Goal: Information Seeking & Learning: Learn about a topic

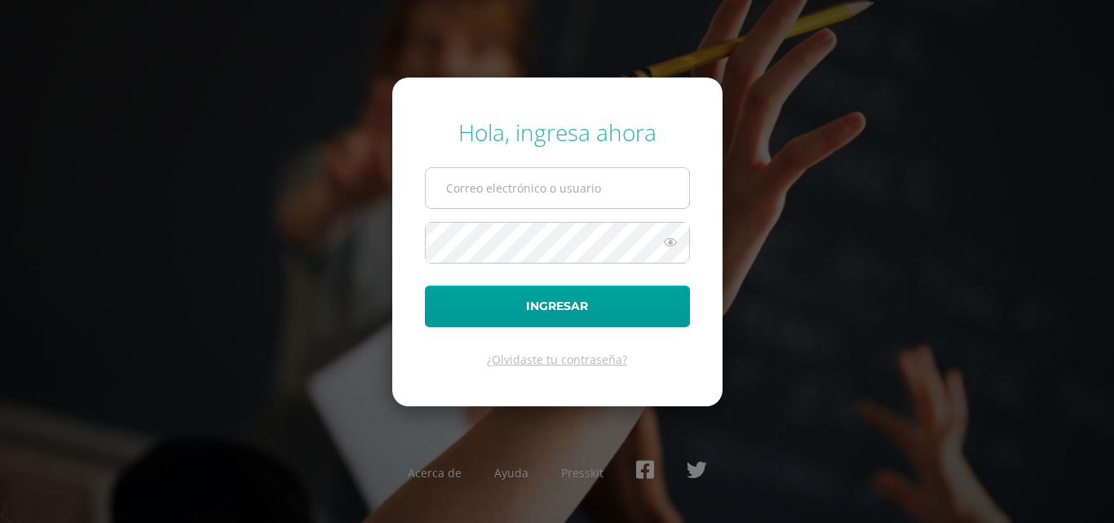
type input "5@fatima.edoo.gt"
click at [588, 178] on input "5@fatima.edoo.gt" at bounding box center [557, 188] width 263 height 40
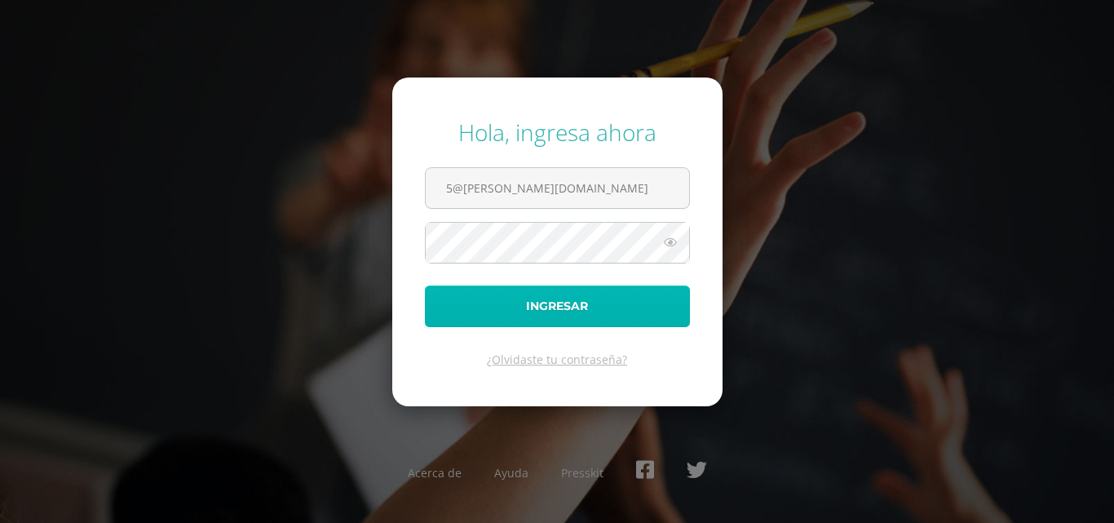
click at [497, 312] on button "Ingresar" at bounding box center [557, 306] width 265 height 42
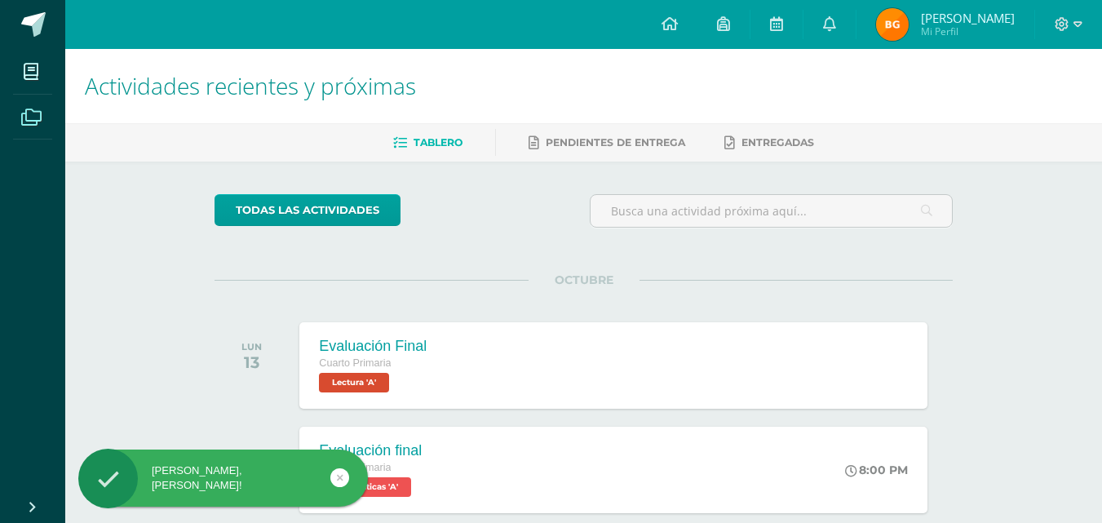
click at [33, 118] on icon at bounding box center [31, 117] width 20 height 16
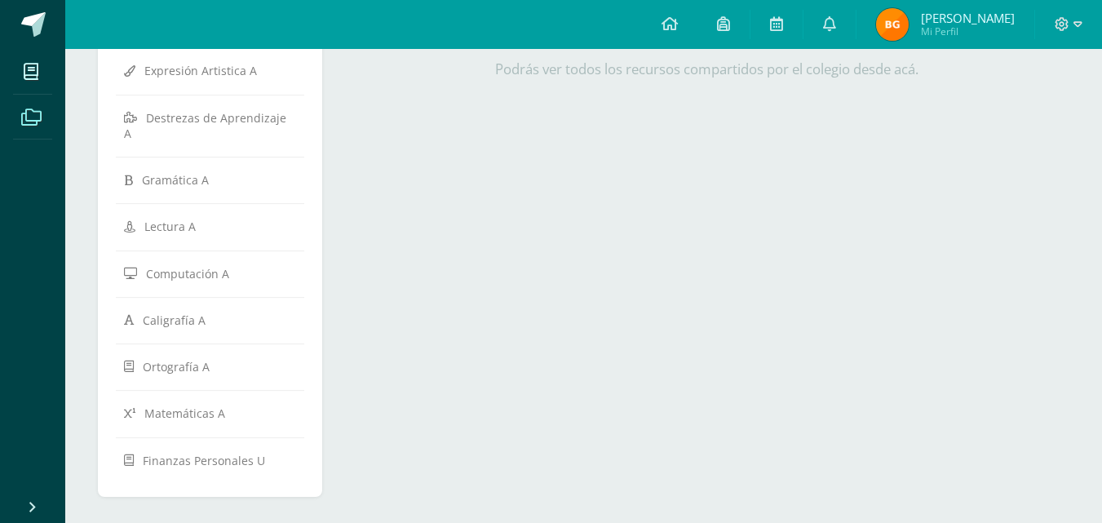
scroll to position [509, 0]
click at [210, 448] on span "Finanzas Personales U" at bounding box center [204, 455] width 122 height 15
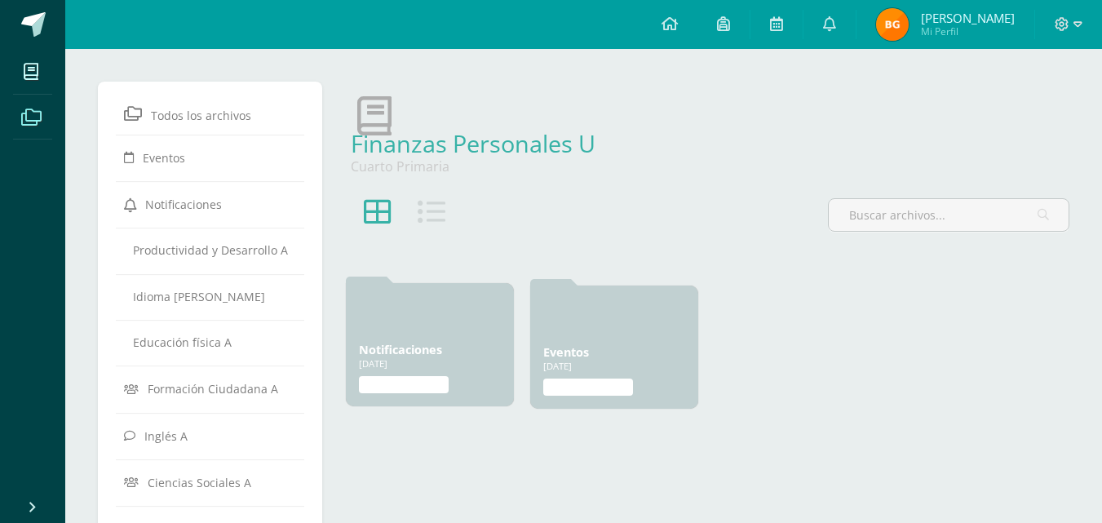
click at [412, 354] on link "Notificaciones" at bounding box center [400, 349] width 83 height 15
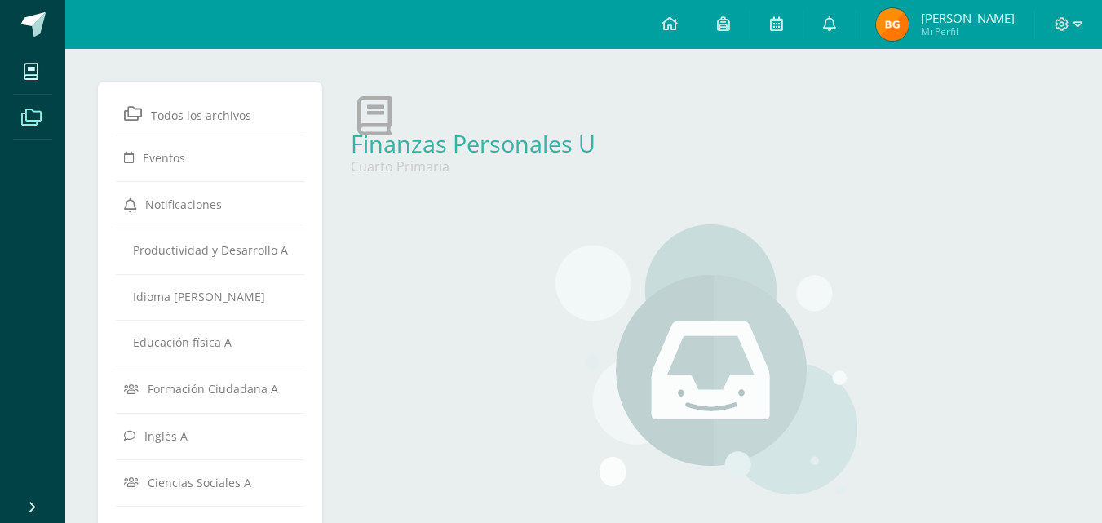
click at [381, 156] on link "Finanzas Personales U" at bounding box center [473, 143] width 245 height 32
click at [377, 116] on icon at bounding box center [374, 115] width 34 height 39
click at [431, 143] on link "Finanzas Personales U" at bounding box center [473, 143] width 245 height 32
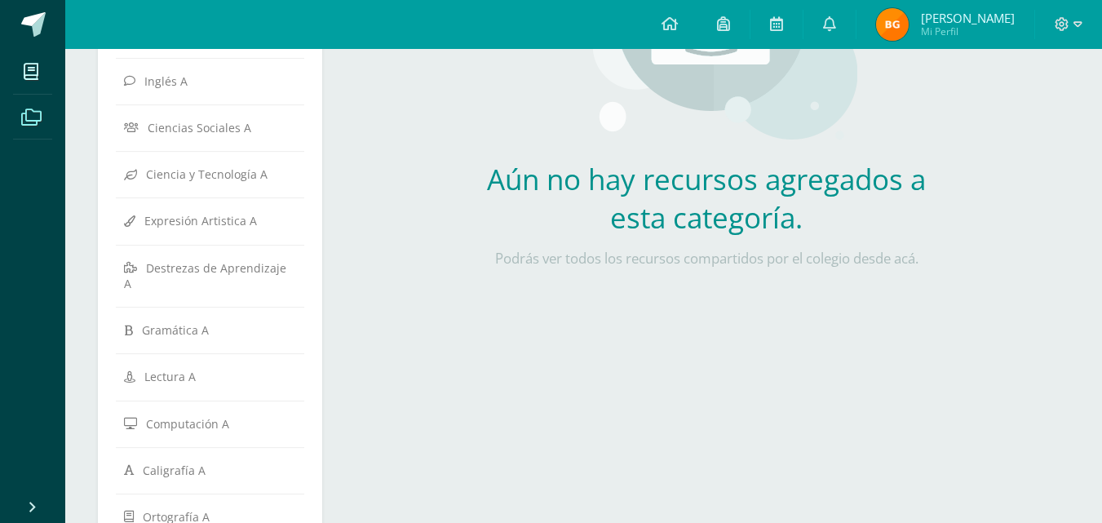
scroll to position [359, 0]
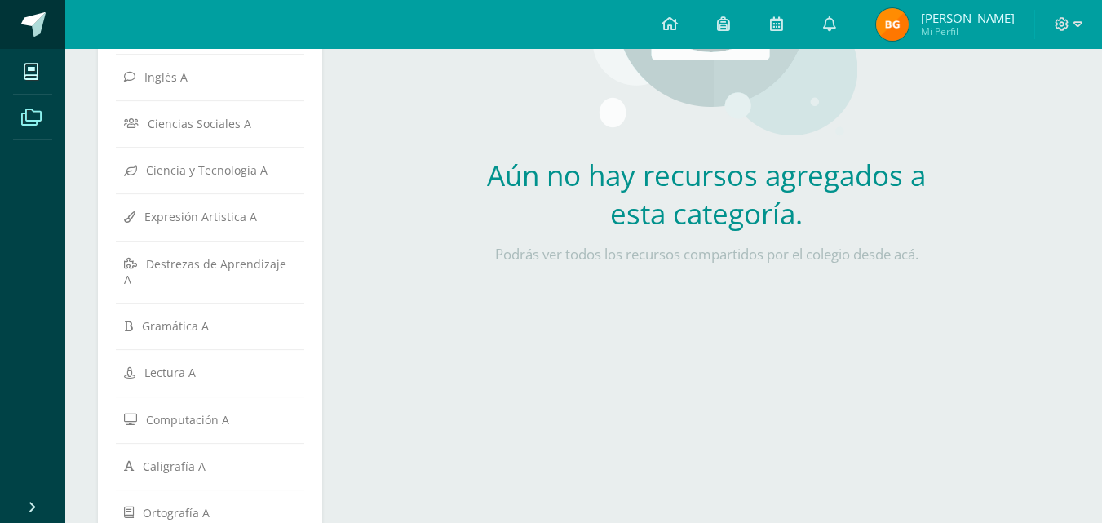
click at [35, 17] on span at bounding box center [33, 24] width 24 height 24
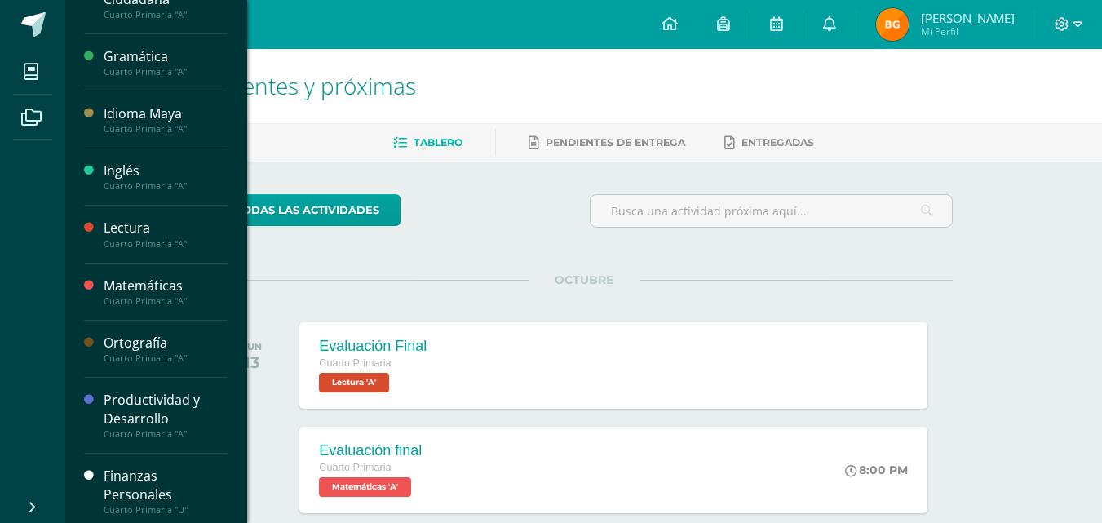
scroll to position [486, 0]
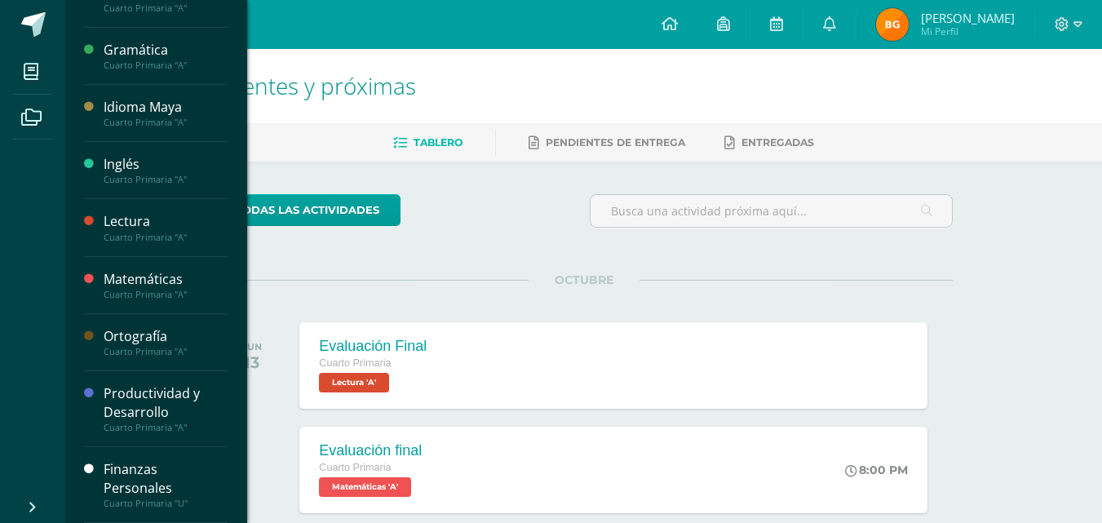
click at [117, 490] on div "Finanzas Personales" at bounding box center [166, 479] width 124 height 38
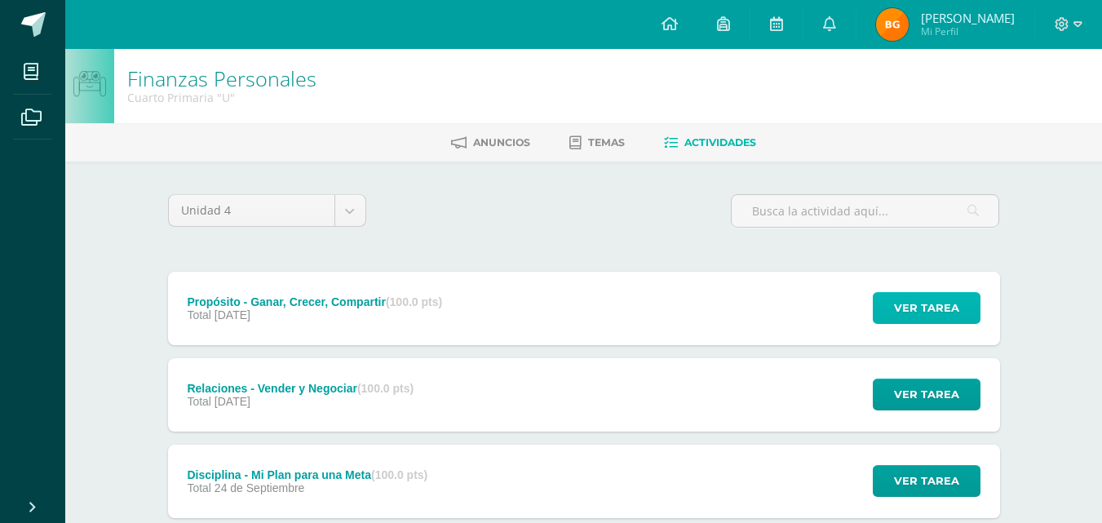
click at [920, 313] on span "Ver tarea" at bounding box center [926, 308] width 65 height 30
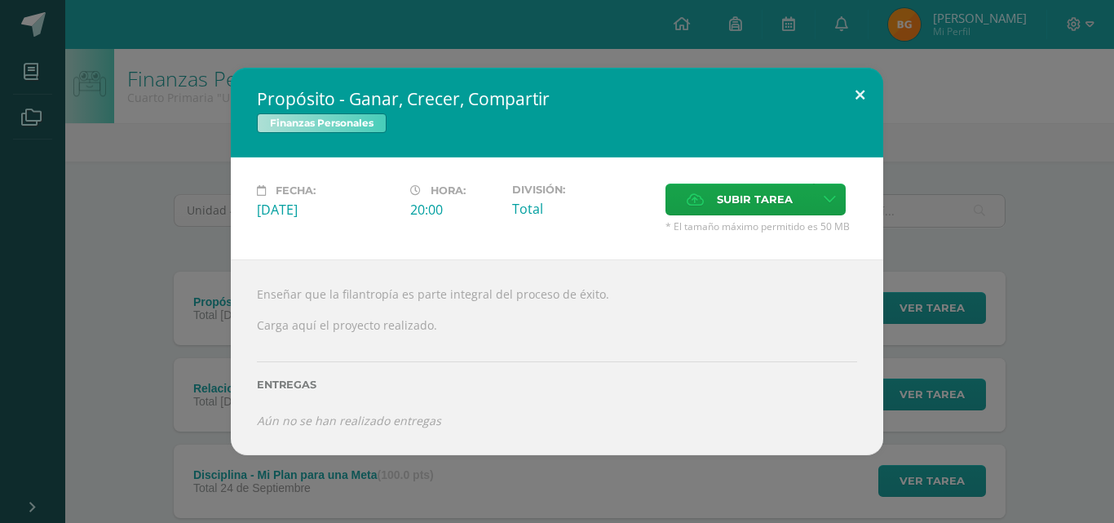
click at [860, 85] on button at bounding box center [860, 95] width 46 height 55
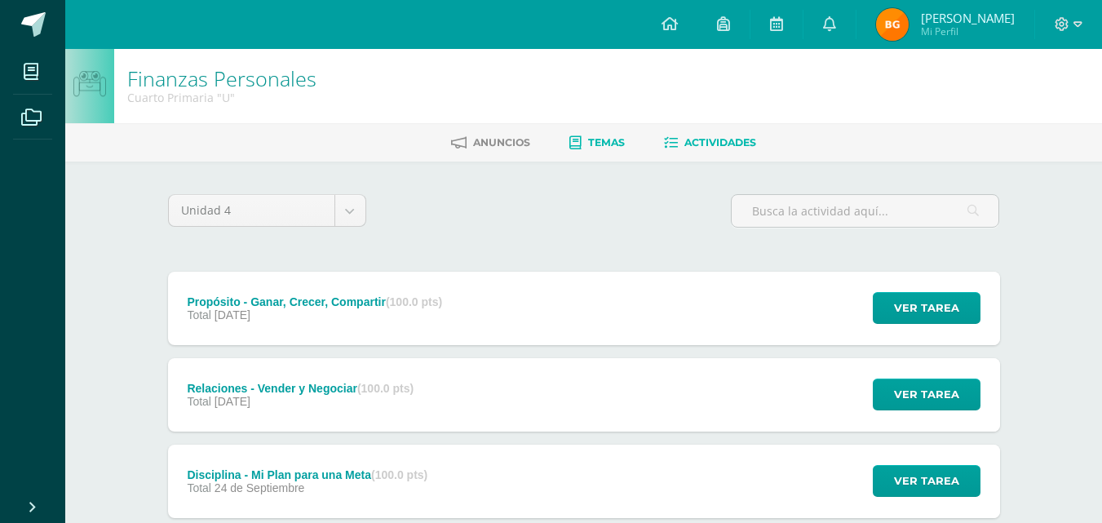
click at [601, 143] on span "Temas" at bounding box center [606, 142] width 37 height 12
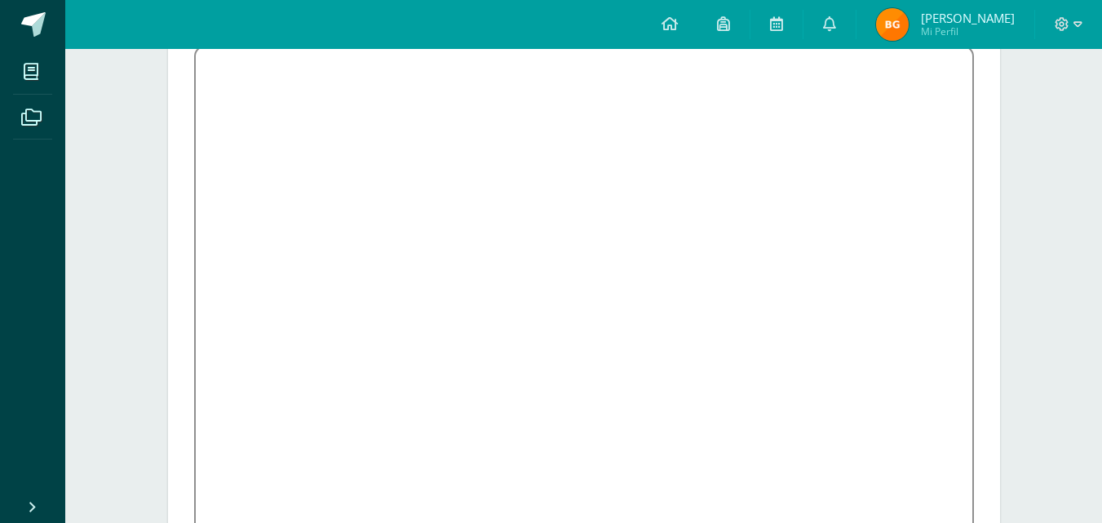
scroll to position [261, 0]
click at [1043, 404] on div "Finanzas Personales Cuarto Primaria "U" Anuncios Temas Actividades Recurso Ense…" at bounding box center [583, 193] width 1037 height 810
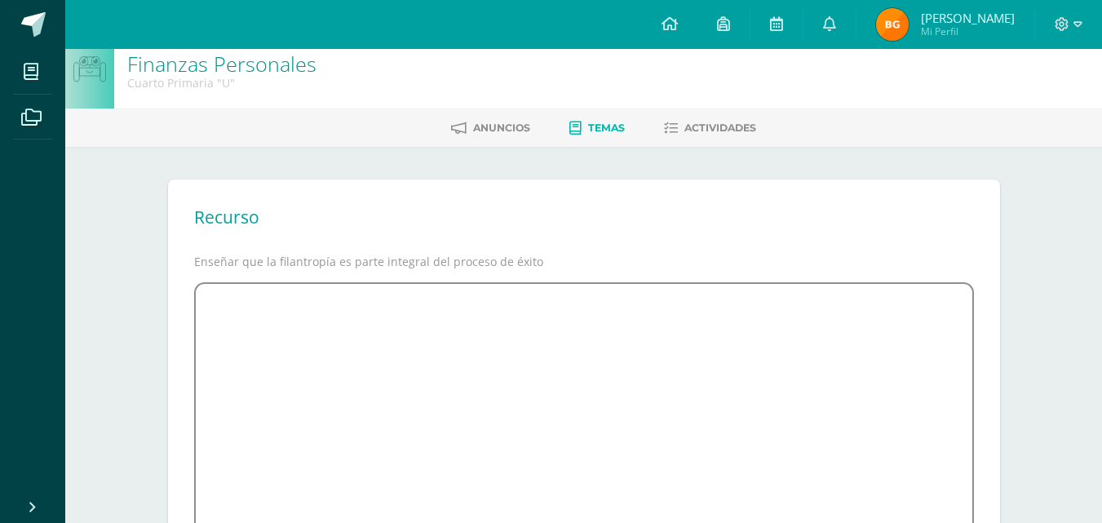
scroll to position [0, 0]
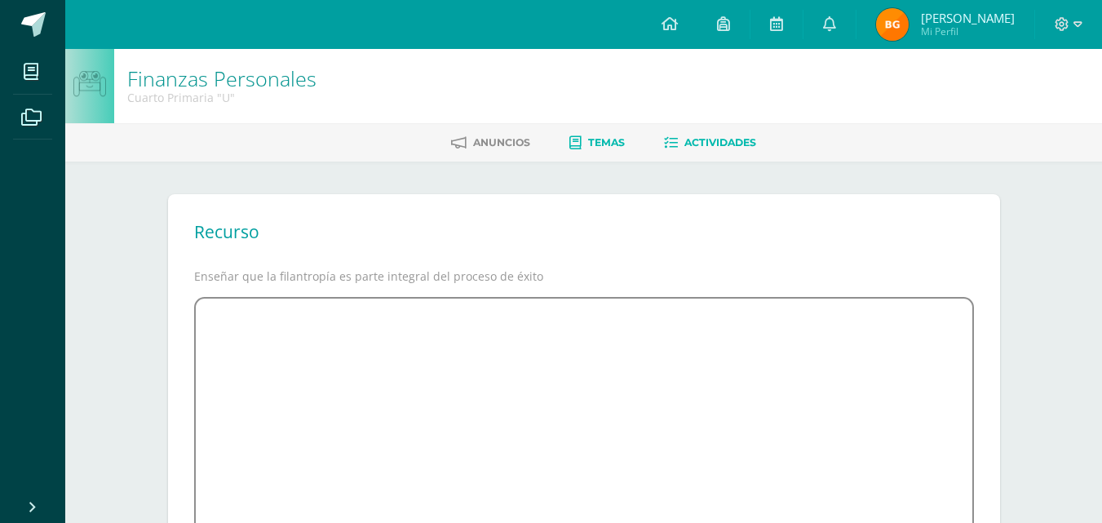
click at [727, 139] on span "Actividades" at bounding box center [720, 142] width 72 height 12
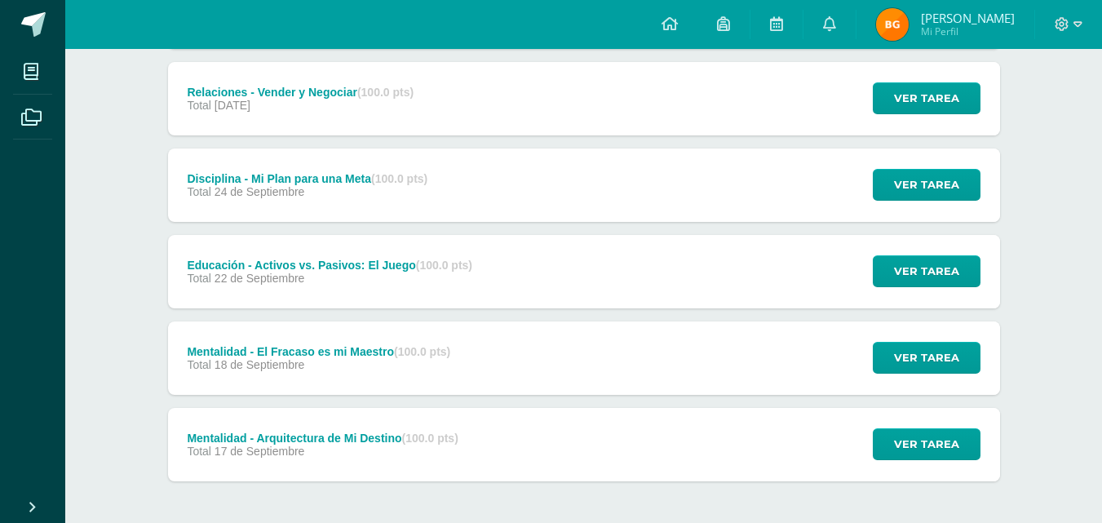
scroll to position [298, 0]
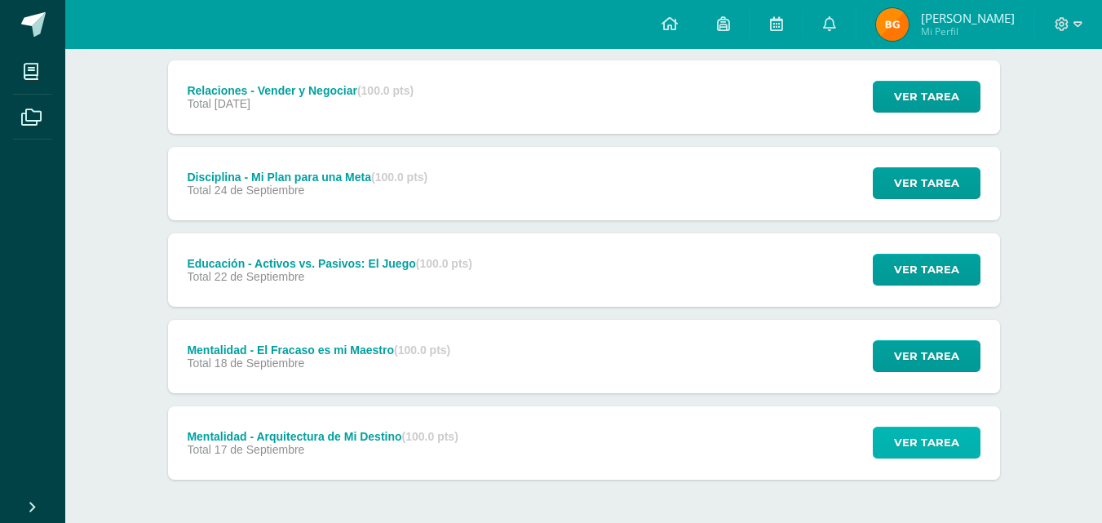
click at [928, 451] on span "Ver tarea" at bounding box center [926, 442] width 65 height 30
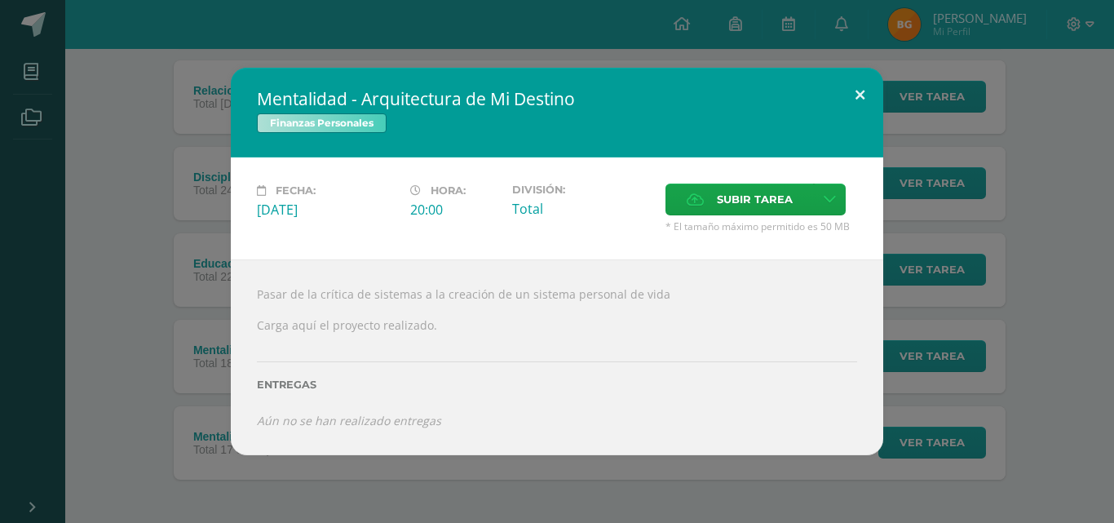
click at [864, 91] on button at bounding box center [860, 95] width 46 height 55
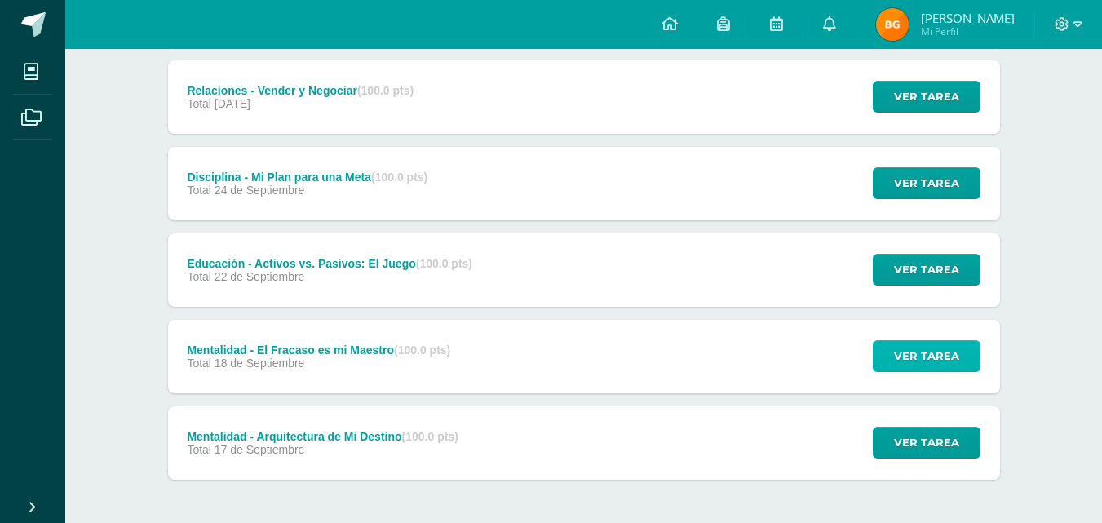
click at [920, 358] on span "Ver tarea" at bounding box center [926, 356] width 65 height 30
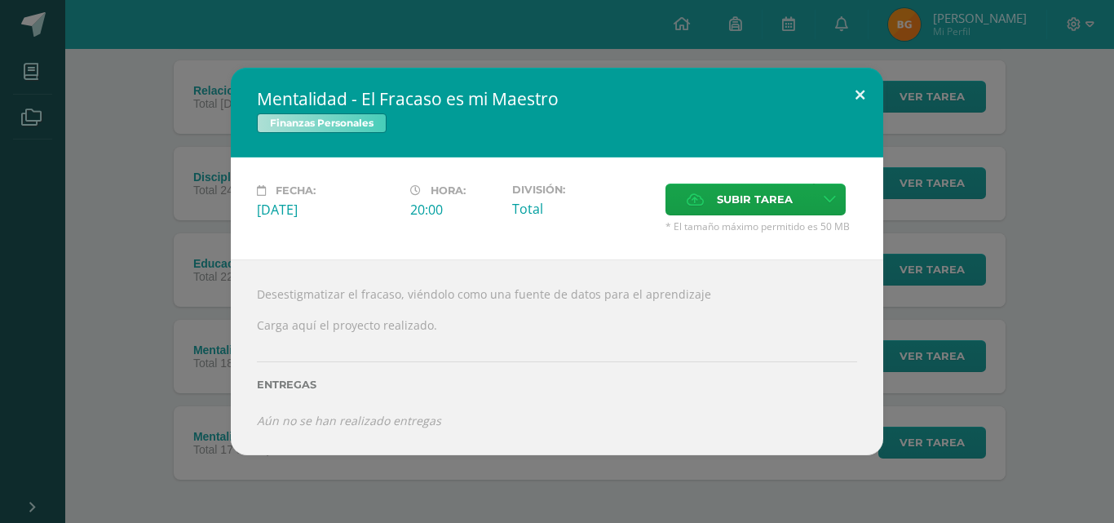
click at [859, 95] on button at bounding box center [860, 95] width 46 height 55
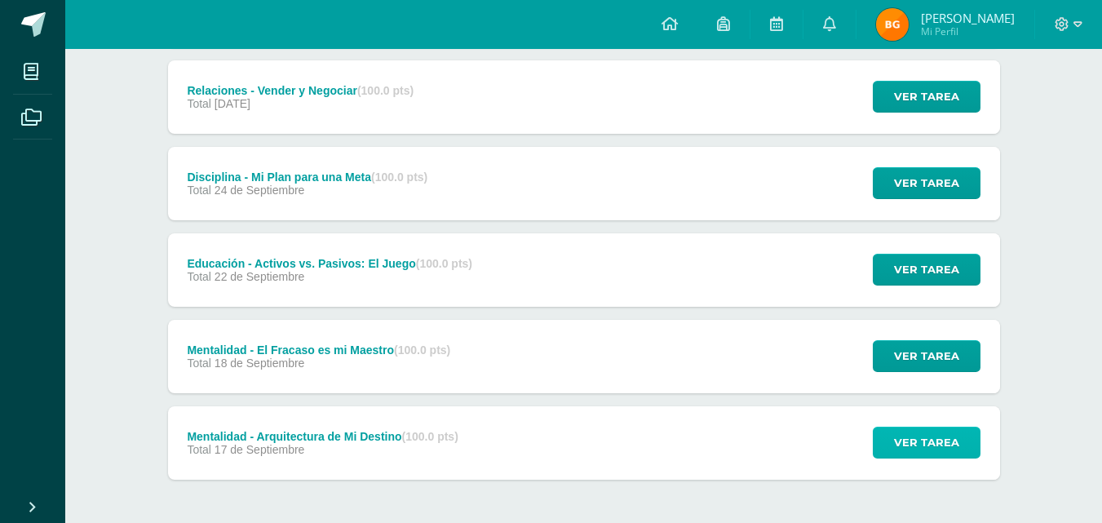
click at [913, 447] on span "Ver tarea" at bounding box center [926, 442] width 65 height 30
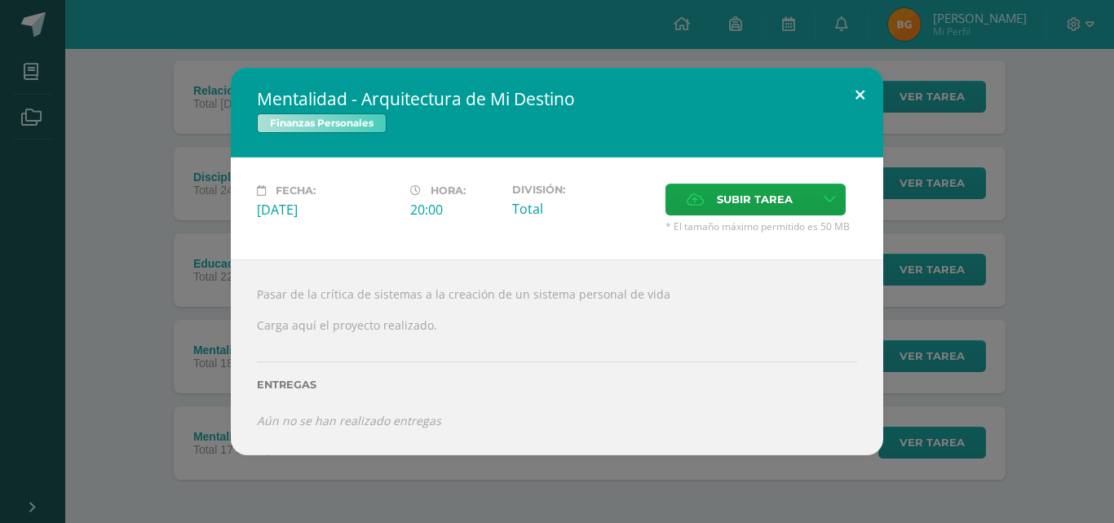
click at [863, 96] on button at bounding box center [860, 95] width 46 height 55
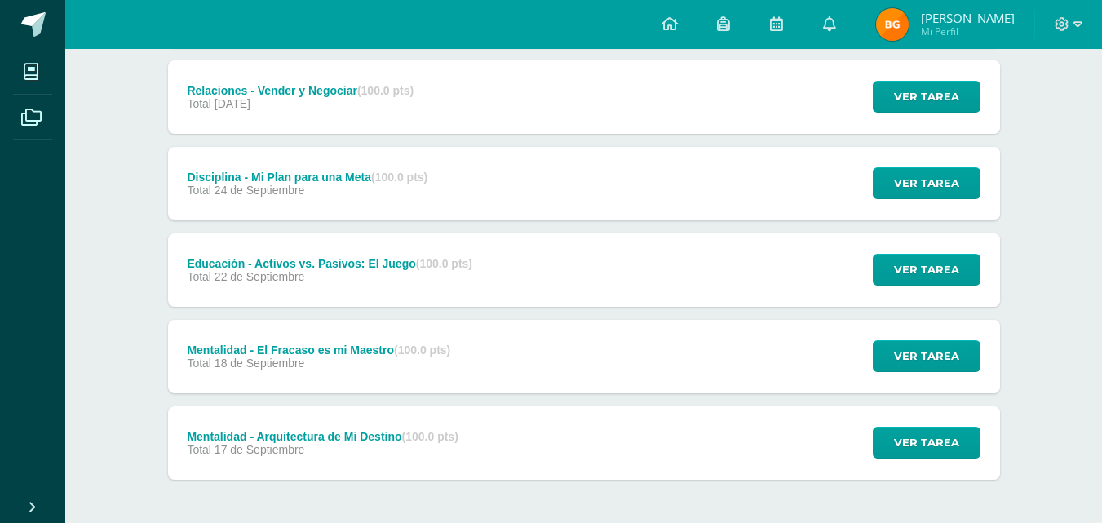
click at [1099, 8] on div at bounding box center [1068, 24] width 67 height 49
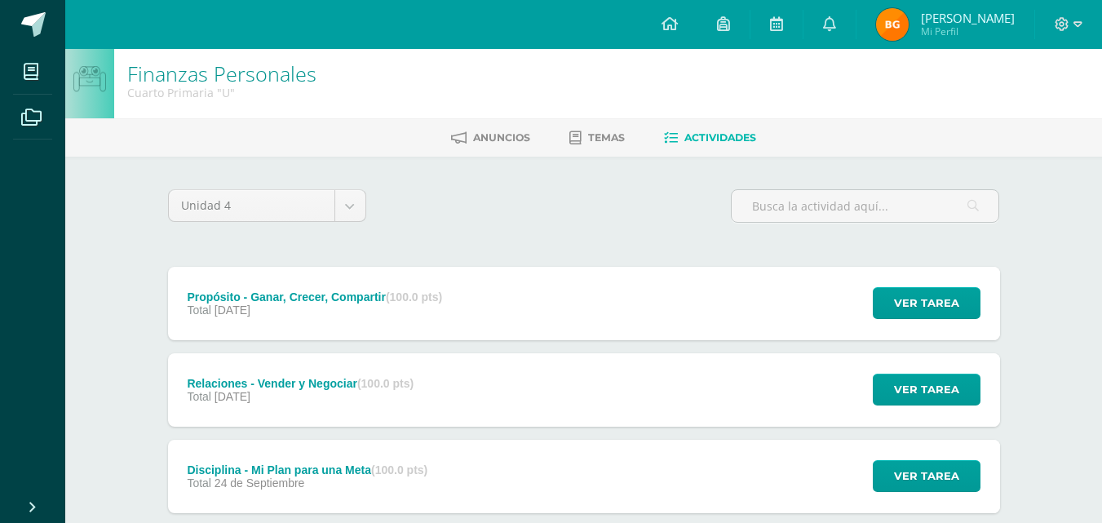
scroll to position [0, 0]
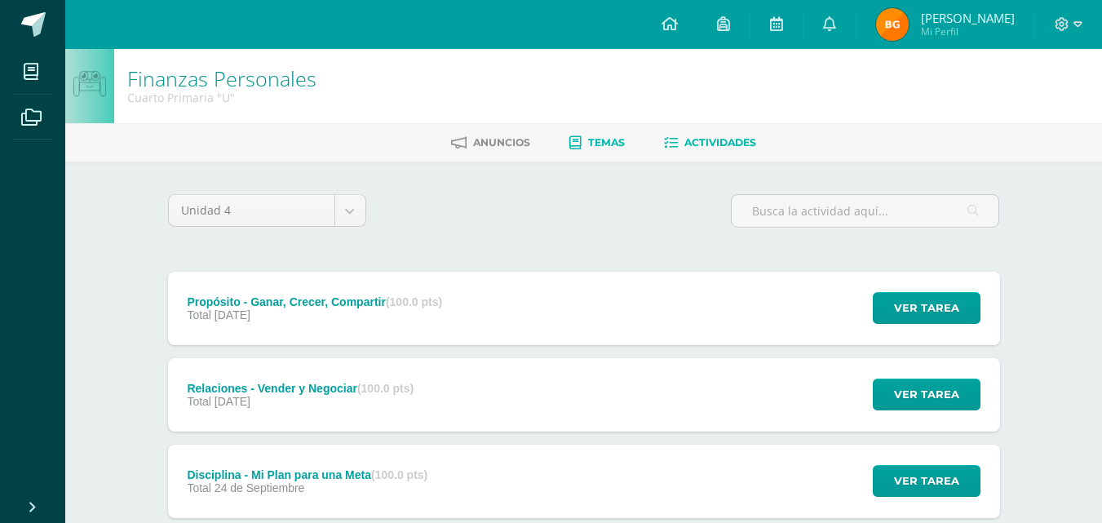
click at [593, 146] on span "Temas" at bounding box center [606, 142] width 37 height 12
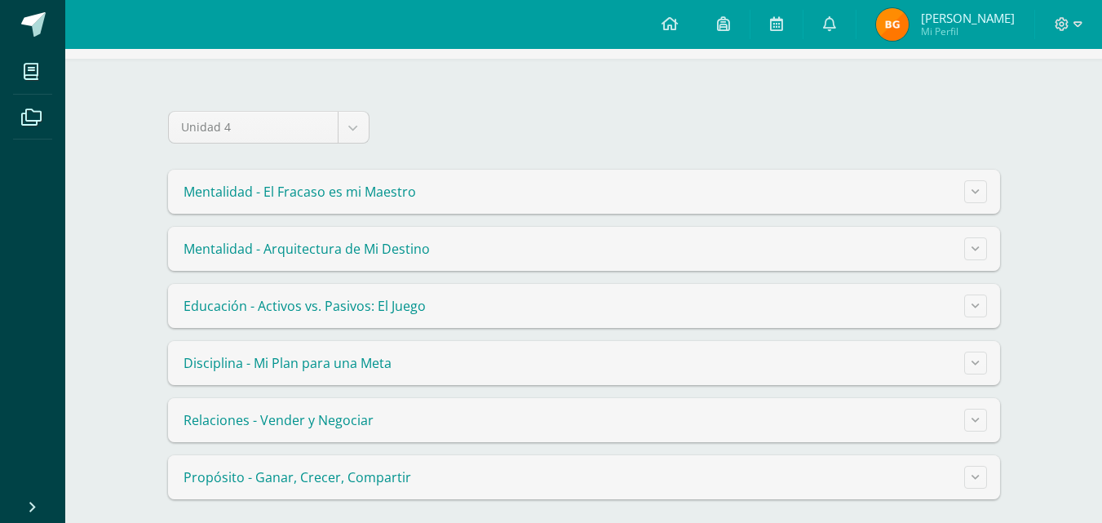
scroll to position [112, 0]
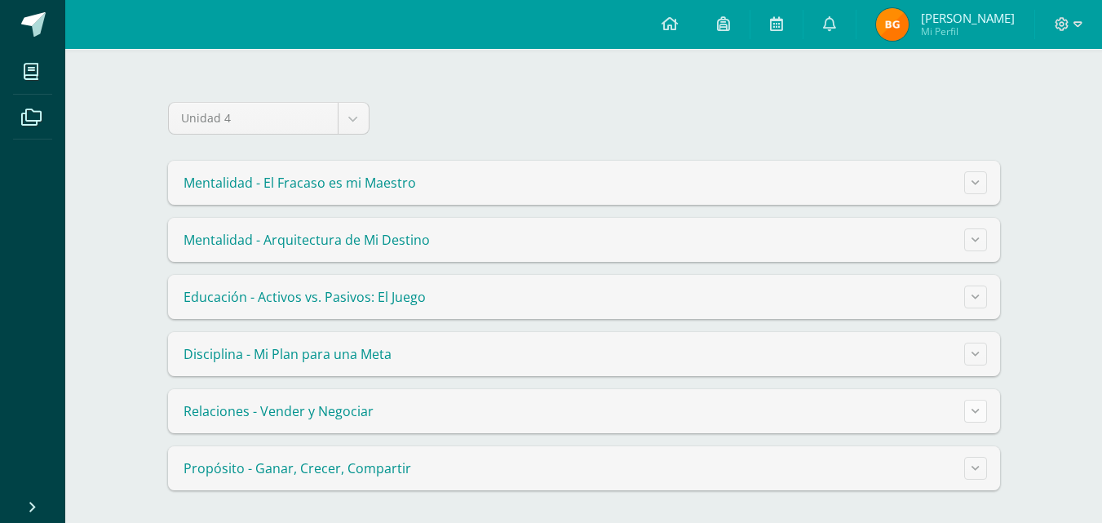
click at [980, 411] on button at bounding box center [975, 411] width 23 height 23
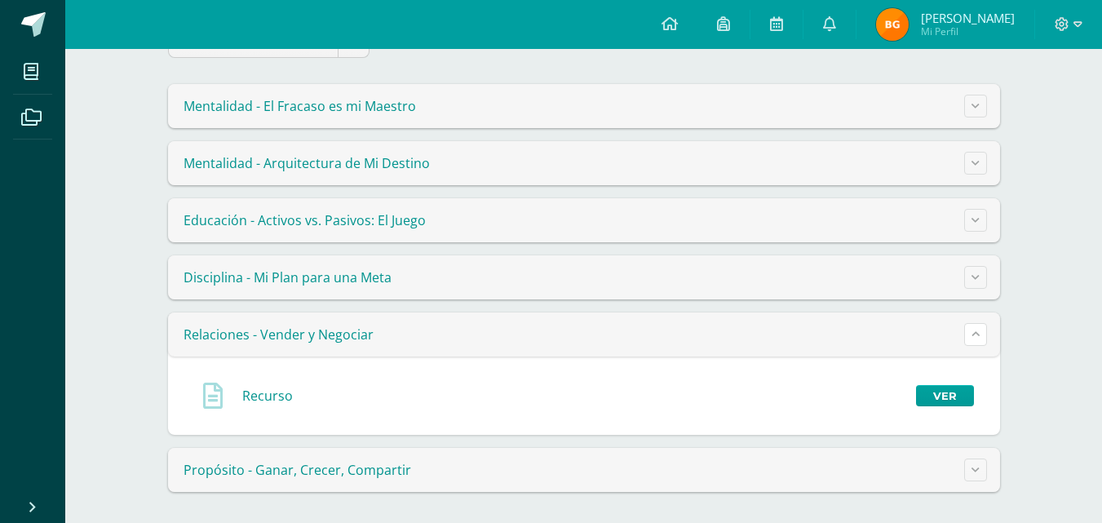
scroll to position [190, 0]
click at [963, 352] on summary "Relaciones - Vender y Negociar" at bounding box center [584, 333] width 832 height 44
click at [952, 396] on link "Ver" at bounding box center [945, 393] width 58 height 21
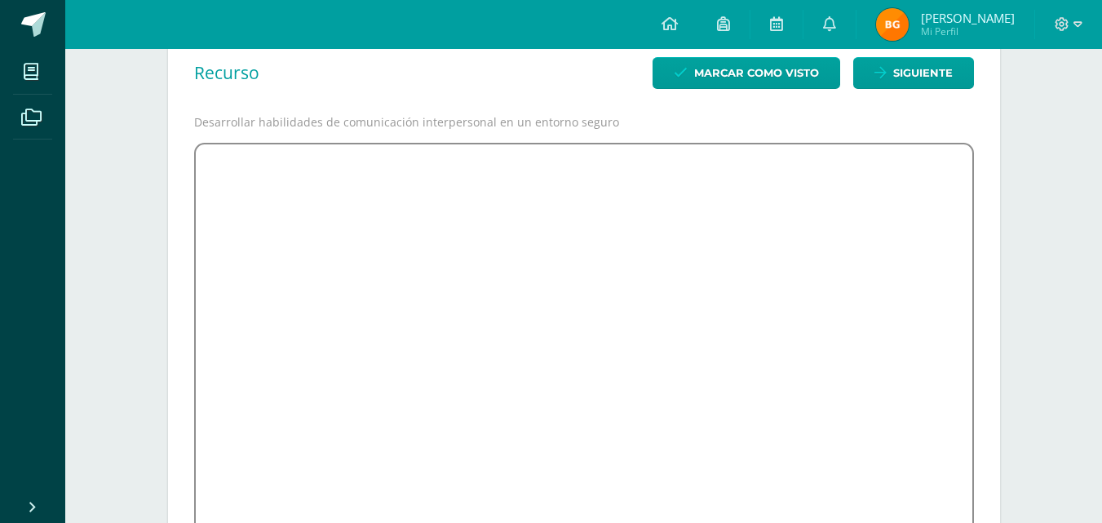
scroll to position [130, 0]
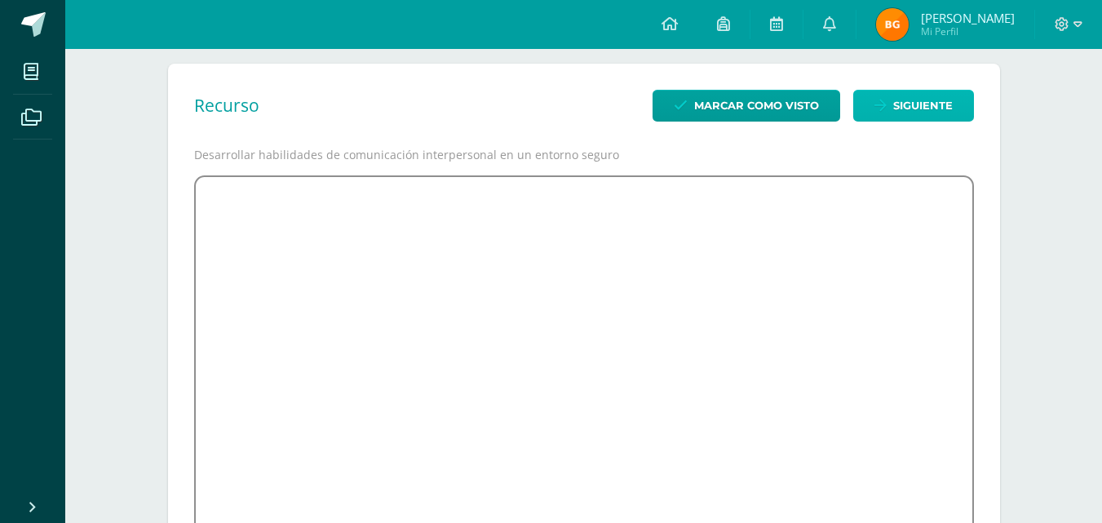
click at [918, 101] on span "Siguiente" at bounding box center [923, 106] width 60 height 30
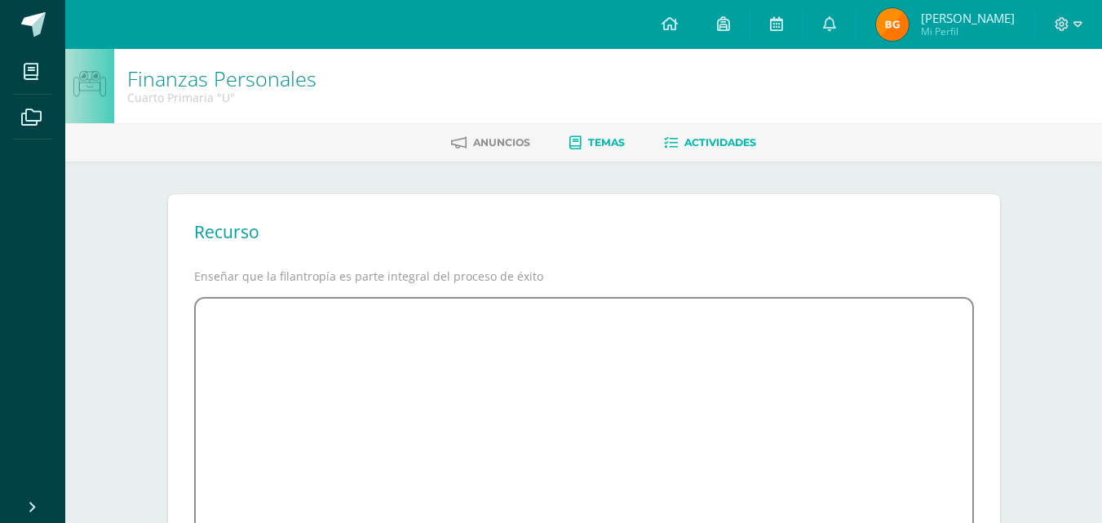
click at [706, 142] on span "Actividades" at bounding box center [720, 142] width 72 height 12
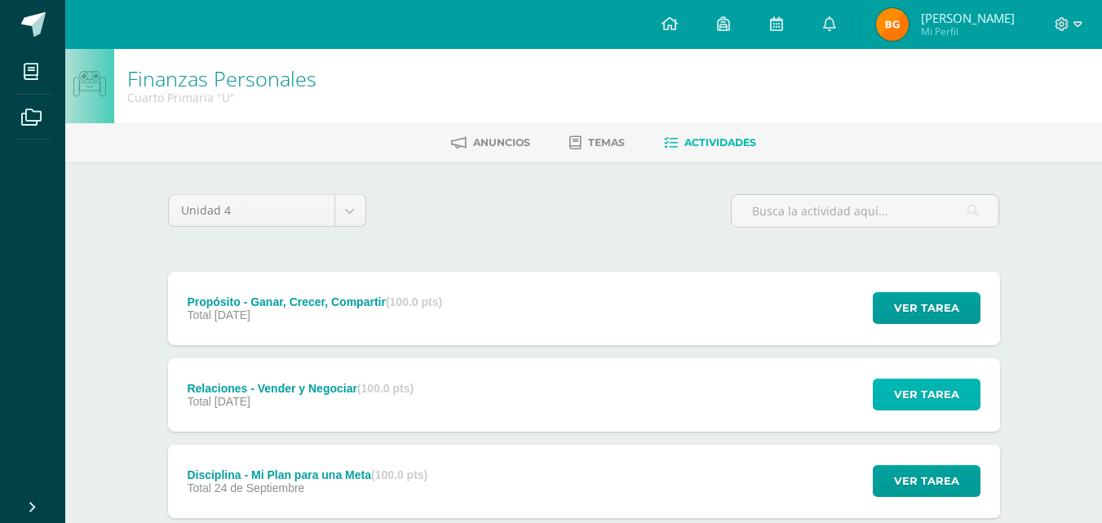
click at [922, 395] on span "Ver tarea" at bounding box center [926, 394] width 65 height 30
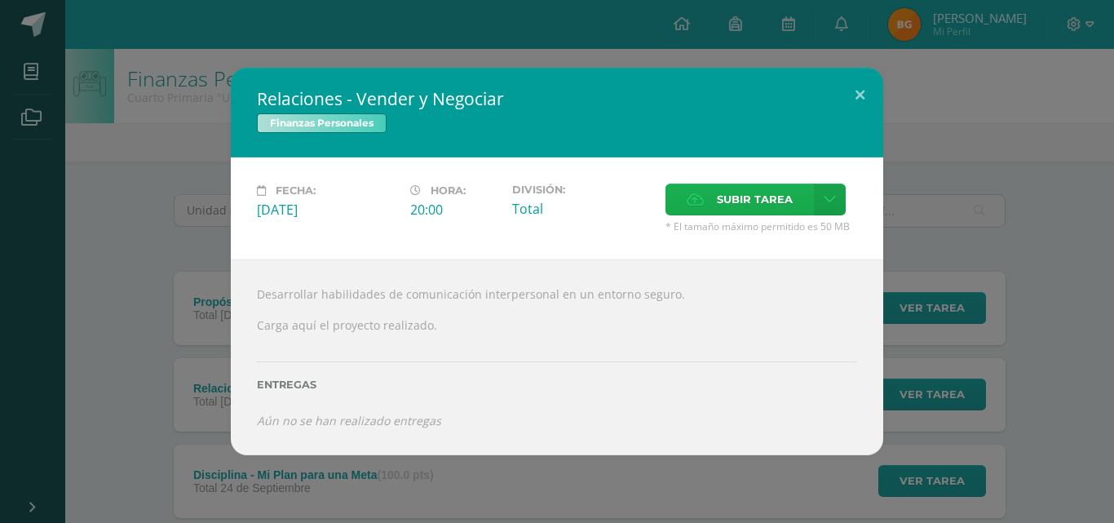
click at [809, 196] on label "Subir tarea" at bounding box center [739, 200] width 148 height 32
click at [0, 0] on input "Subir tarea" at bounding box center [0, 0] width 0 height 0
click at [858, 86] on button at bounding box center [860, 95] width 46 height 55
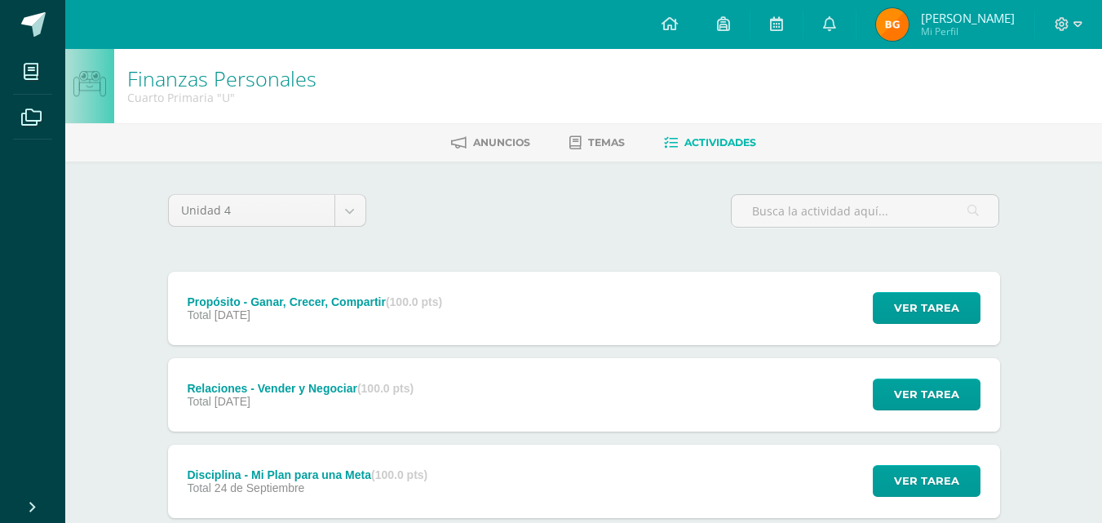
click at [692, 148] on span "Actividades" at bounding box center [720, 142] width 72 height 12
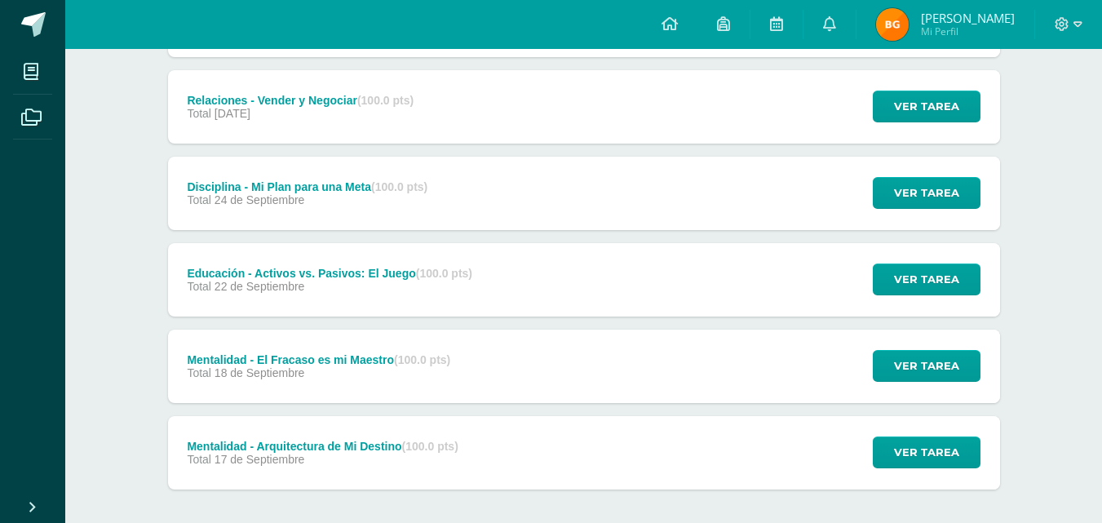
scroll to position [294, 0]
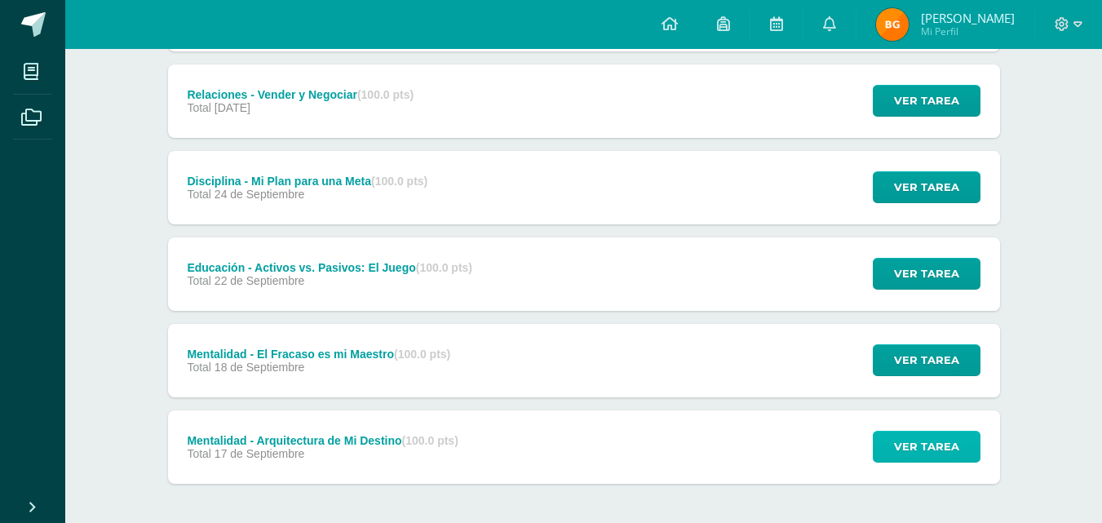
click at [929, 454] on span "Ver tarea" at bounding box center [926, 446] width 65 height 30
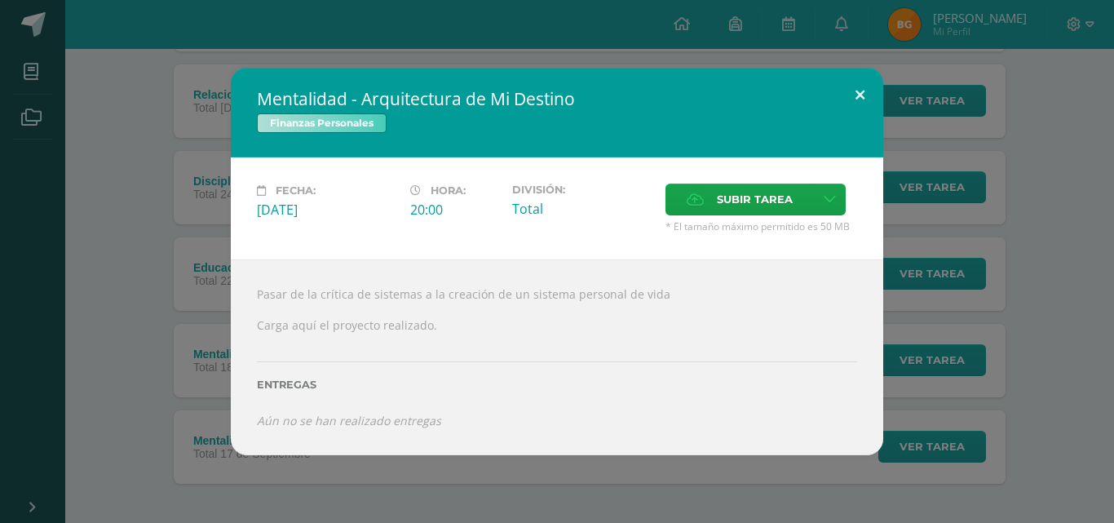
click at [863, 95] on button at bounding box center [860, 95] width 46 height 55
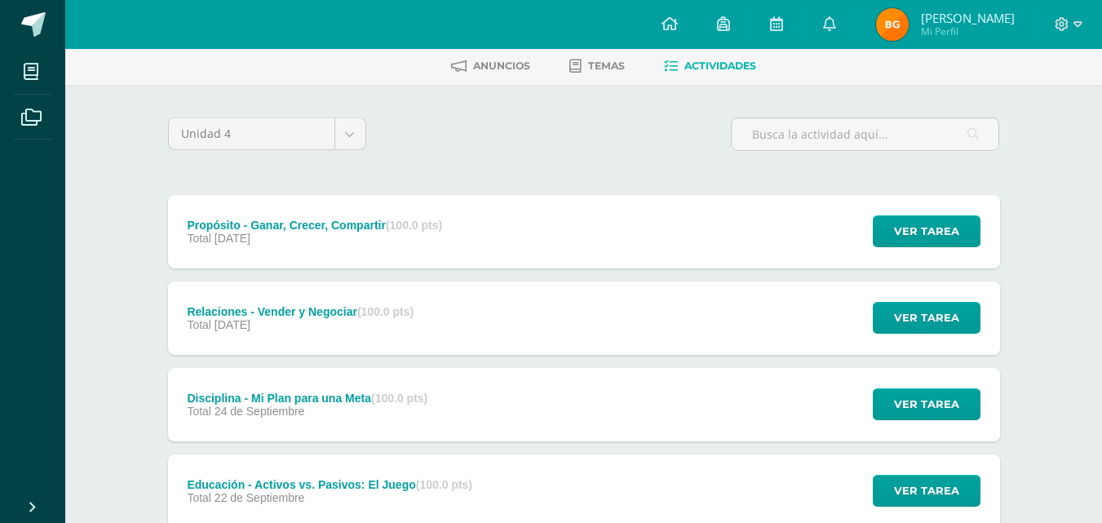
scroll to position [65, 0]
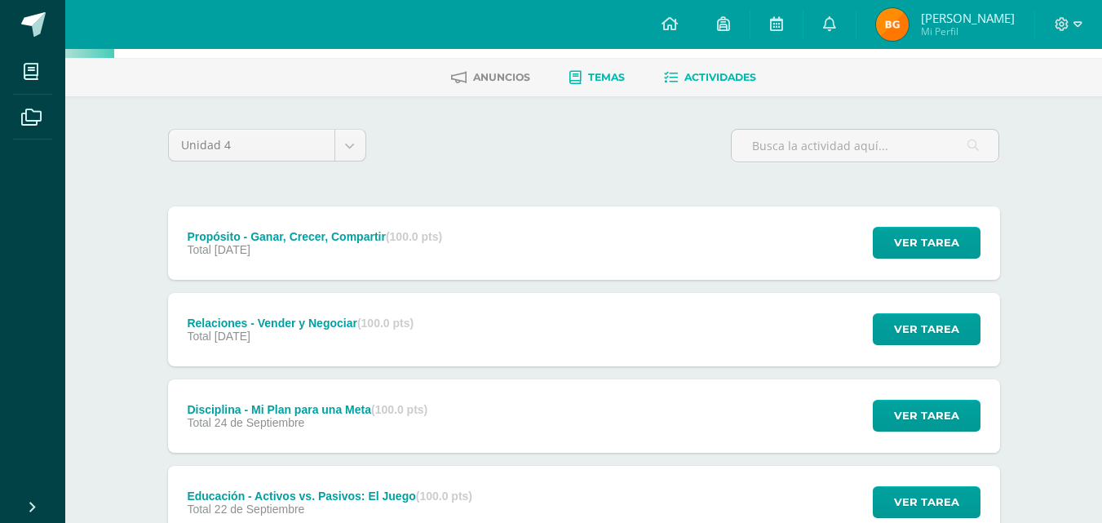
click at [600, 82] on span "Temas" at bounding box center [606, 77] width 37 height 12
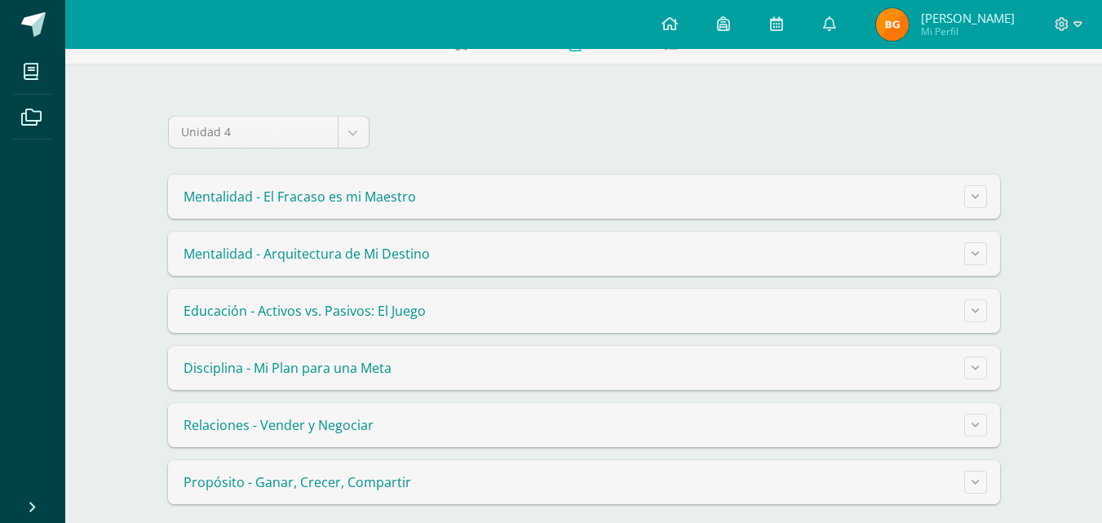
scroll to position [112, 0]
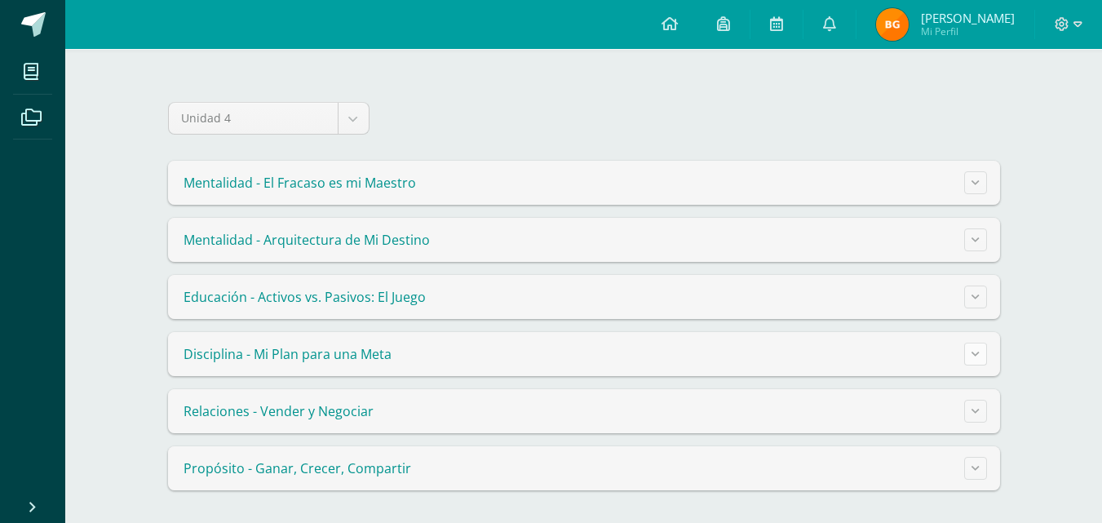
click at [973, 348] on button at bounding box center [975, 354] width 23 height 23
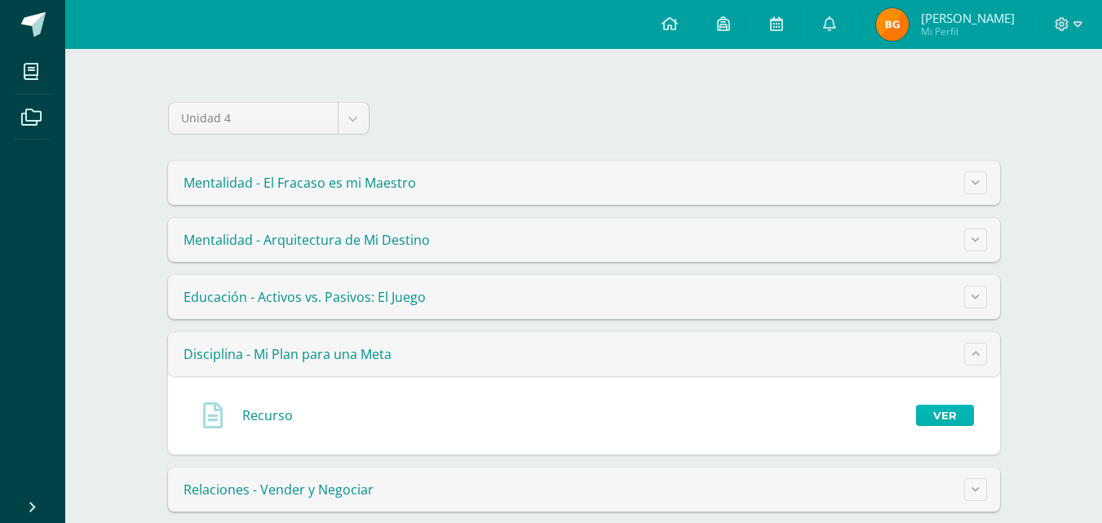
click at [944, 409] on link "Ver" at bounding box center [945, 415] width 58 height 21
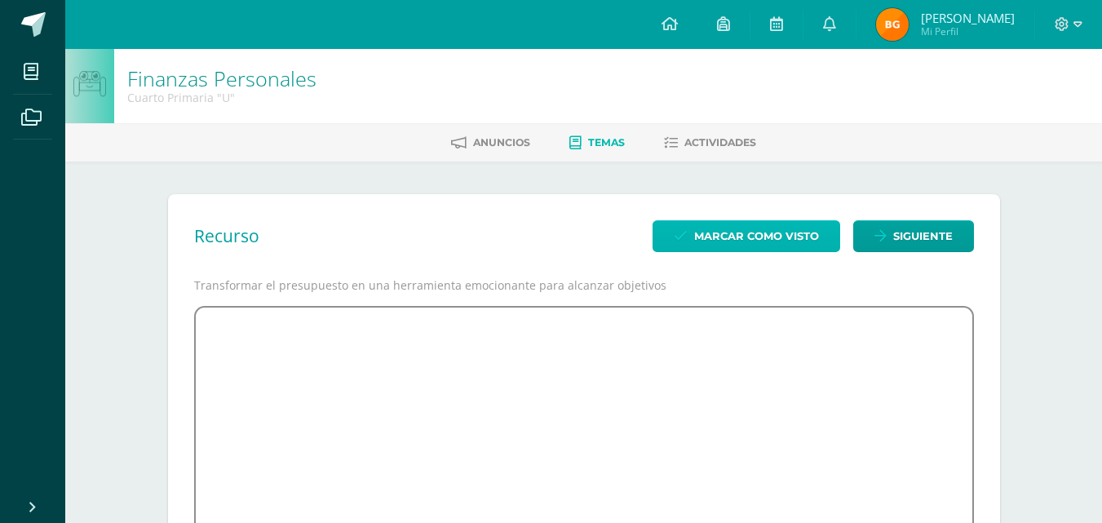
click at [785, 240] on span "Marcar como visto" at bounding box center [756, 236] width 125 height 30
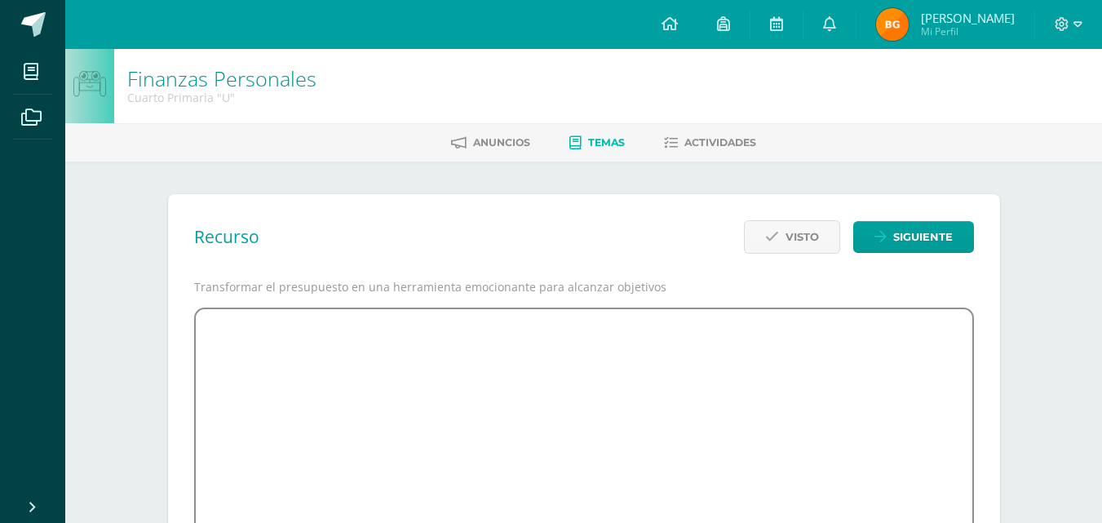
click at [785, 240] on span "Visto" at bounding box center [801, 237] width 33 height 30
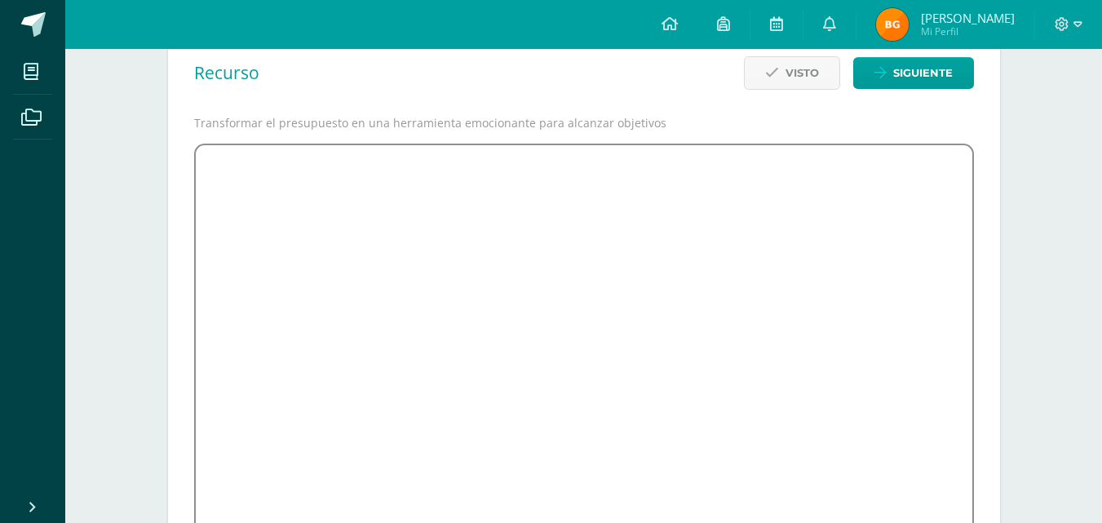
scroll to position [196, 0]
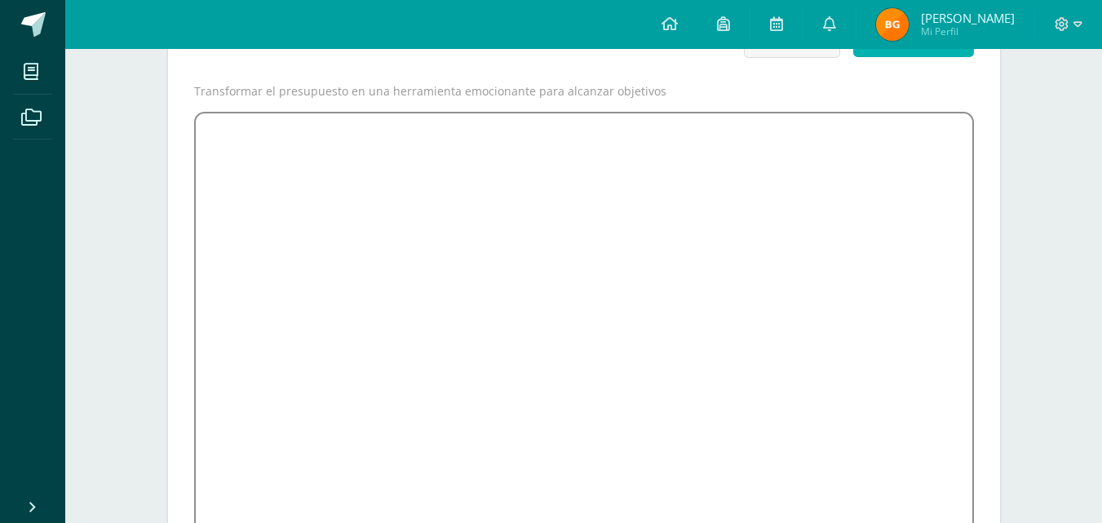
click at [952, 55] on span "Siguiente" at bounding box center [923, 41] width 60 height 30
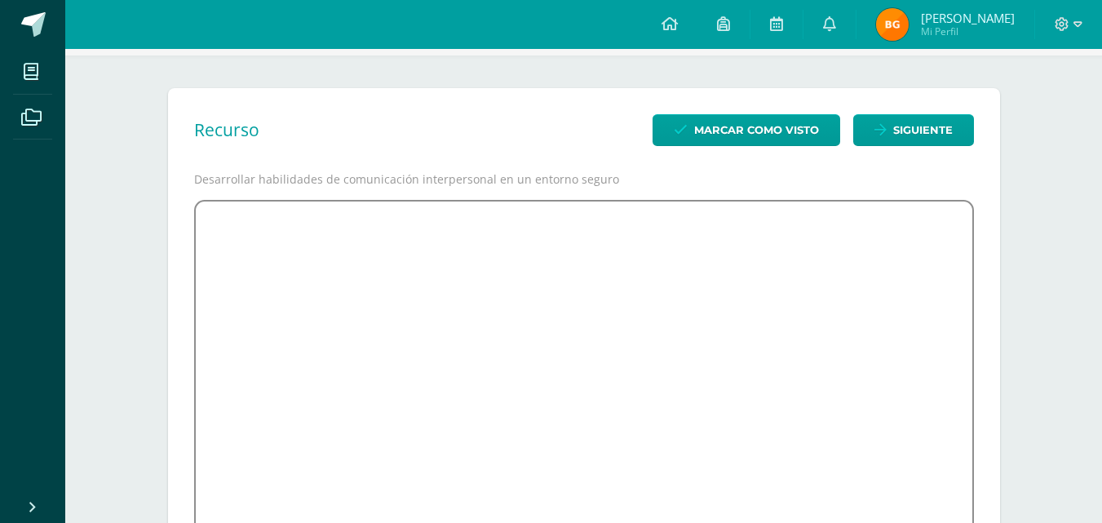
scroll to position [84, 0]
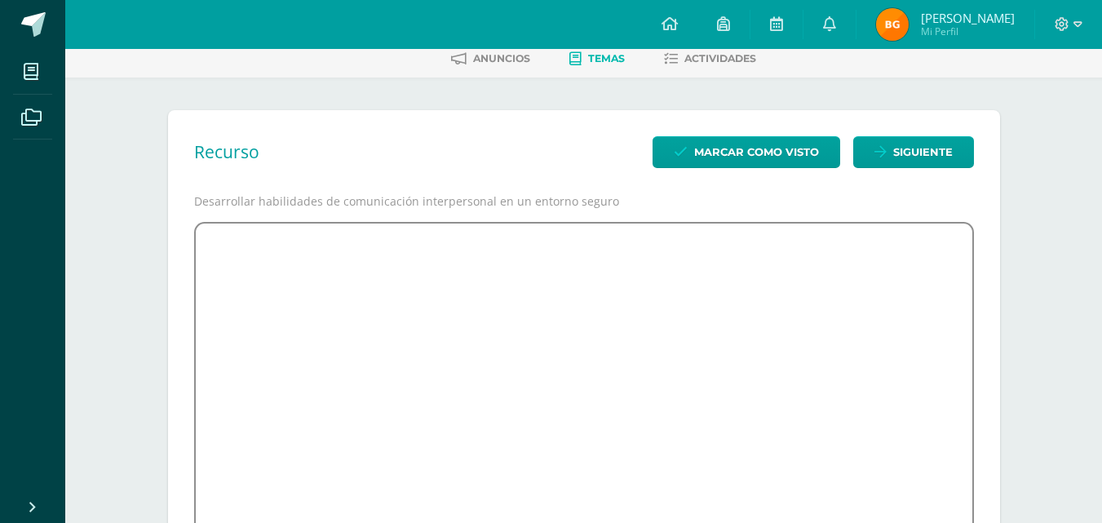
click at [598, 61] on span "Temas" at bounding box center [606, 58] width 37 height 12
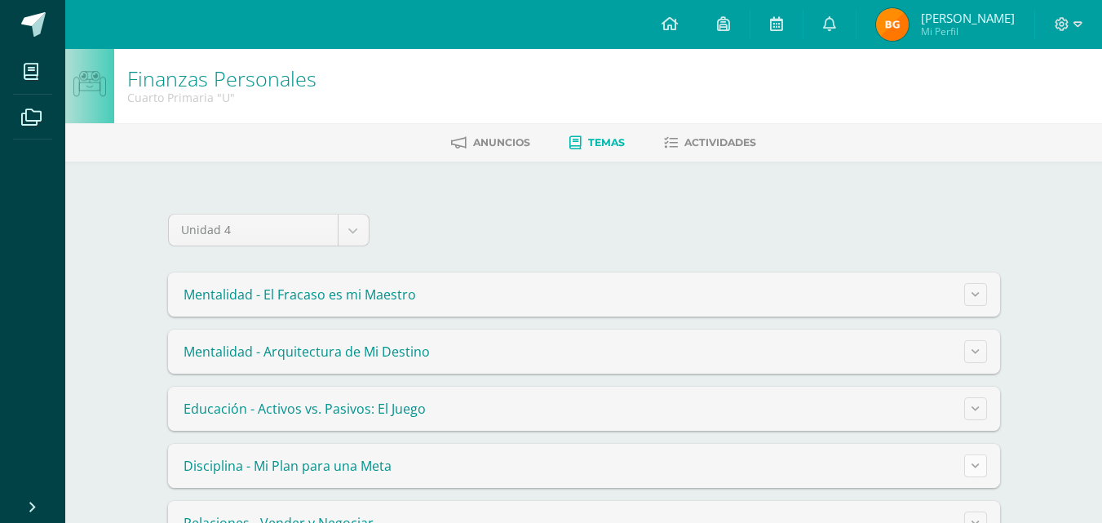
click at [972, 463] on icon at bounding box center [975, 465] width 8 height 9
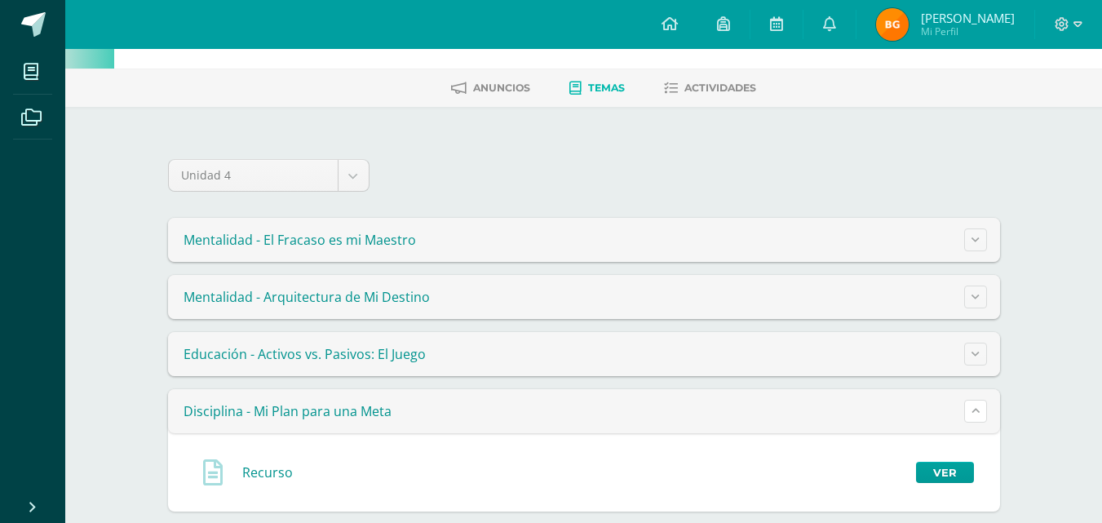
scroll to position [65, 0]
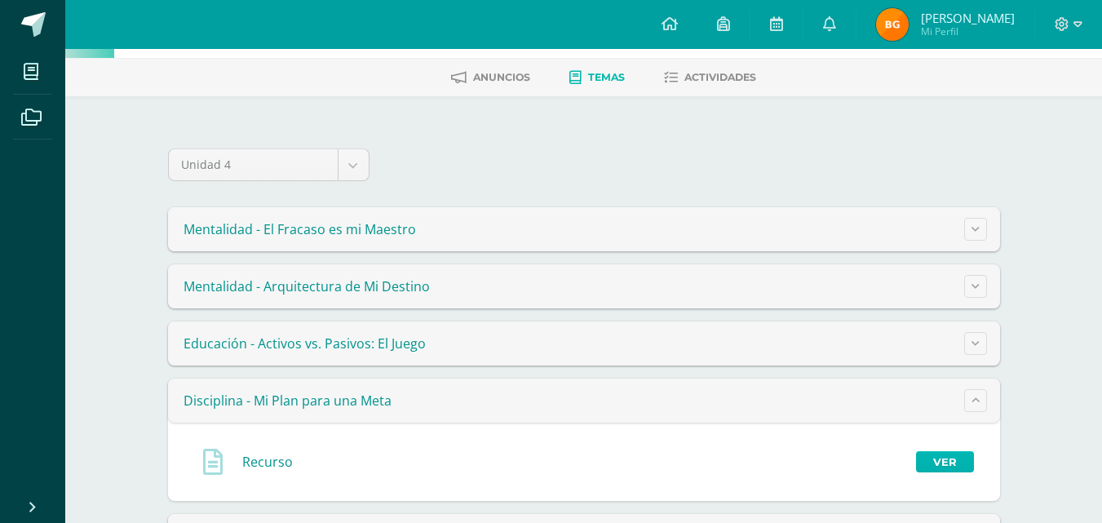
click at [942, 469] on link "Ver" at bounding box center [945, 461] width 58 height 21
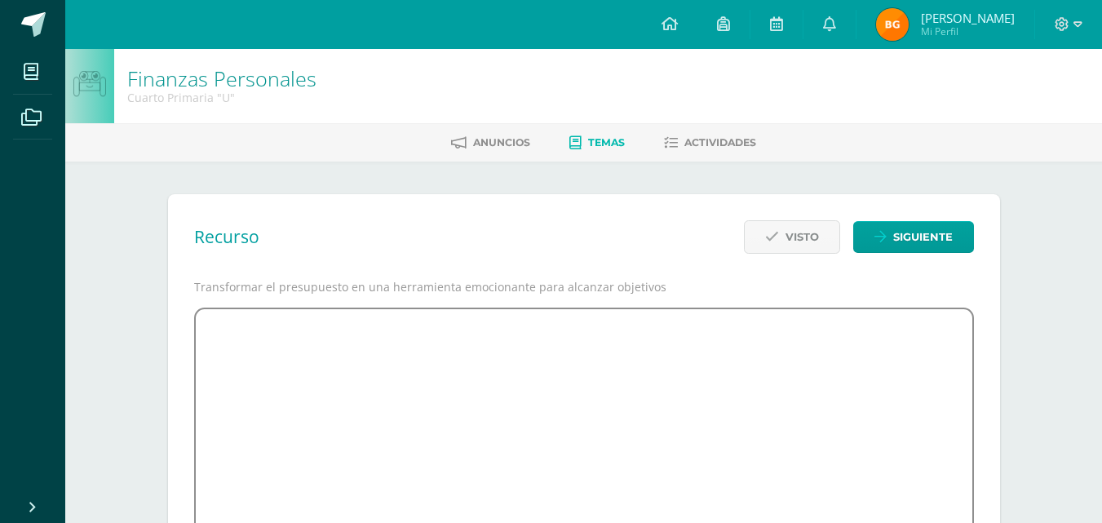
click at [599, 146] on span "Temas" at bounding box center [606, 142] width 37 height 12
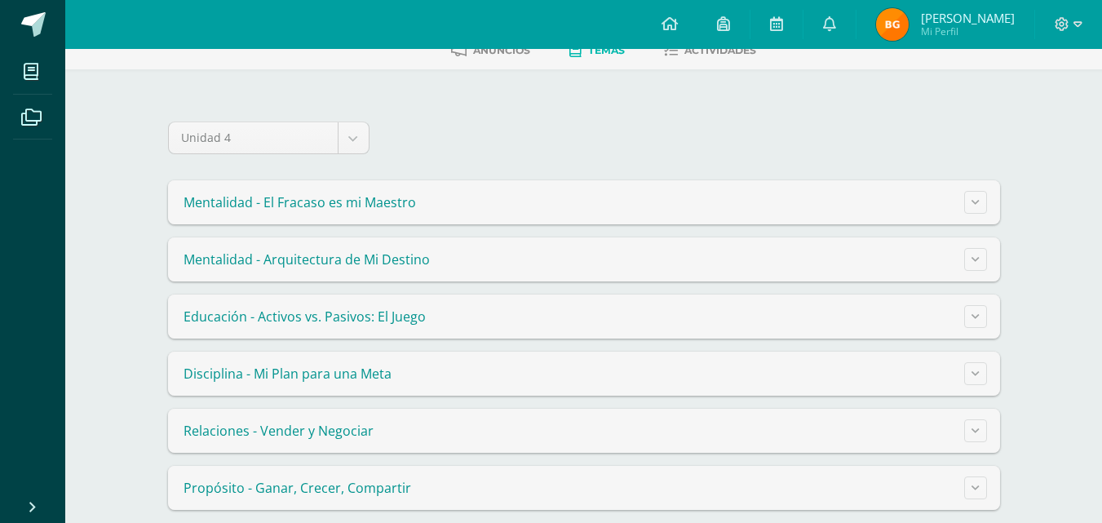
scroll to position [98, 0]
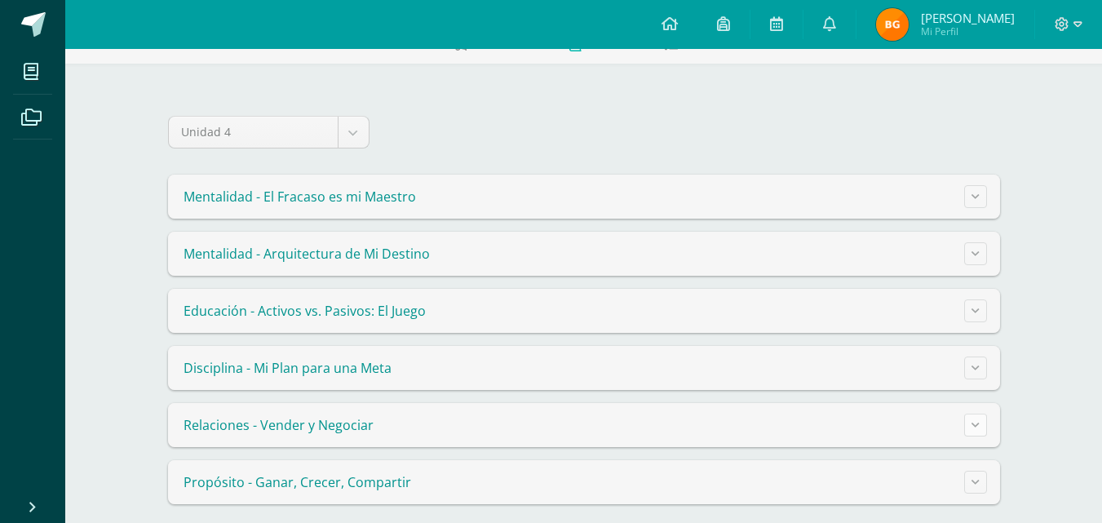
click at [976, 430] on button at bounding box center [975, 424] width 23 height 23
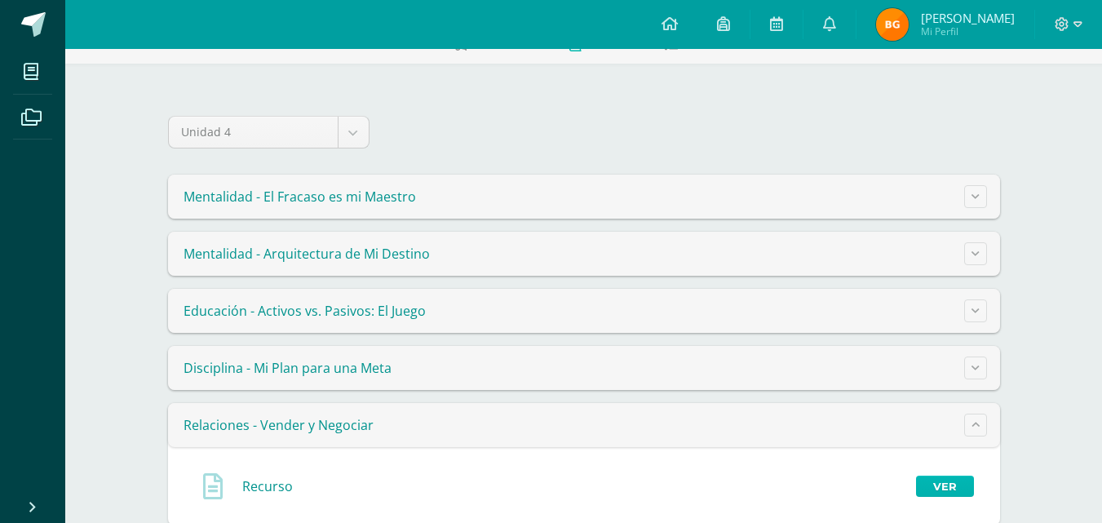
click at [954, 484] on link "Ver" at bounding box center [945, 485] width 58 height 21
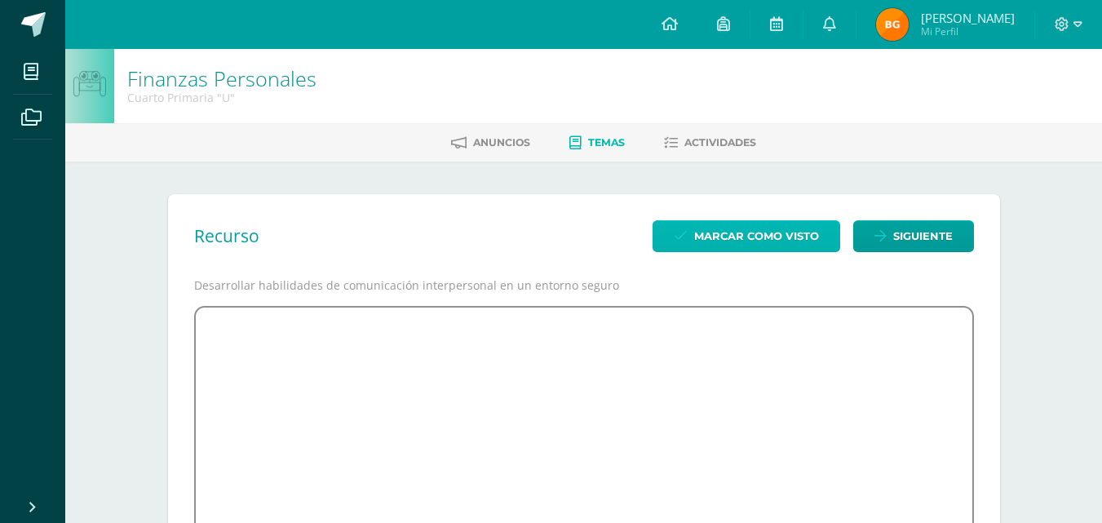
click at [799, 240] on span "Marcar como visto" at bounding box center [756, 236] width 125 height 30
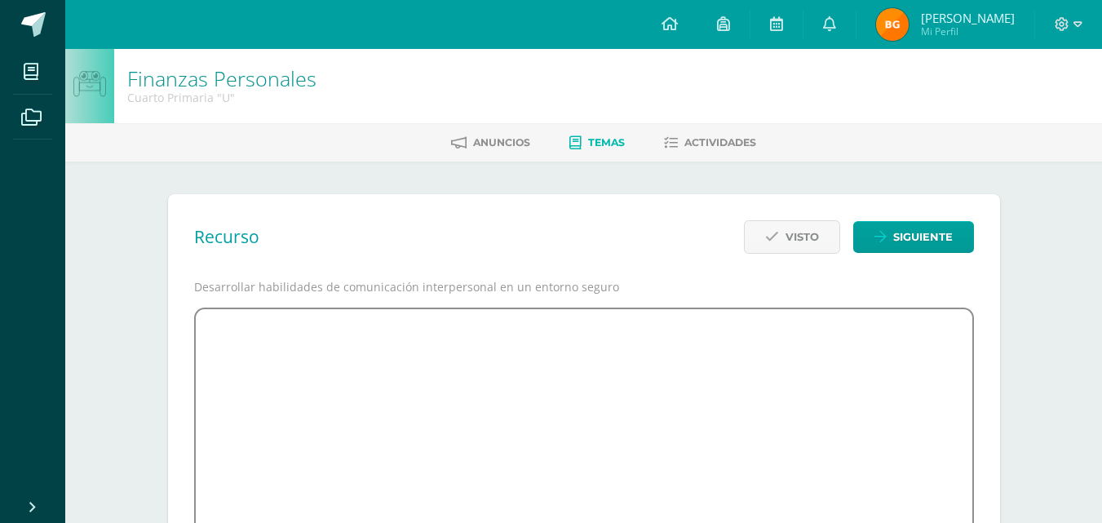
click at [618, 140] on span "Temas" at bounding box center [606, 142] width 37 height 12
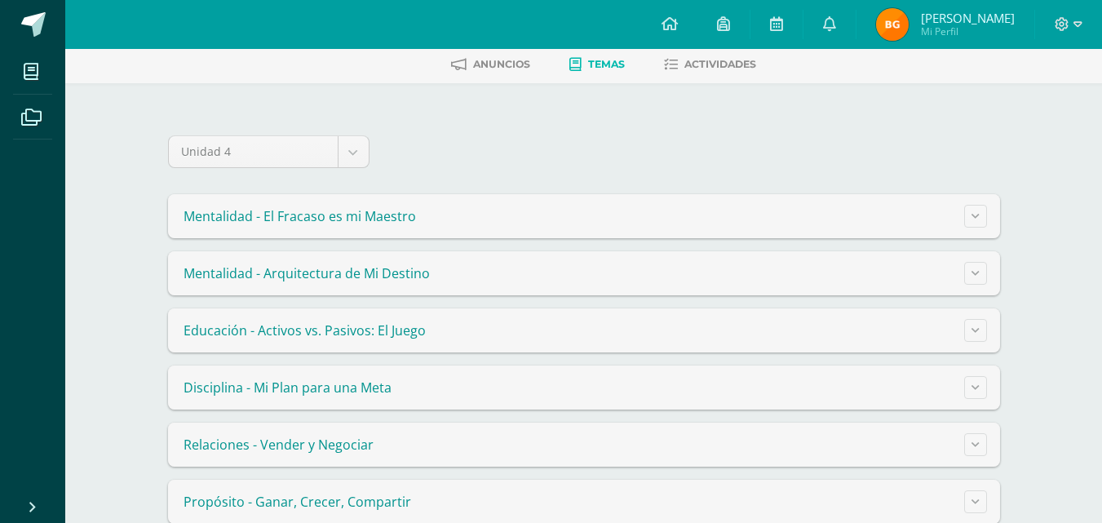
scroll to position [112, 0]
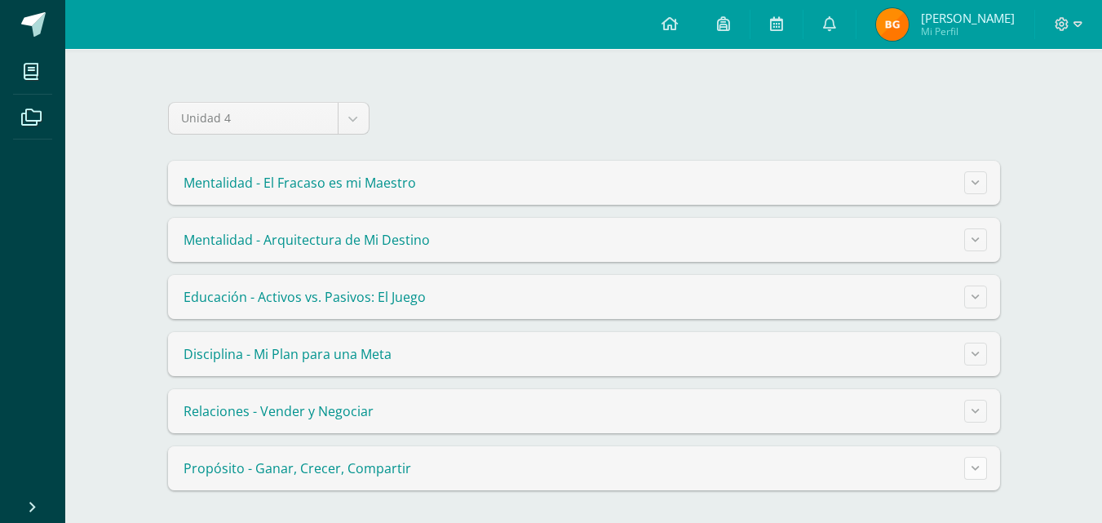
click at [975, 471] on icon at bounding box center [975, 467] width 8 height 9
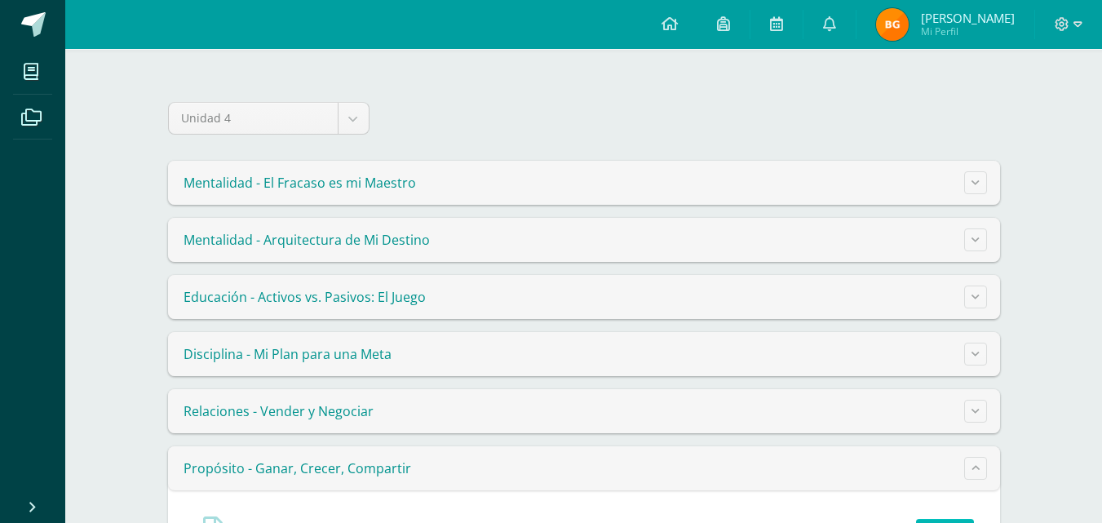
click at [943, 520] on link "Ver" at bounding box center [945, 529] width 58 height 21
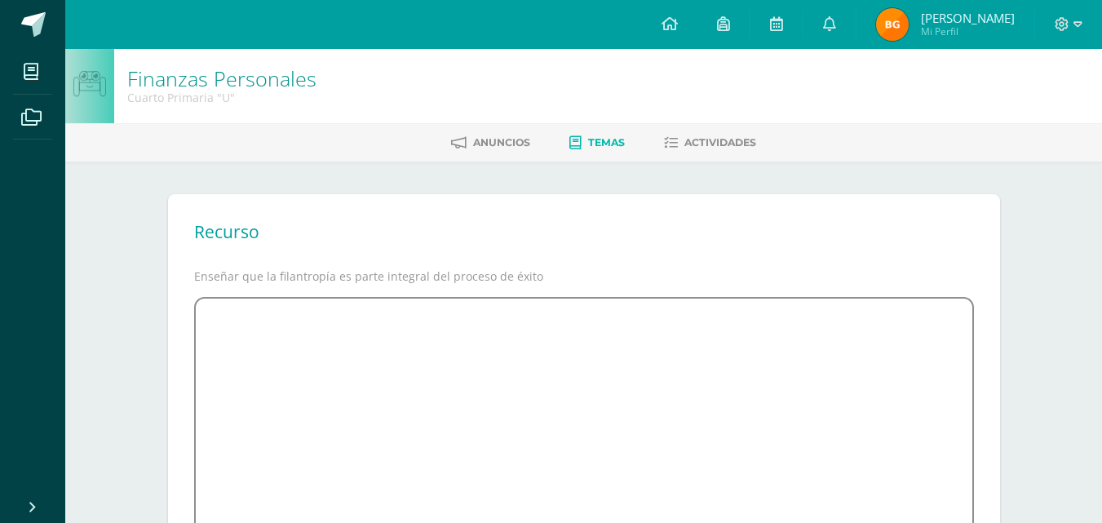
click at [604, 135] on link "Temas" at bounding box center [596, 143] width 55 height 26
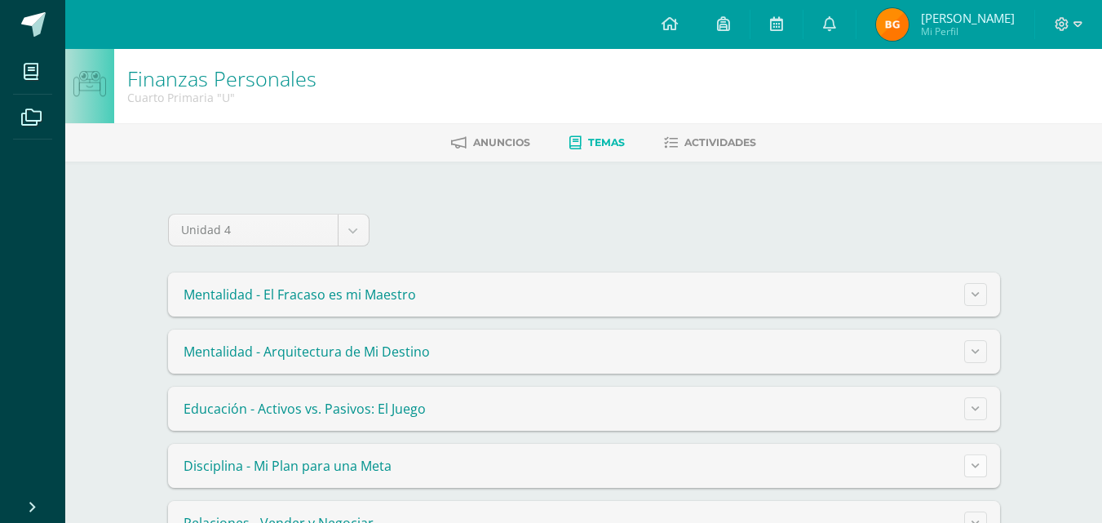
click at [974, 465] on icon at bounding box center [975, 465] width 8 height 9
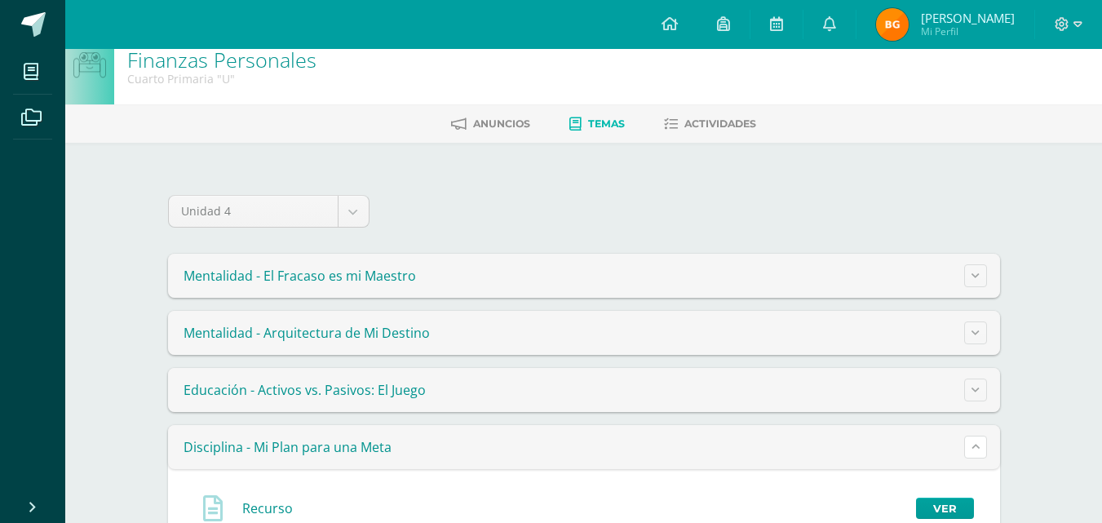
scroll to position [33, 0]
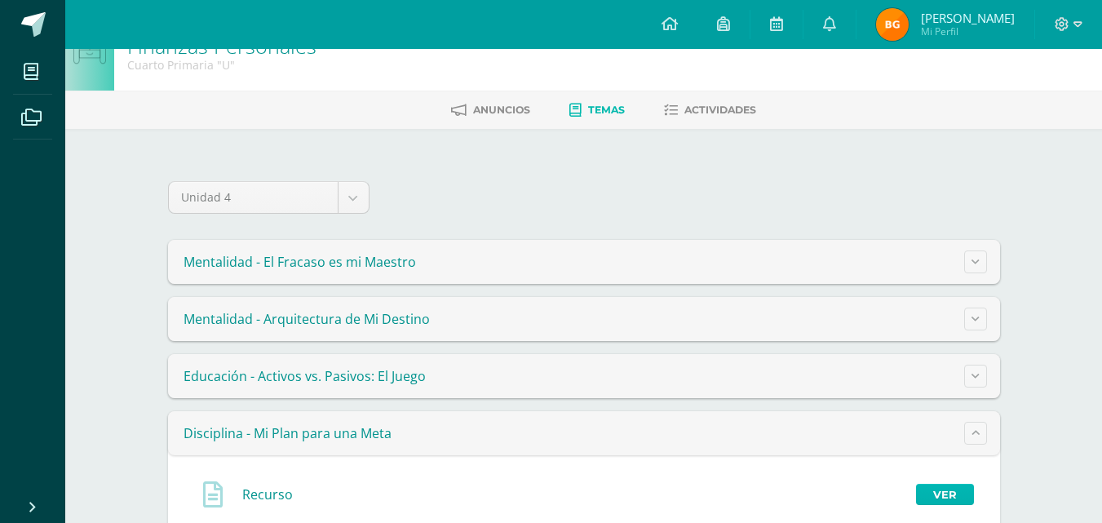
click at [940, 495] on link "Ver" at bounding box center [945, 494] width 58 height 21
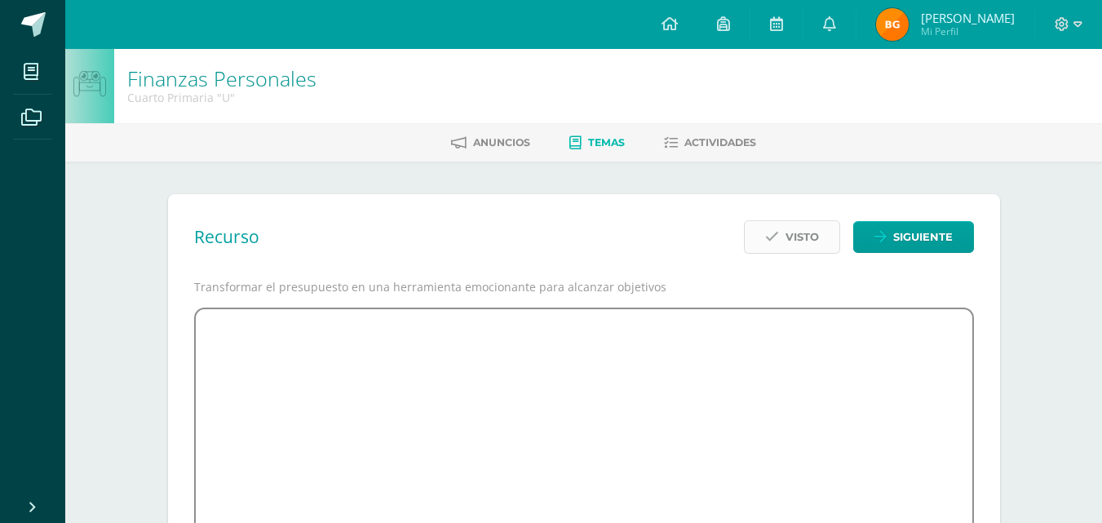
click at [782, 221] on button "Visto" at bounding box center [792, 236] width 96 height 33
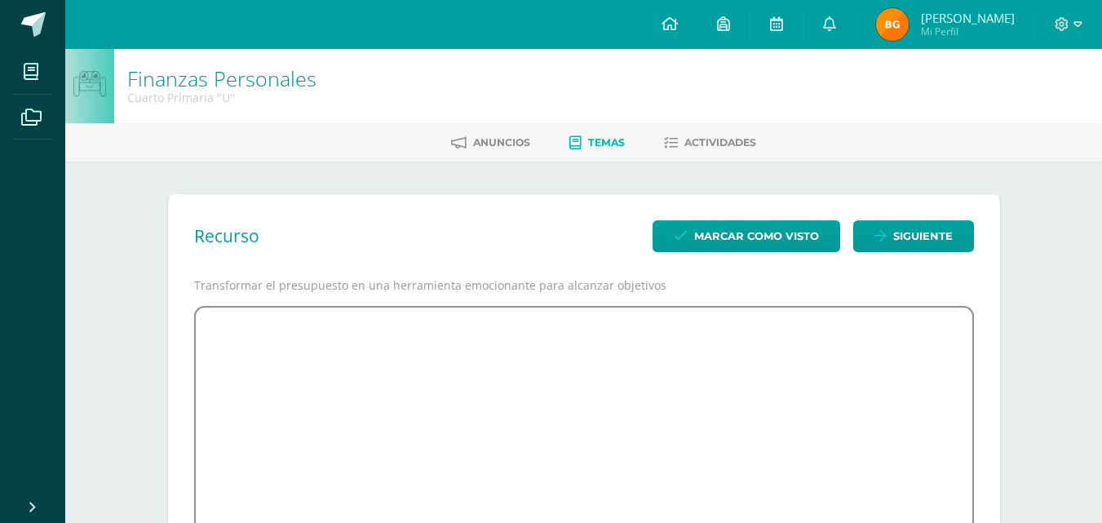
click at [751, 297] on div "Recurso Marcar como visto Siguiente Transformar el presupuesto en una herramien…" at bounding box center [584, 515] width 832 height 642
click at [607, 144] on span "Temas" at bounding box center [606, 142] width 37 height 12
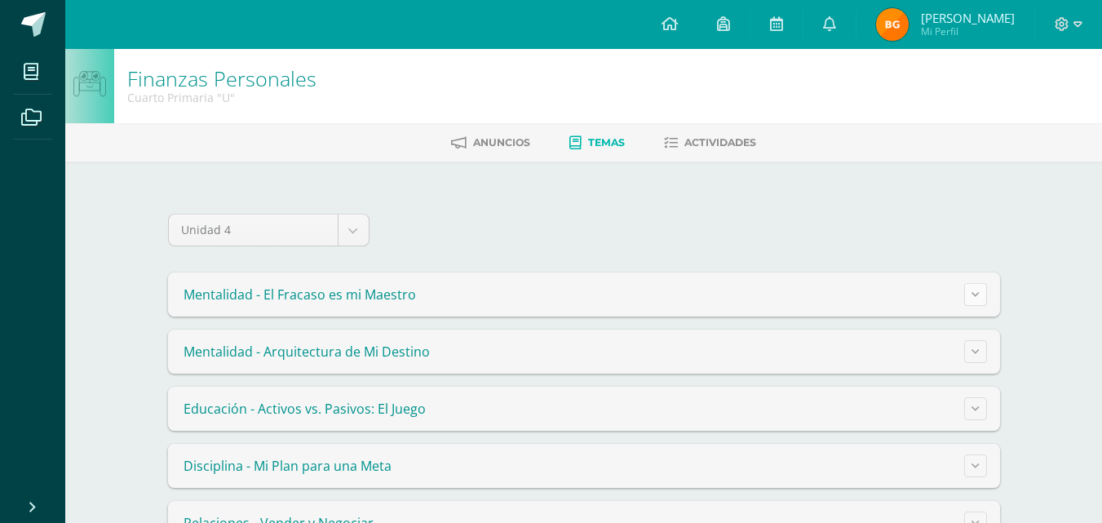
click at [973, 298] on icon at bounding box center [975, 294] width 8 height 9
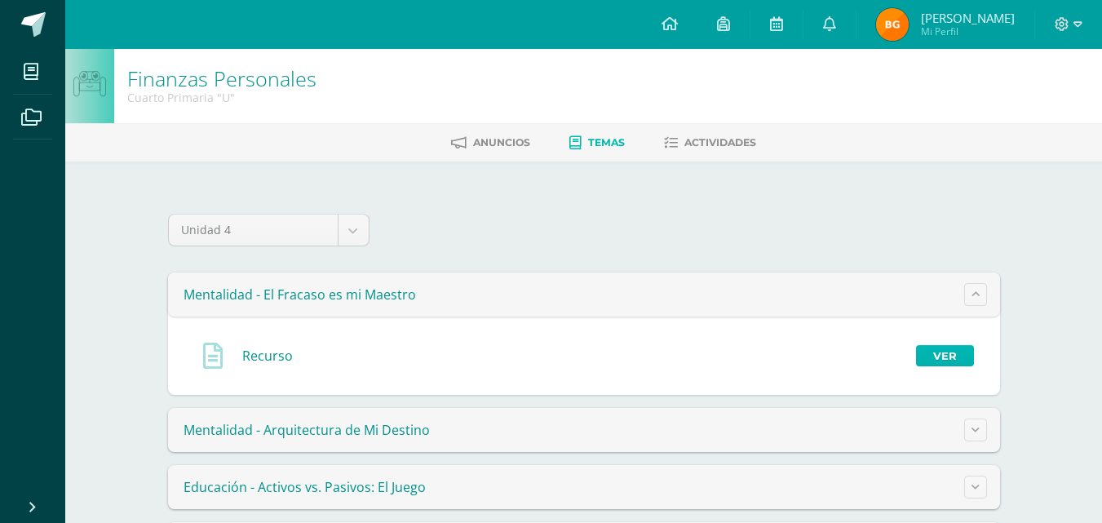
click at [945, 356] on link "Ver" at bounding box center [945, 355] width 58 height 21
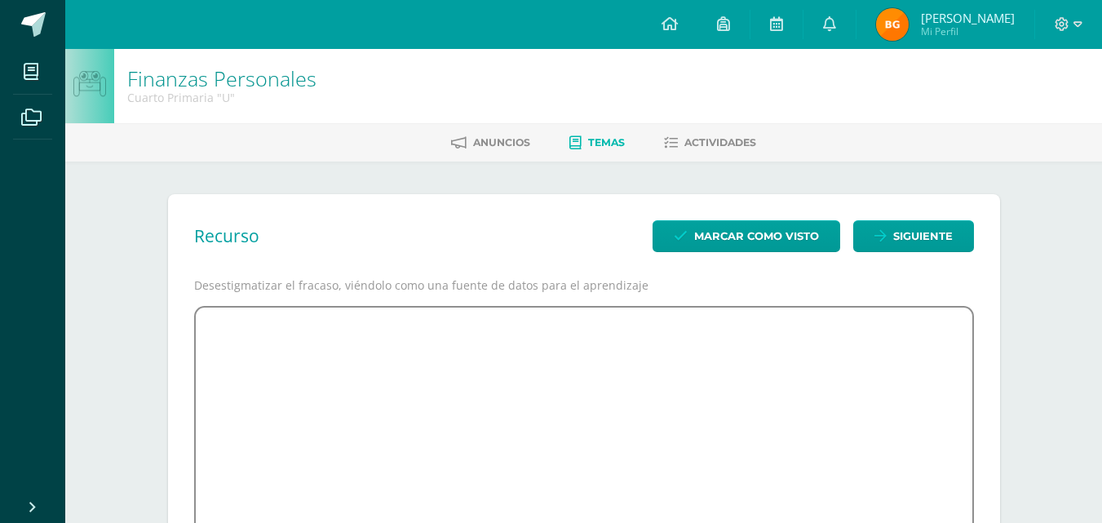
click at [588, 152] on link "Temas" at bounding box center [596, 143] width 55 height 26
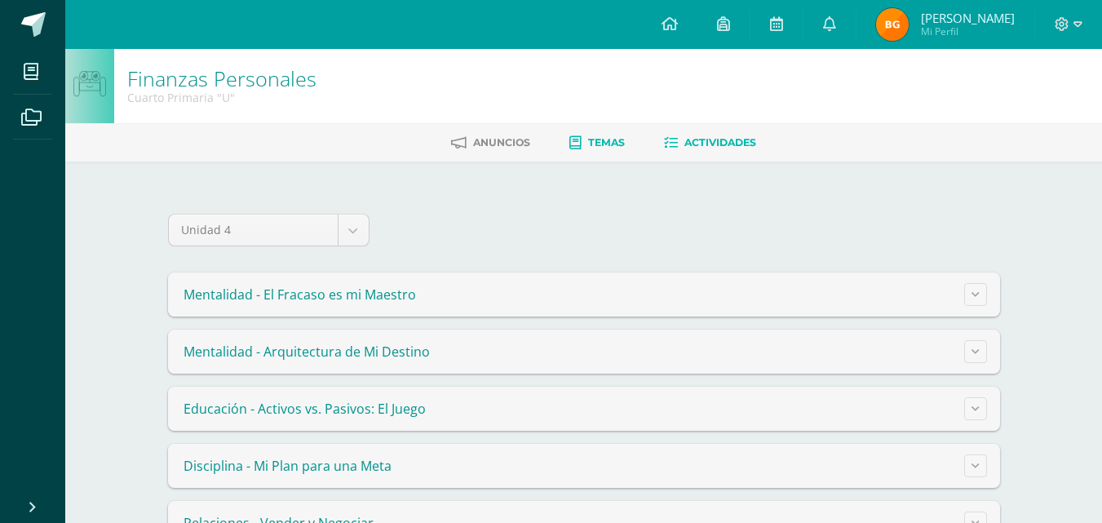
click at [736, 139] on span "Actividades" at bounding box center [720, 142] width 72 height 12
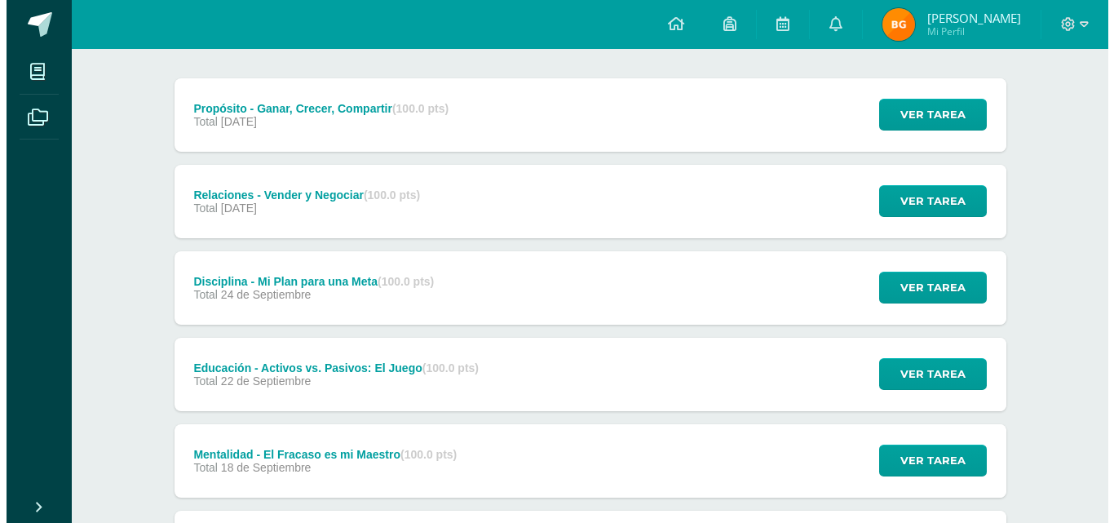
scroll to position [228, 0]
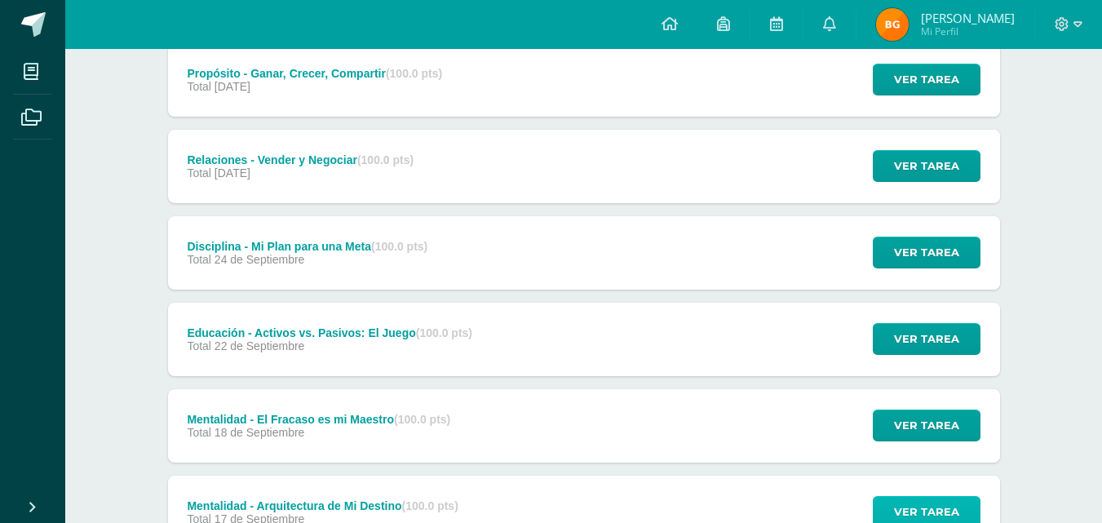
click at [904, 512] on span "Ver tarea" at bounding box center [926, 512] width 65 height 30
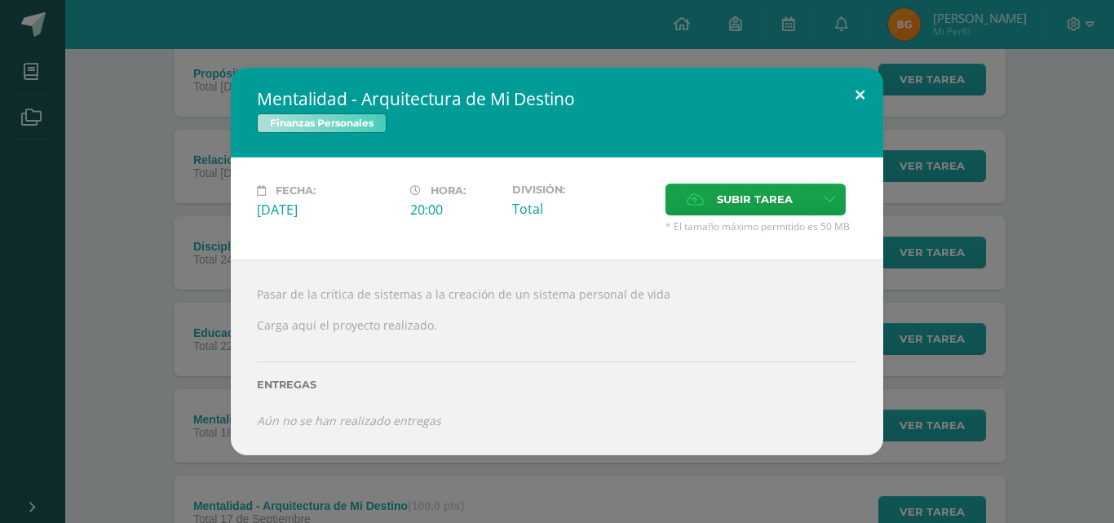
click at [863, 91] on button at bounding box center [860, 95] width 46 height 55
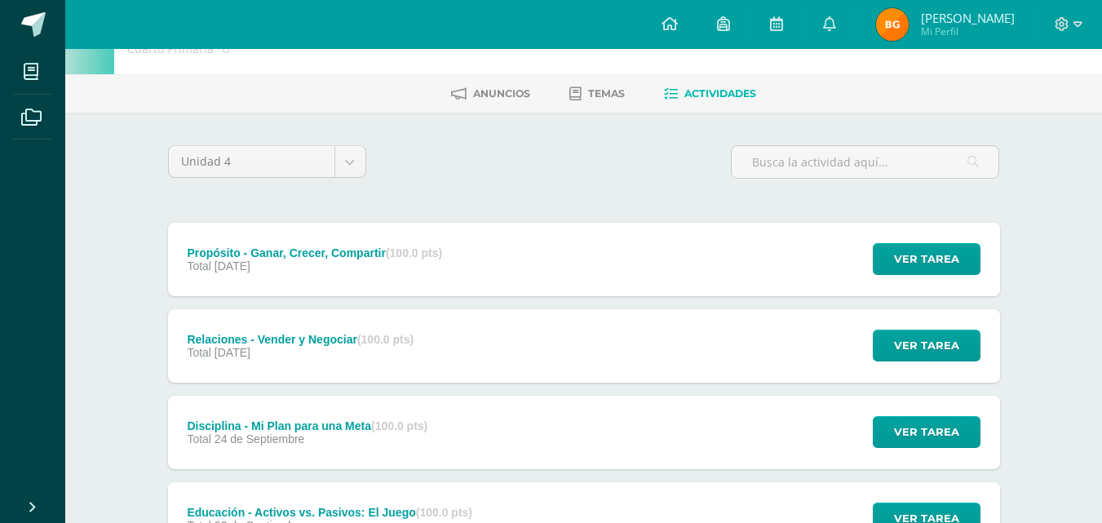
scroll to position [38, 0]
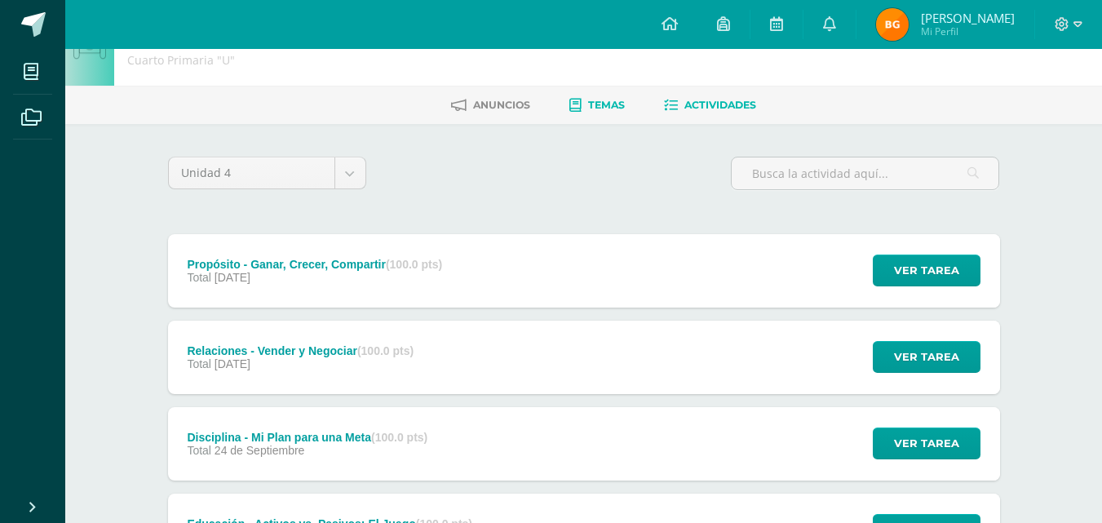
click at [600, 99] on span "Temas" at bounding box center [606, 105] width 37 height 12
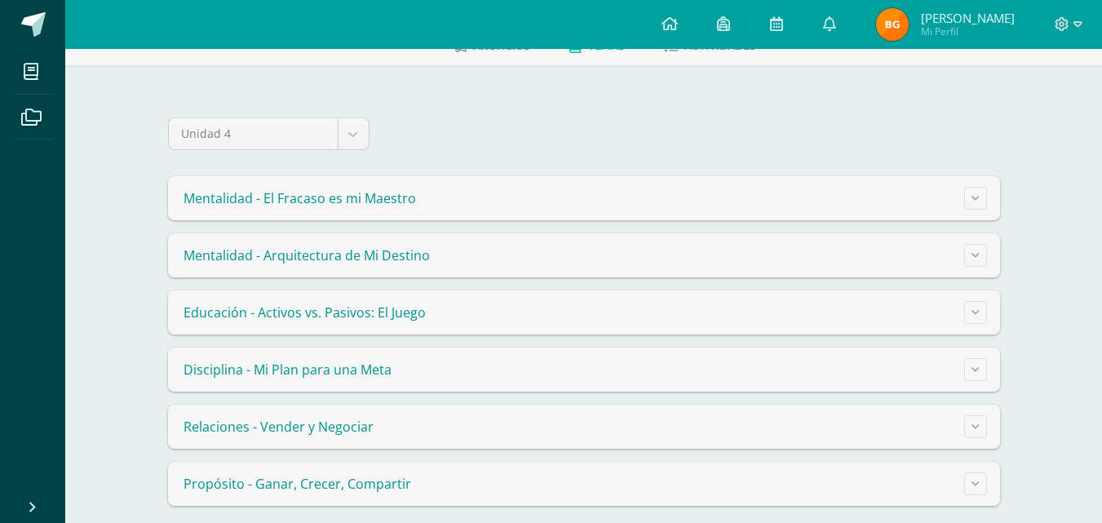
scroll to position [112, 0]
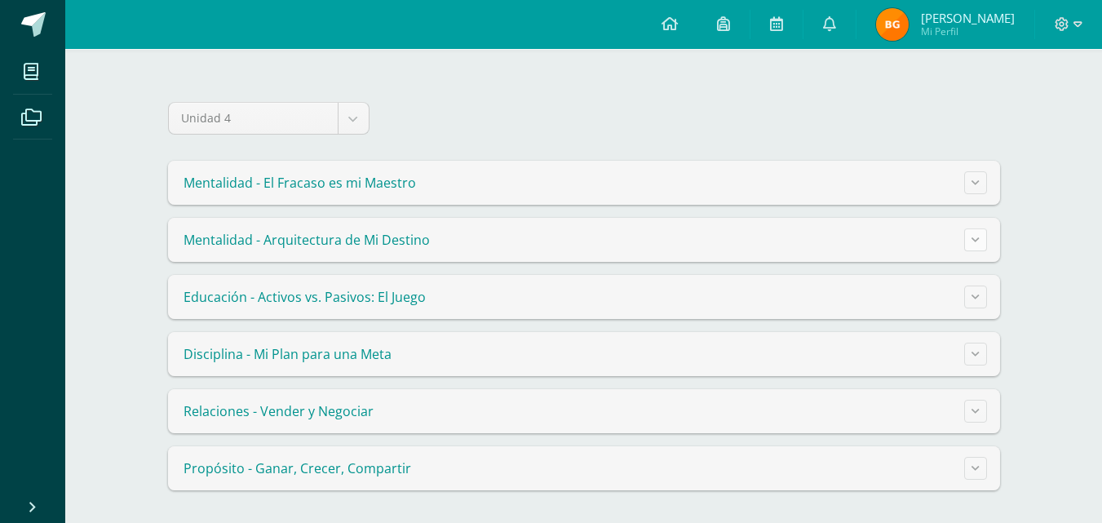
click at [973, 241] on icon at bounding box center [975, 239] width 8 height 9
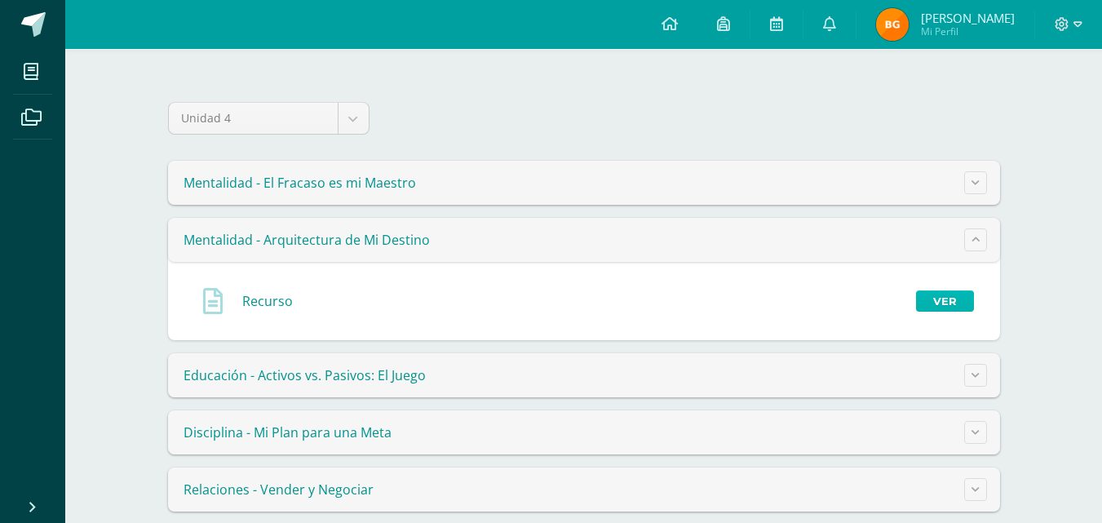
click at [944, 299] on link "Ver" at bounding box center [945, 300] width 58 height 21
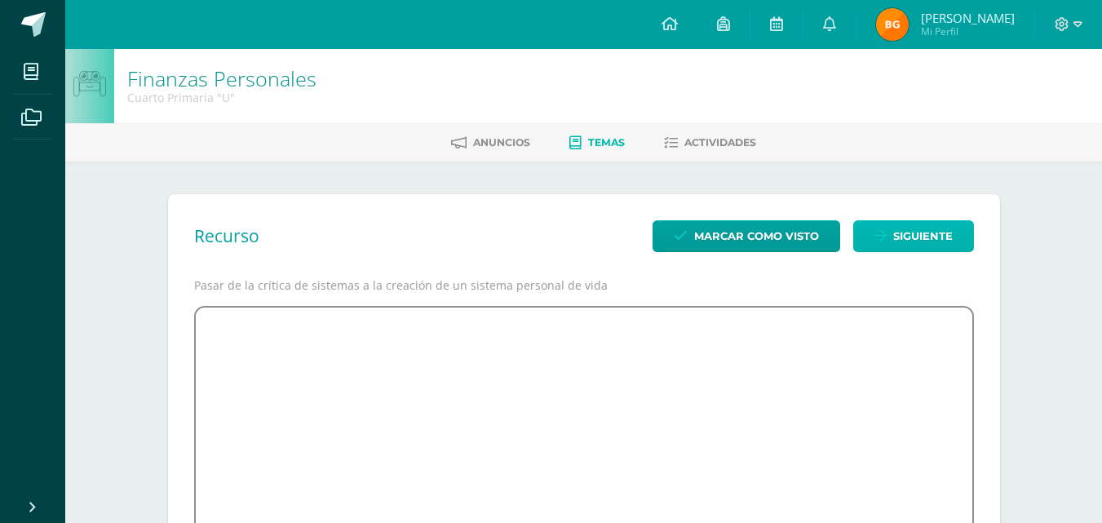
click at [925, 239] on span "Siguiente" at bounding box center [923, 236] width 60 height 30
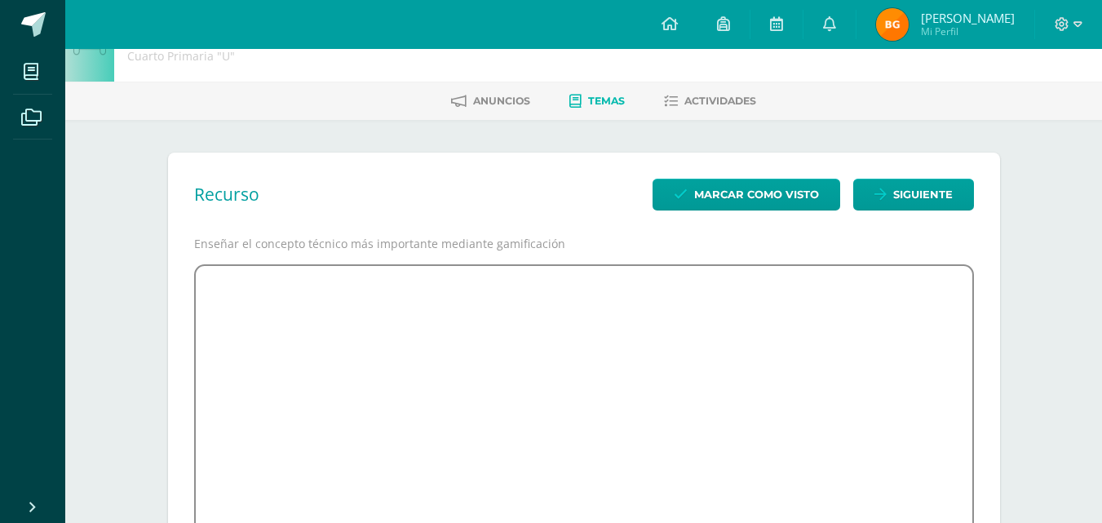
scroll to position [33, 0]
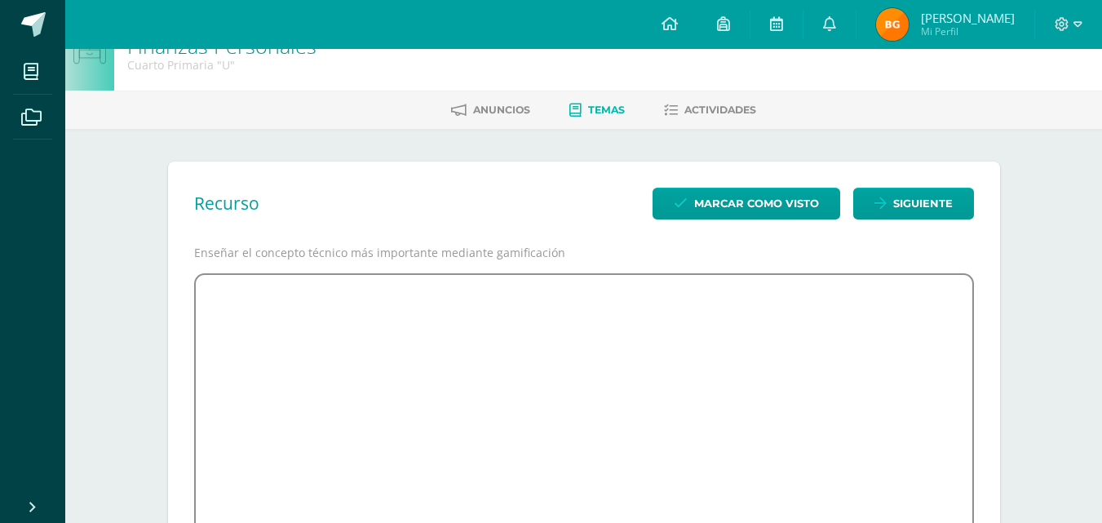
click at [594, 108] on span "Temas" at bounding box center [606, 110] width 37 height 12
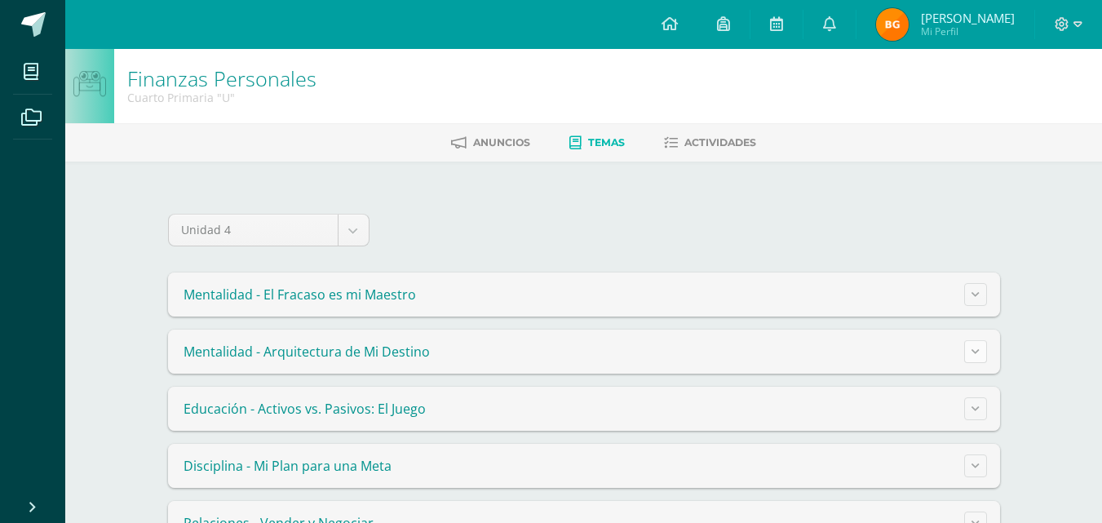
click at [978, 361] on button at bounding box center [975, 351] width 23 height 23
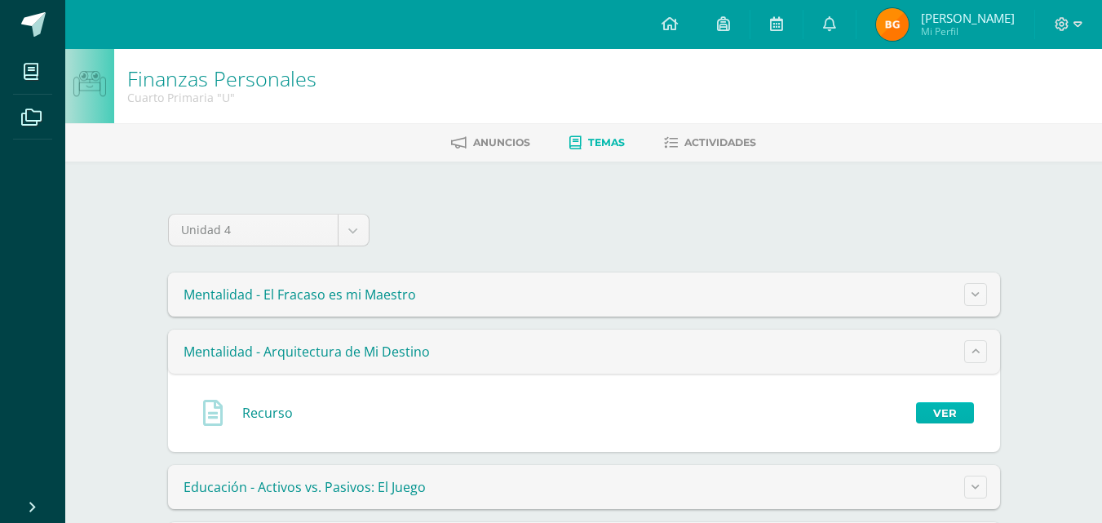
click at [947, 416] on link "Ver" at bounding box center [945, 412] width 58 height 21
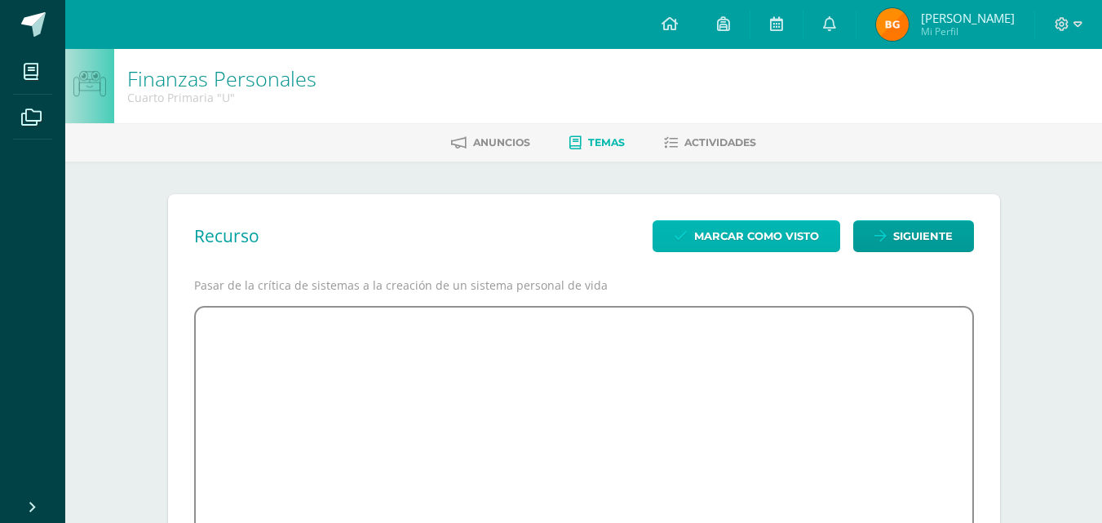
click at [756, 244] on span "Marcar como visto" at bounding box center [756, 236] width 125 height 30
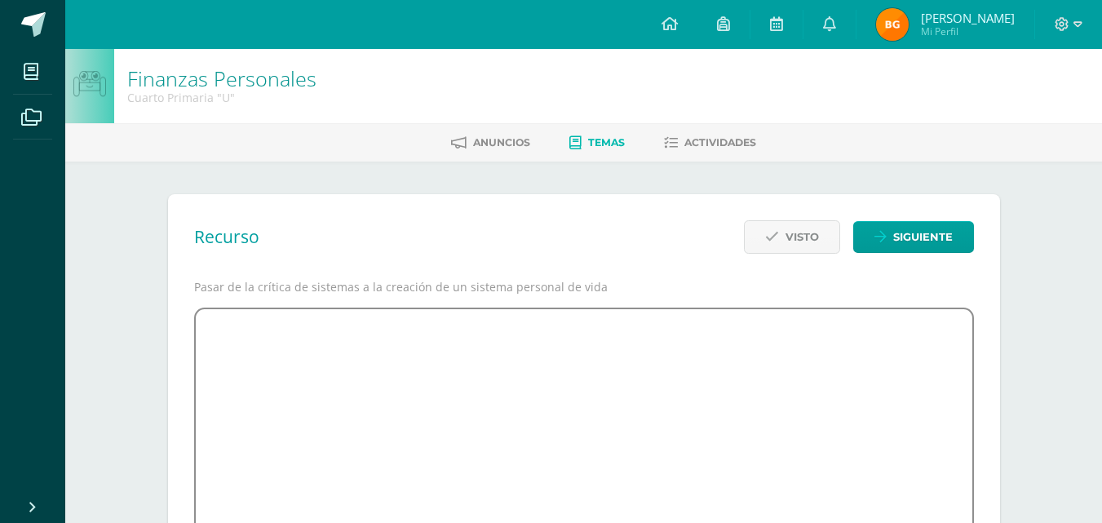
click at [1100, 511] on div "Finanzas Personales Cuarto Primaria "U" Anuncios Temas Actividades Recurso Vist…" at bounding box center [583, 459] width 1037 height 820
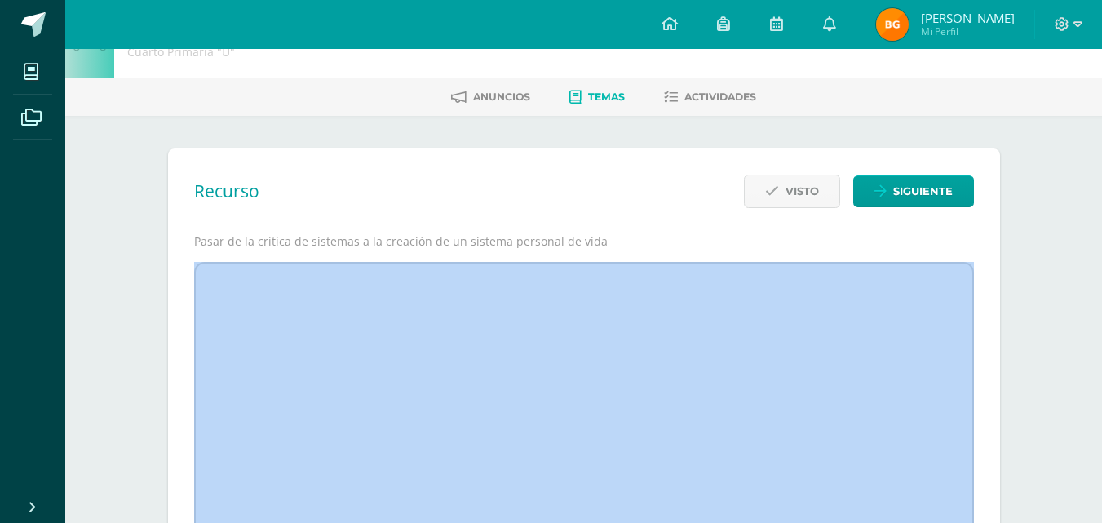
click at [1100, 511] on div "Finanzas Personales Cuarto Primaria "U" Anuncios Temas Actividades Recurso Vist…" at bounding box center [583, 413] width 1037 height 820
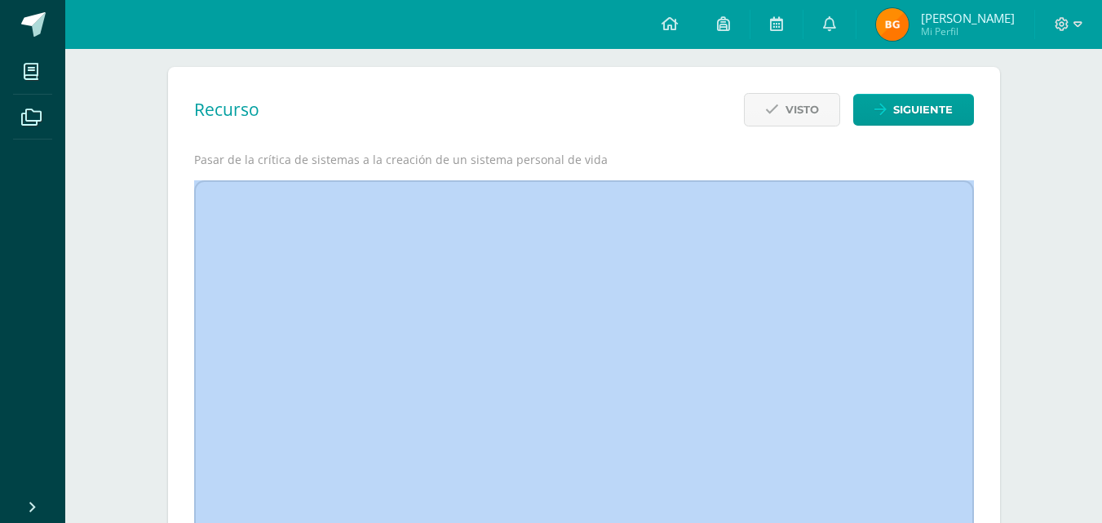
click at [1100, 511] on div "Finanzas Personales Cuarto Primaria "U" Anuncios Temas Actividades Recurso Vist…" at bounding box center [583, 332] width 1037 height 820
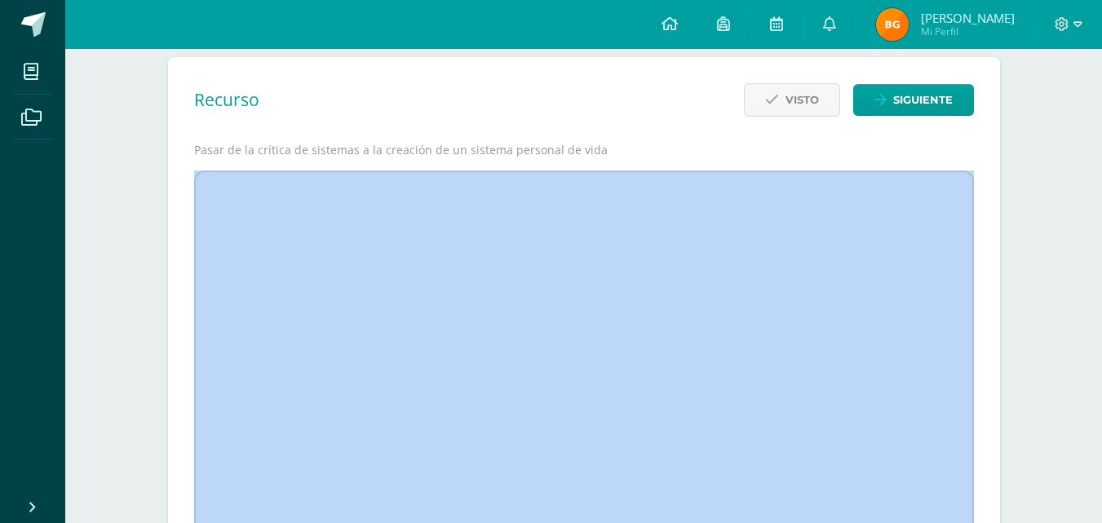
click at [1100, 511] on div "Finanzas Personales Cuarto Primaria "U" Anuncios Temas Actividades Recurso Vist…" at bounding box center [583, 322] width 1037 height 820
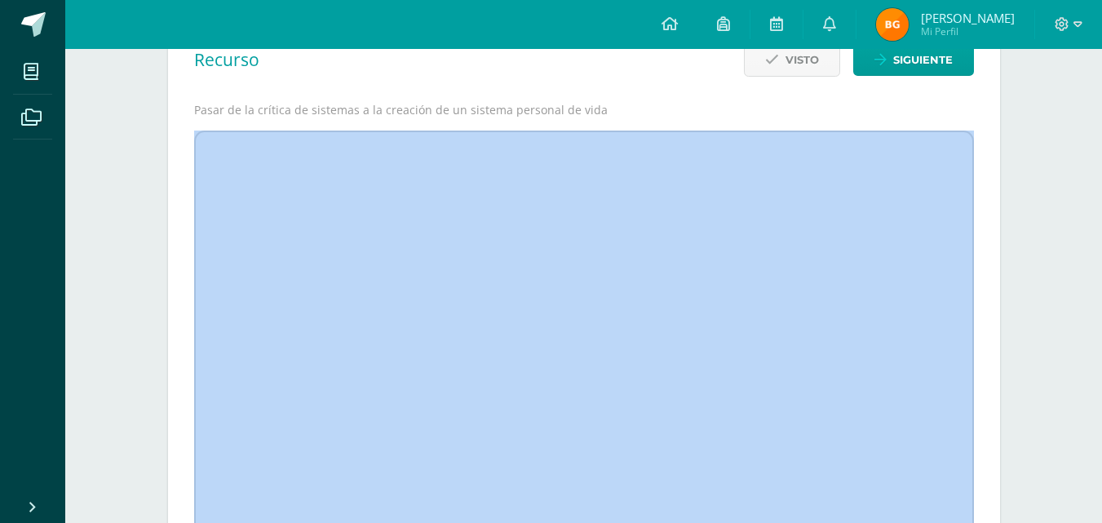
click at [1100, 511] on div "Finanzas Personales Cuarto Primaria "U" Anuncios Temas Actividades Recurso Vist…" at bounding box center [583, 282] width 1037 height 820
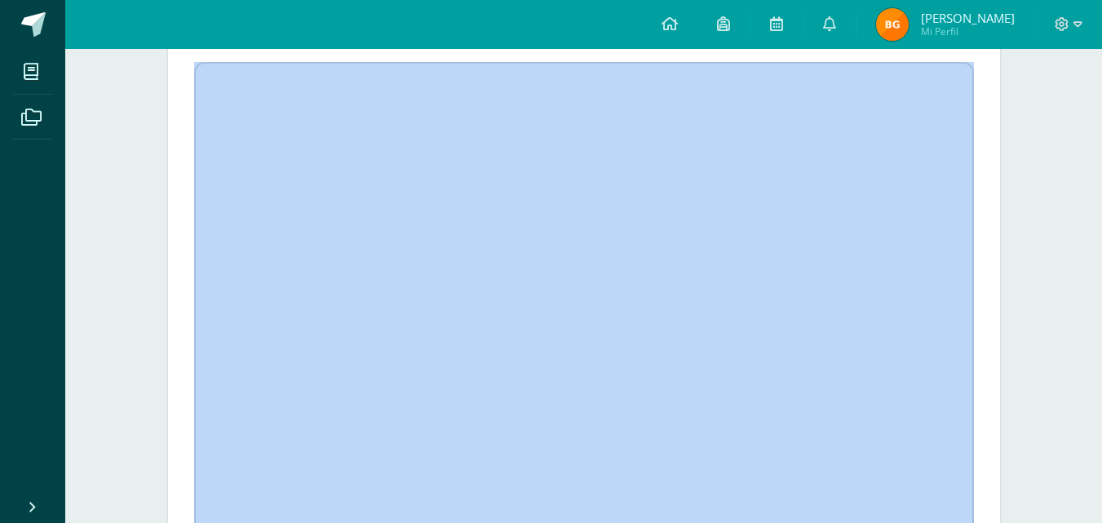
click at [1100, 511] on div "Finanzas Personales Cuarto Primaria "U" Anuncios Temas Actividades Recurso Vist…" at bounding box center [583, 213] width 1037 height 820
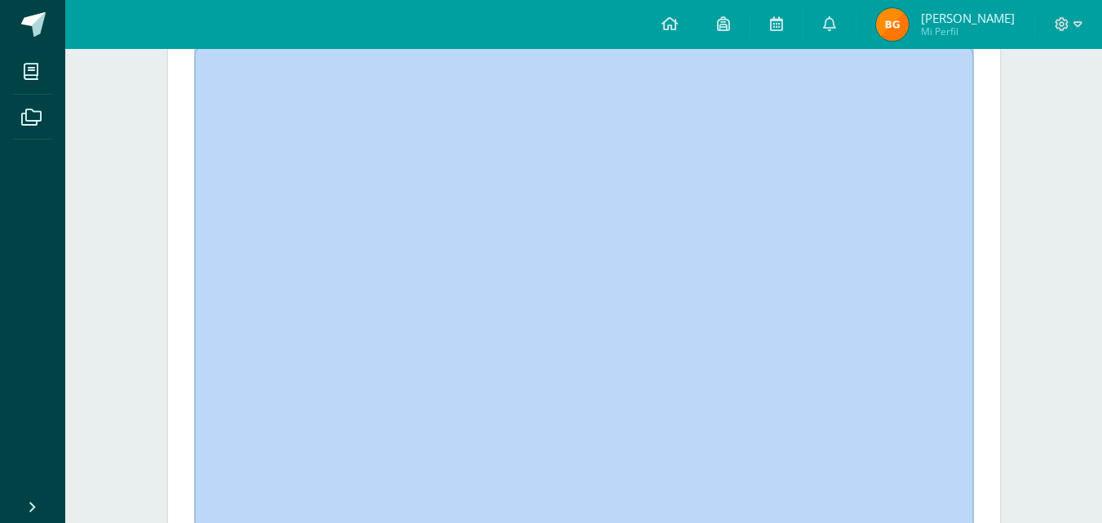
click at [1100, 511] on div "Finanzas Personales Cuarto Primaria "U" Anuncios Temas Actividades Recurso Vist…" at bounding box center [583, 196] width 1037 height 820
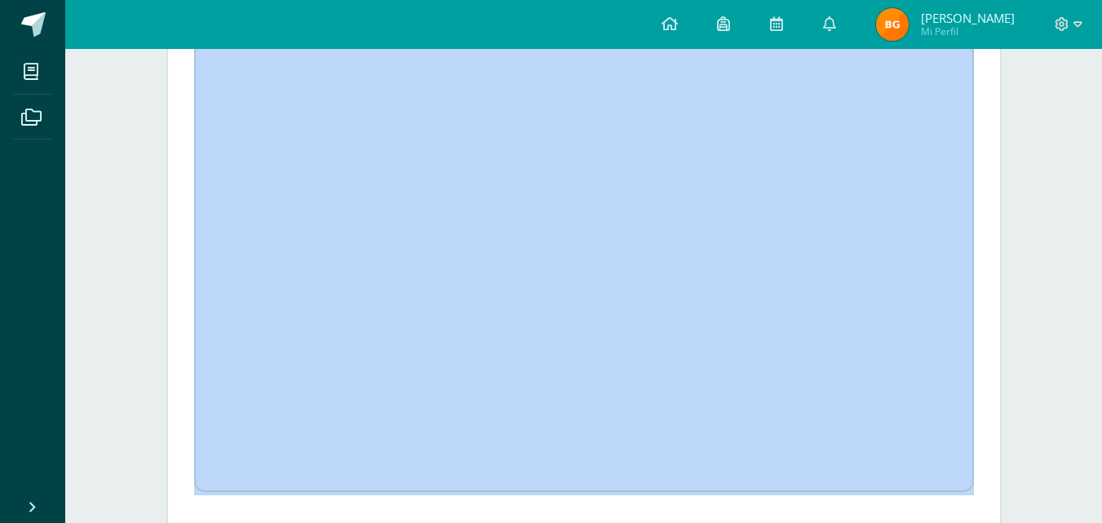
click at [1100, 511] on div "Finanzas Personales Cuarto Primaria "U" Anuncios Temas Actividades Recurso Vist…" at bounding box center [583, 156] width 1037 height 820
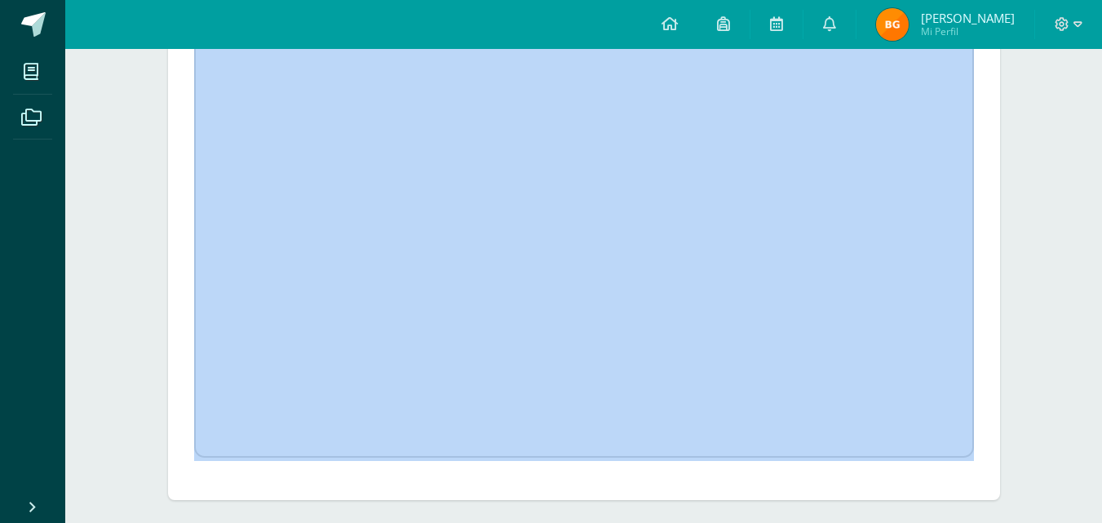
scroll to position [347, 0]
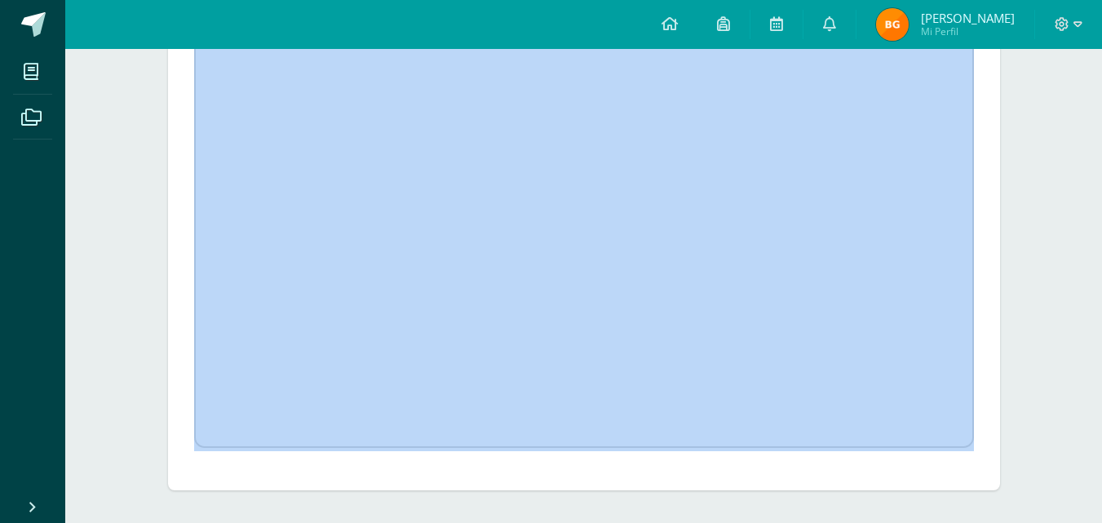
click at [1100, 511] on div "Finanzas Personales Cuarto Primaria "U" Anuncios Temas Actividades Recurso Vist…" at bounding box center [583, 112] width 1037 height 820
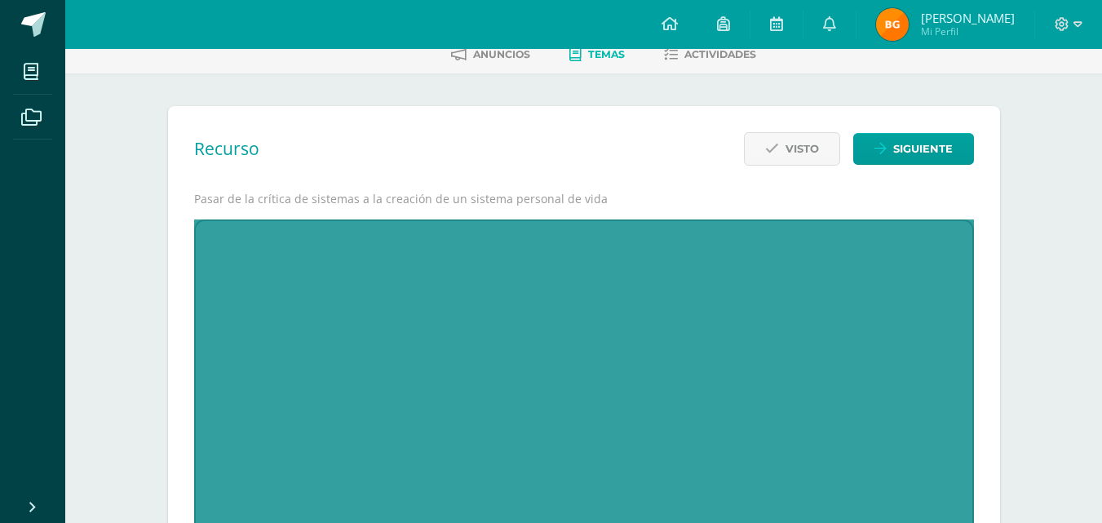
scroll to position [86, 0]
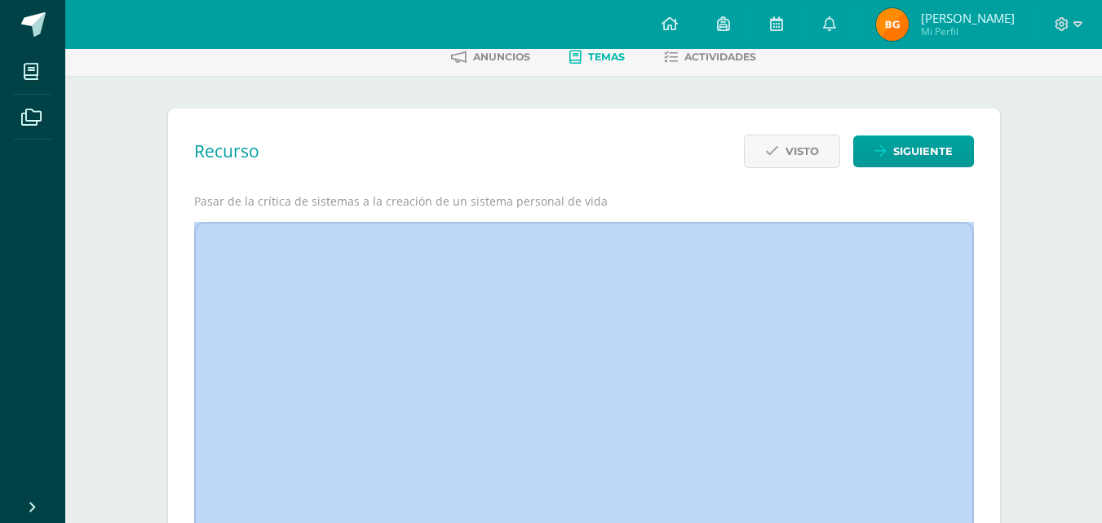
click at [601, 64] on link "Temas" at bounding box center [596, 57] width 55 height 26
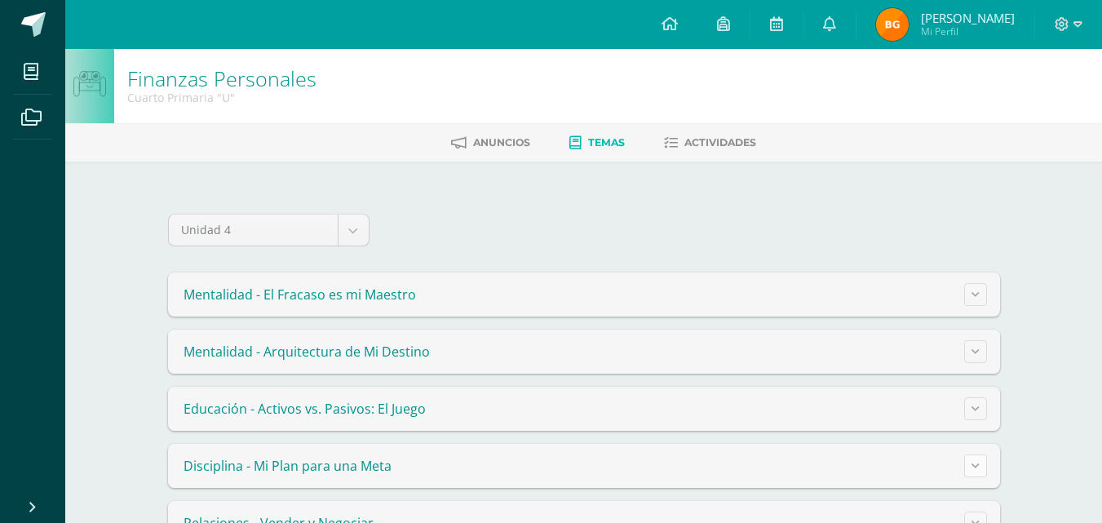
click at [976, 464] on icon at bounding box center [975, 465] width 8 height 9
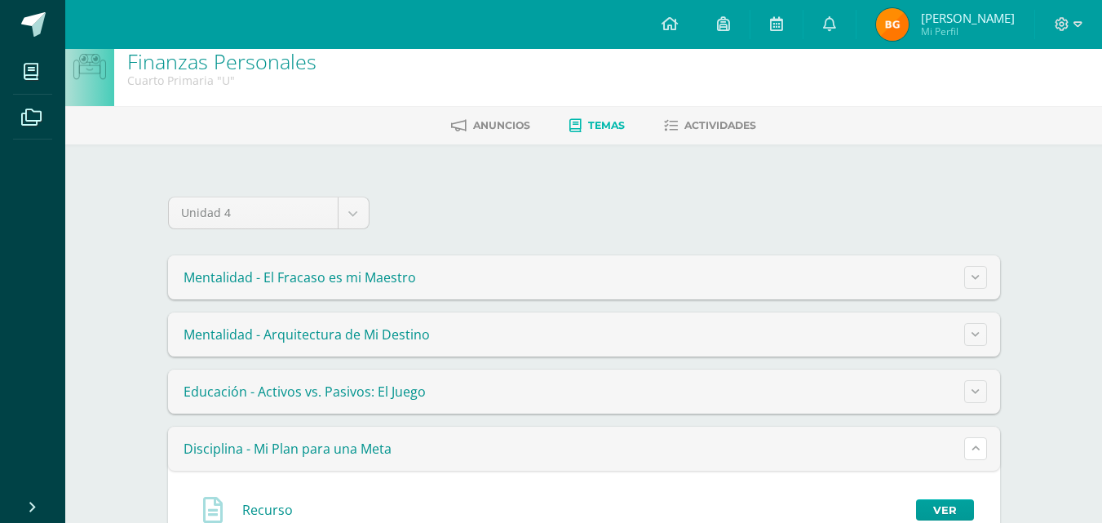
scroll to position [33, 0]
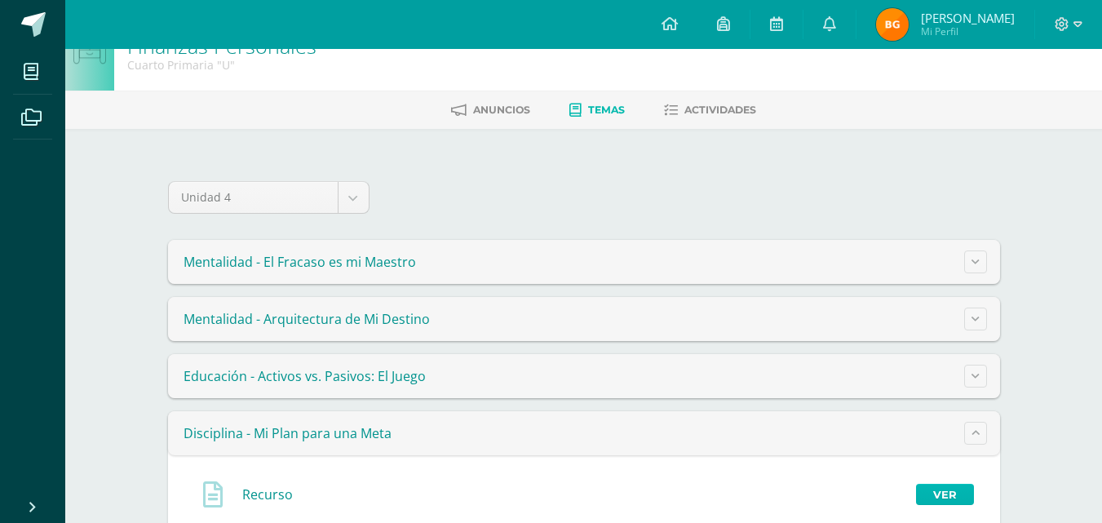
click at [951, 498] on link "Ver" at bounding box center [945, 494] width 58 height 21
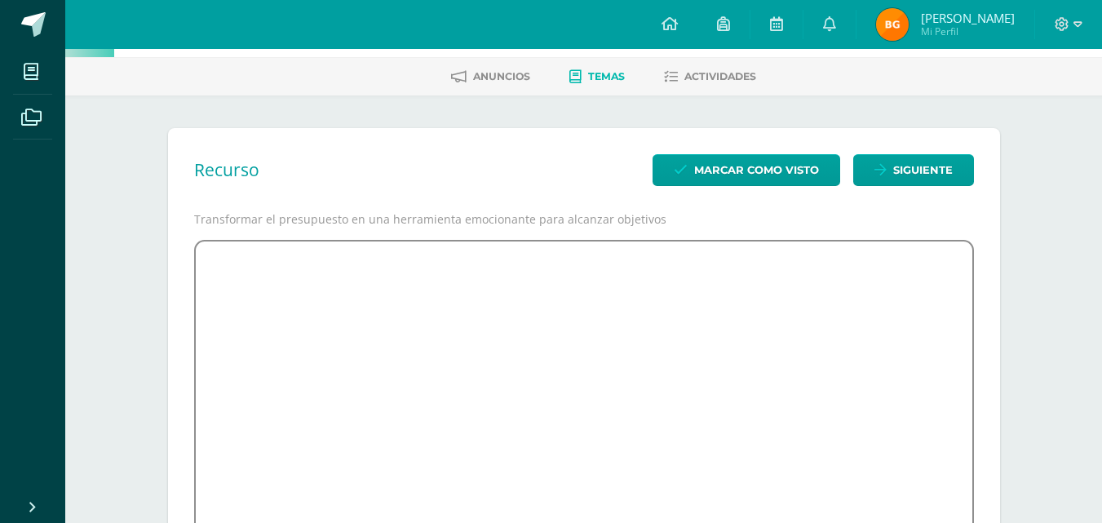
scroll to position [65, 0]
click at [592, 74] on span "Temas" at bounding box center [606, 77] width 37 height 12
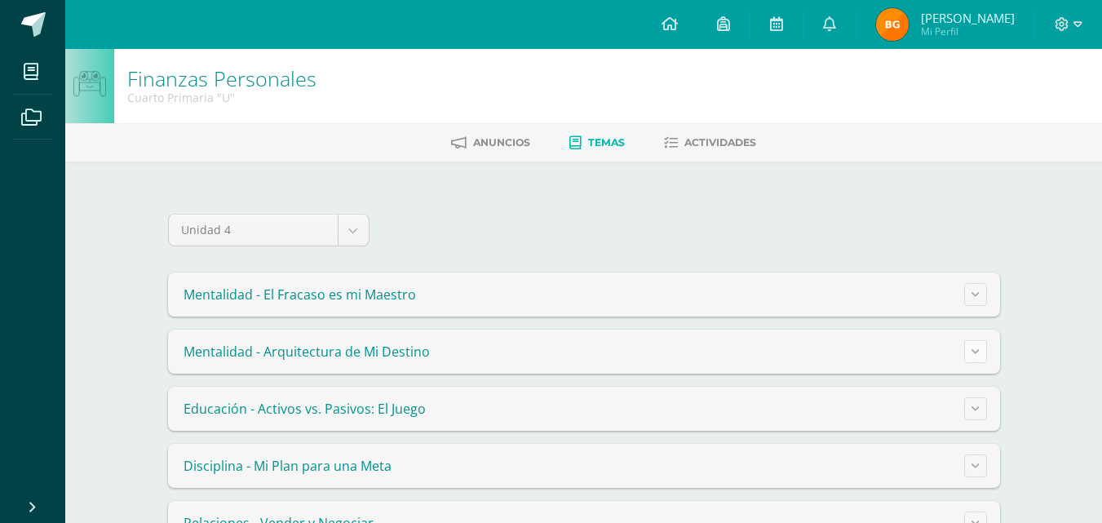
click at [973, 350] on icon at bounding box center [975, 351] width 8 height 9
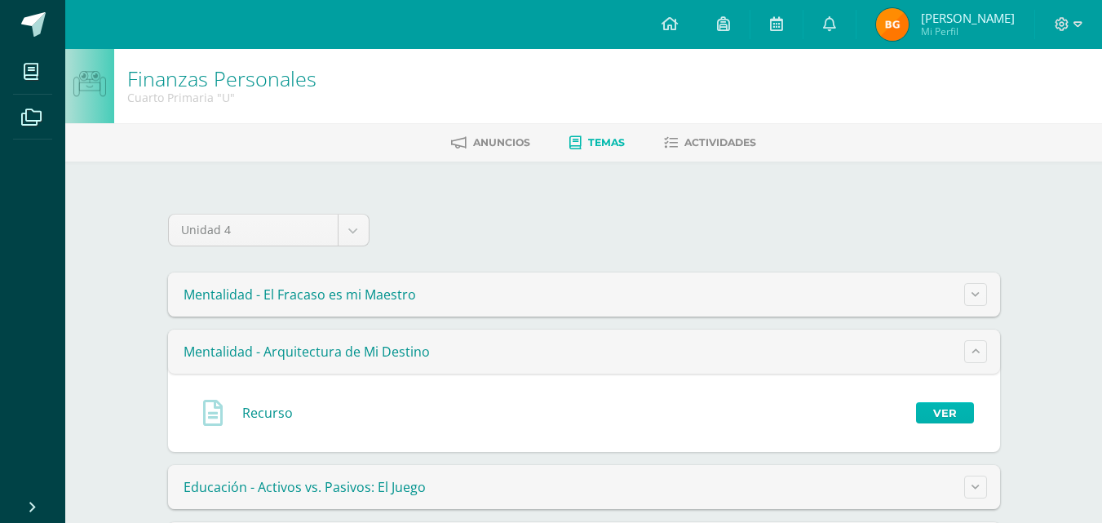
click at [960, 415] on link "Ver" at bounding box center [945, 412] width 58 height 21
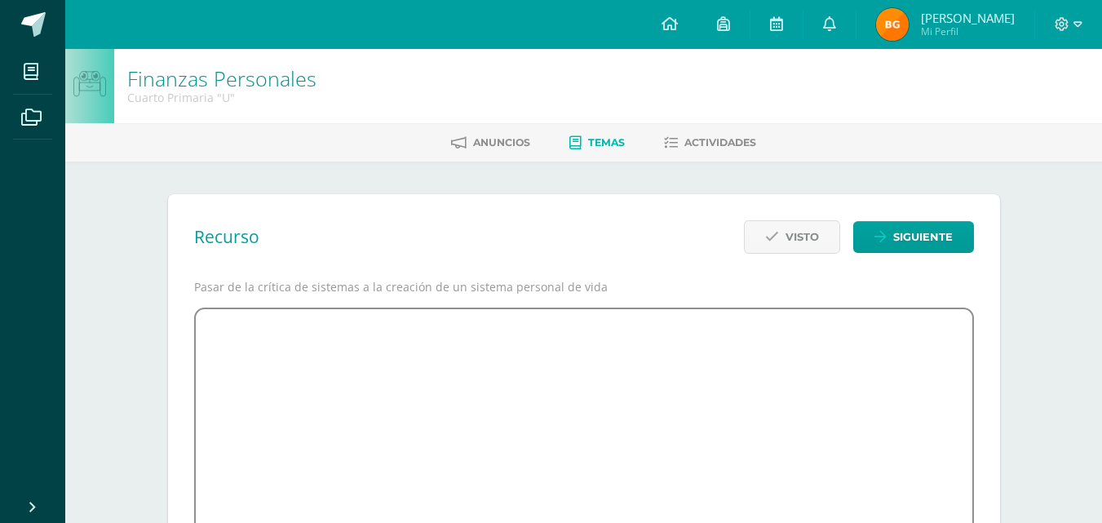
scroll to position [33, 0]
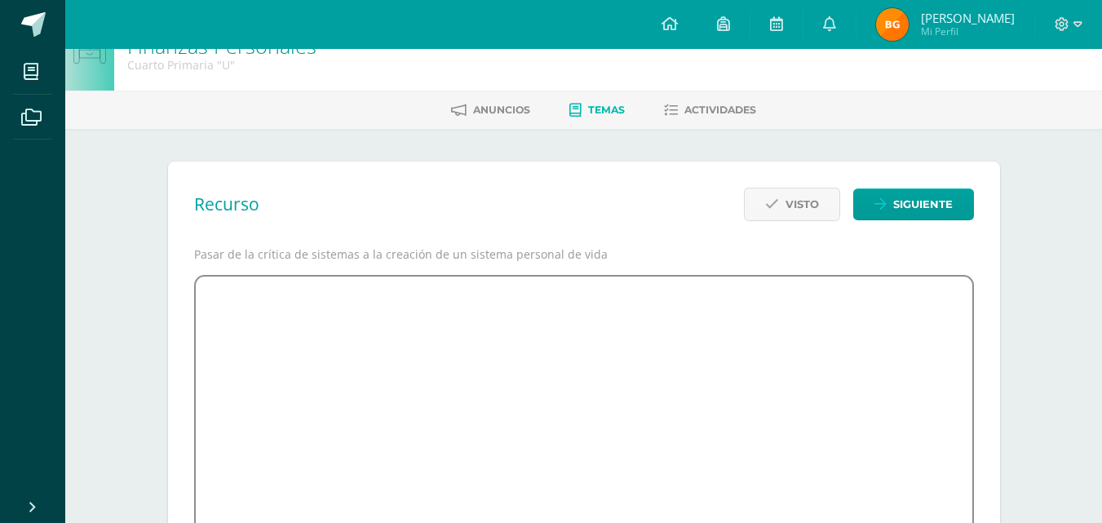
click at [604, 110] on span "Temas" at bounding box center [606, 110] width 37 height 12
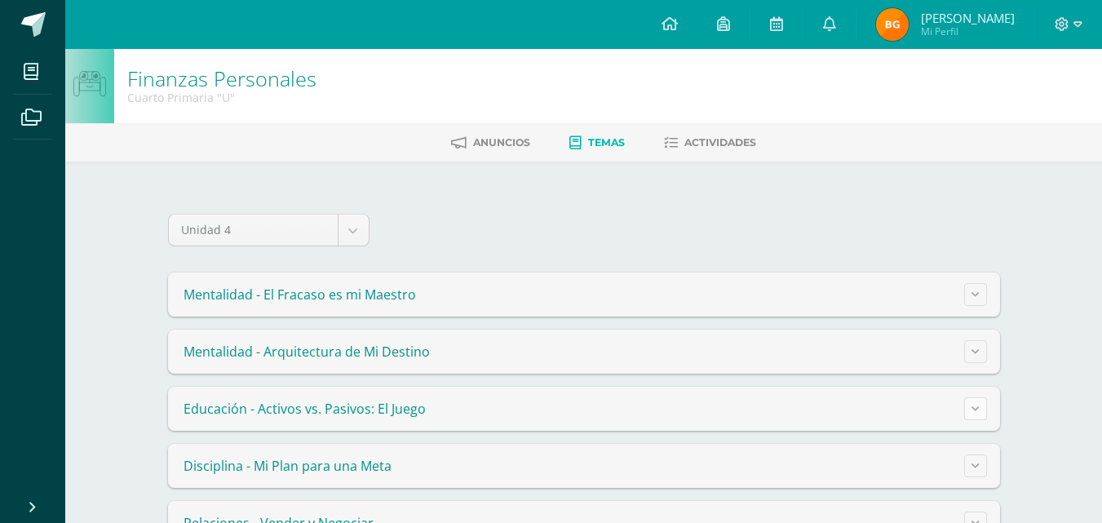
click at [974, 412] on icon at bounding box center [975, 408] width 8 height 9
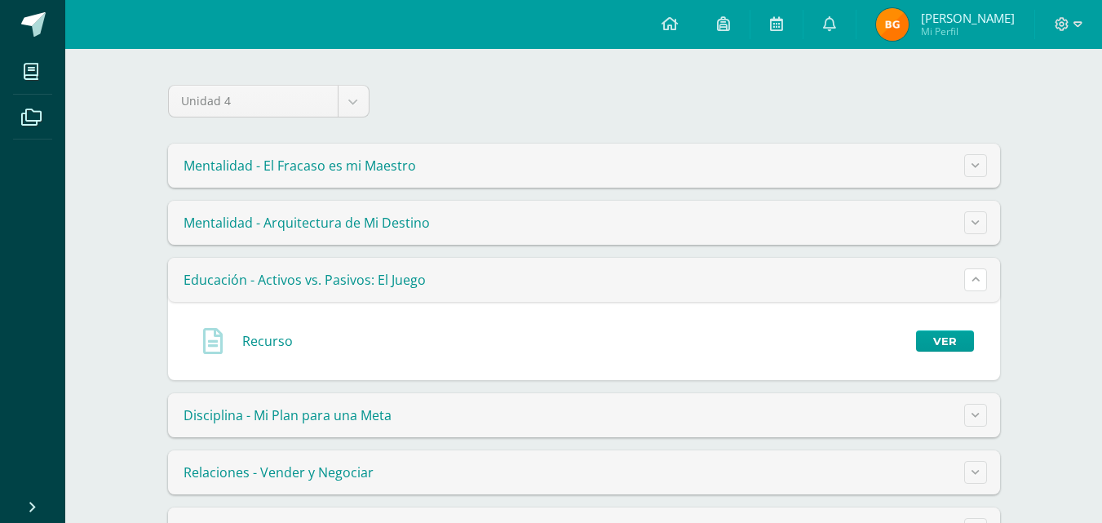
scroll to position [130, 0]
click at [971, 410] on icon at bounding box center [975, 413] width 8 height 9
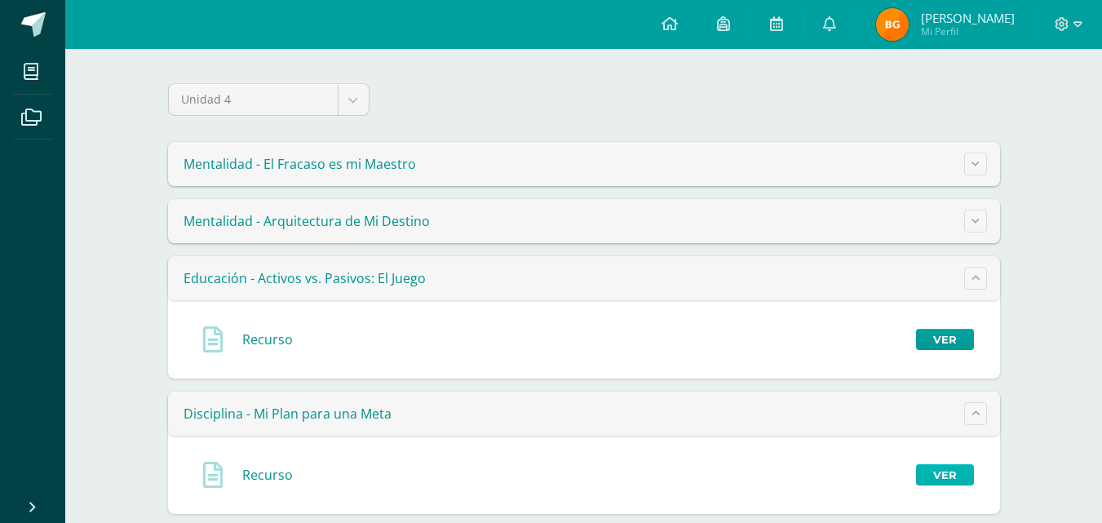
click at [929, 477] on link "Ver" at bounding box center [945, 474] width 58 height 21
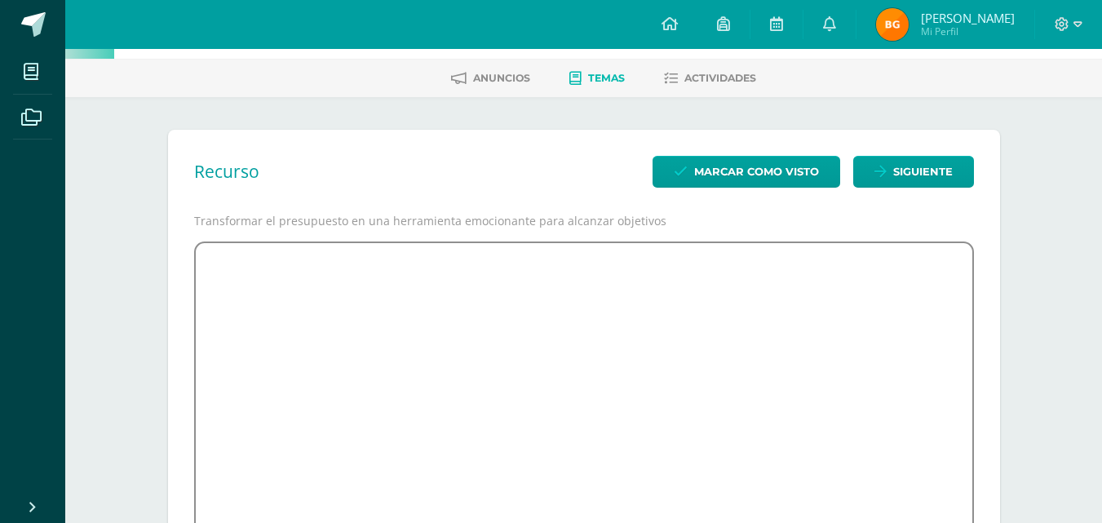
scroll to position [65, 0]
click at [588, 72] on span "Temas" at bounding box center [606, 77] width 37 height 12
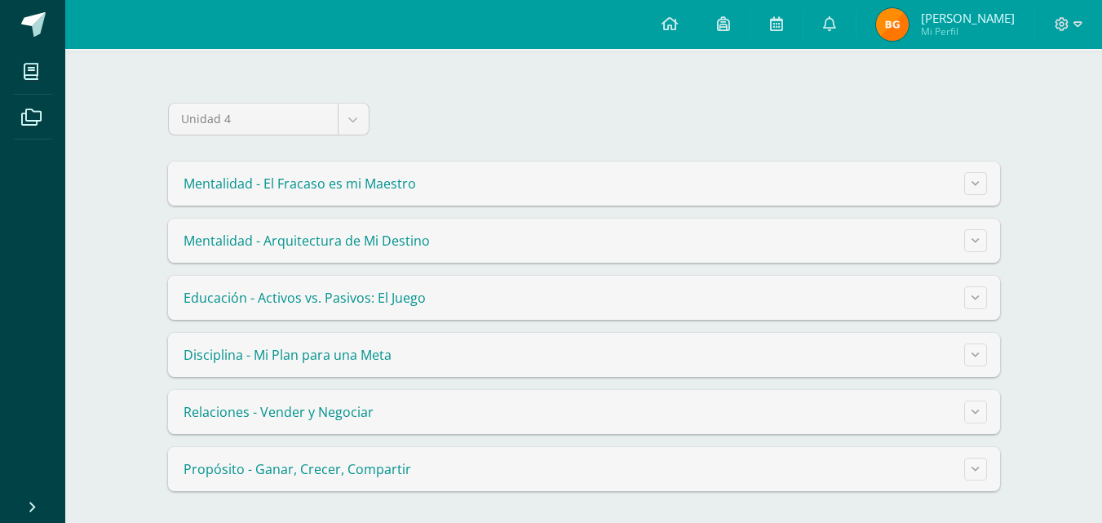
scroll to position [112, 0]
click at [977, 294] on icon at bounding box center [975, 296] width 8 height 9
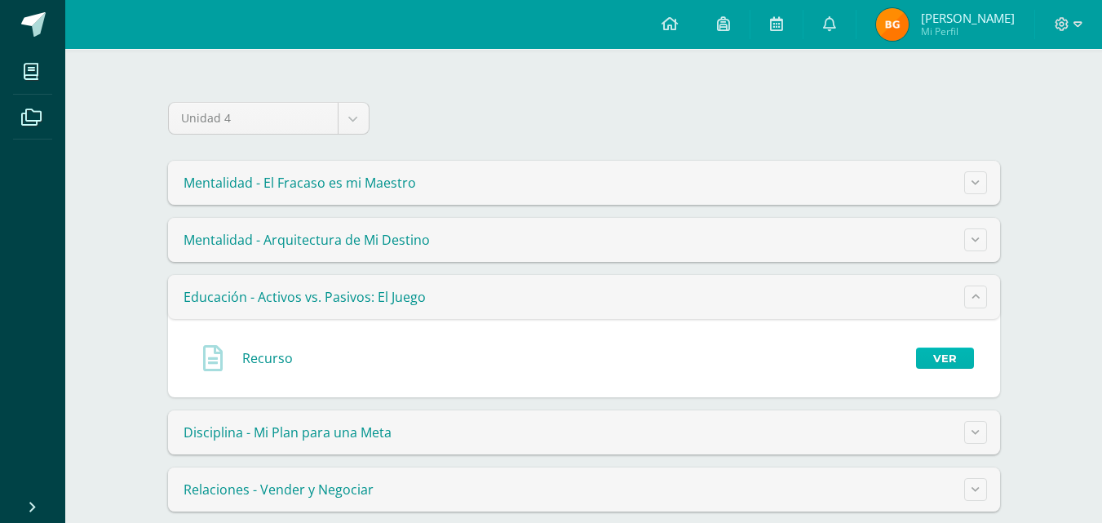
click at [947, 355] on link "Ver" at bounding box center [945, 357] width 58 height 21
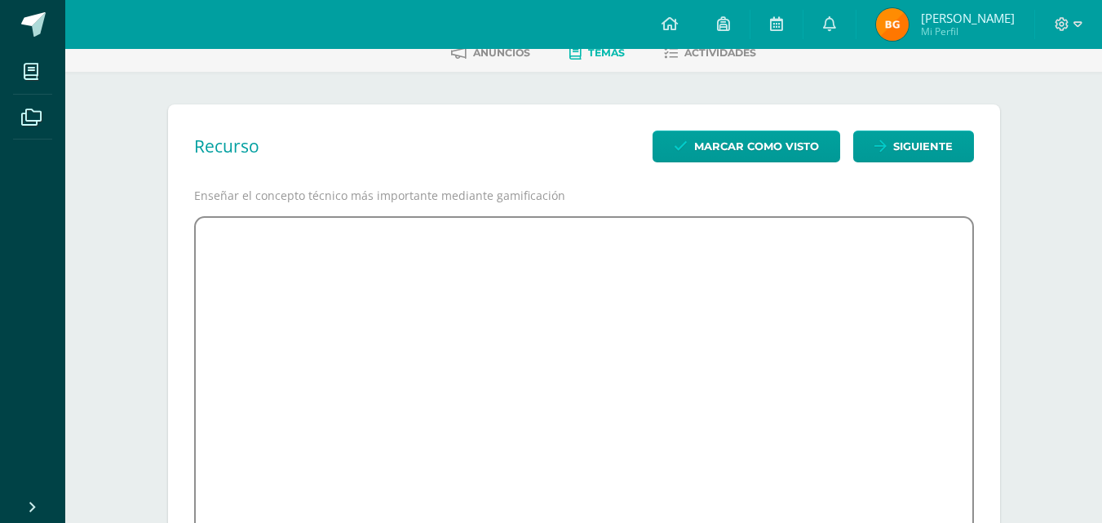
scroll to position [84, 0]
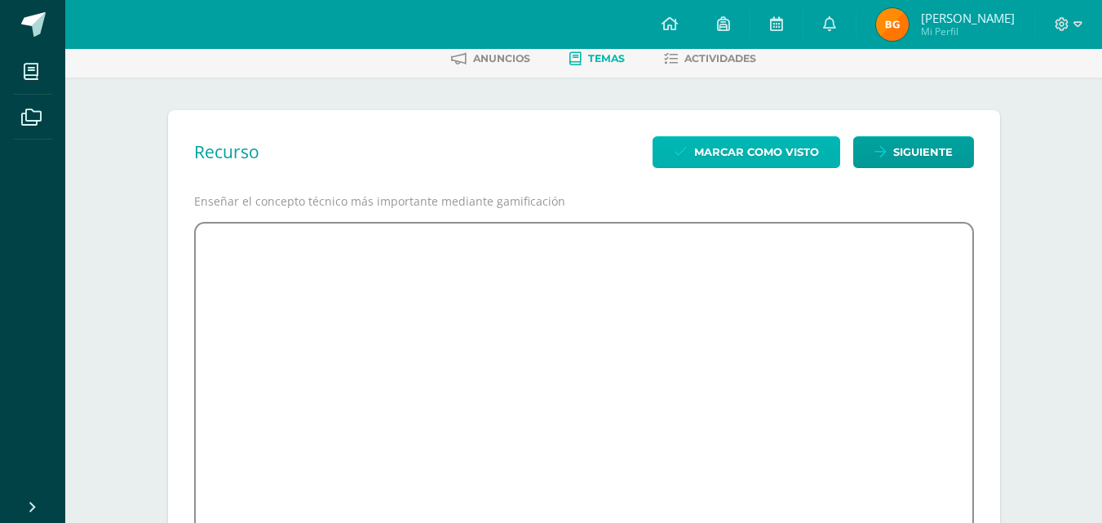
click at [771, 152] on span "Marcar como visto" at bounding box center [756, 152] width 125 height 30
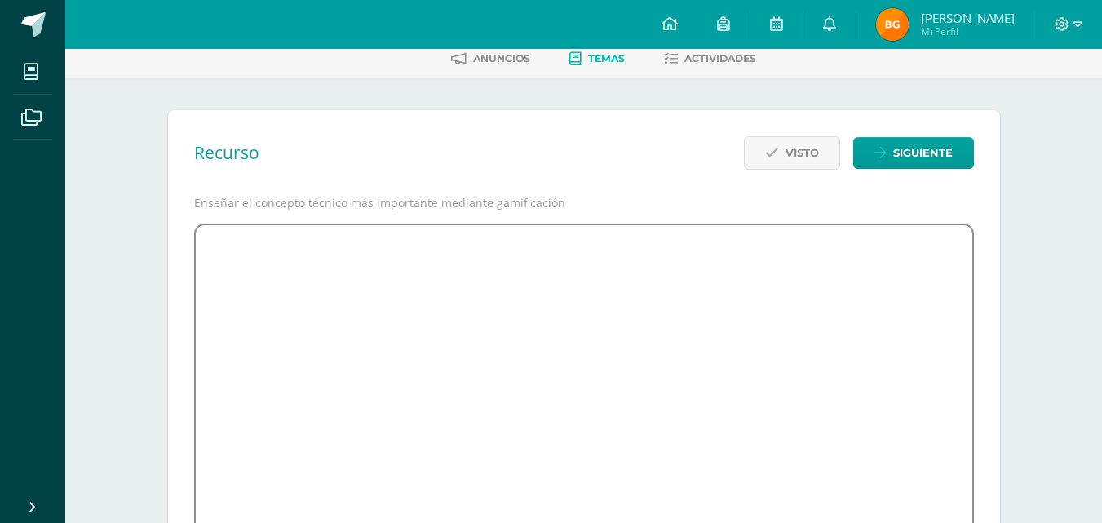
click at [613, 62] on span "Temas" at bounding box center [606, 58] width 37 height 12
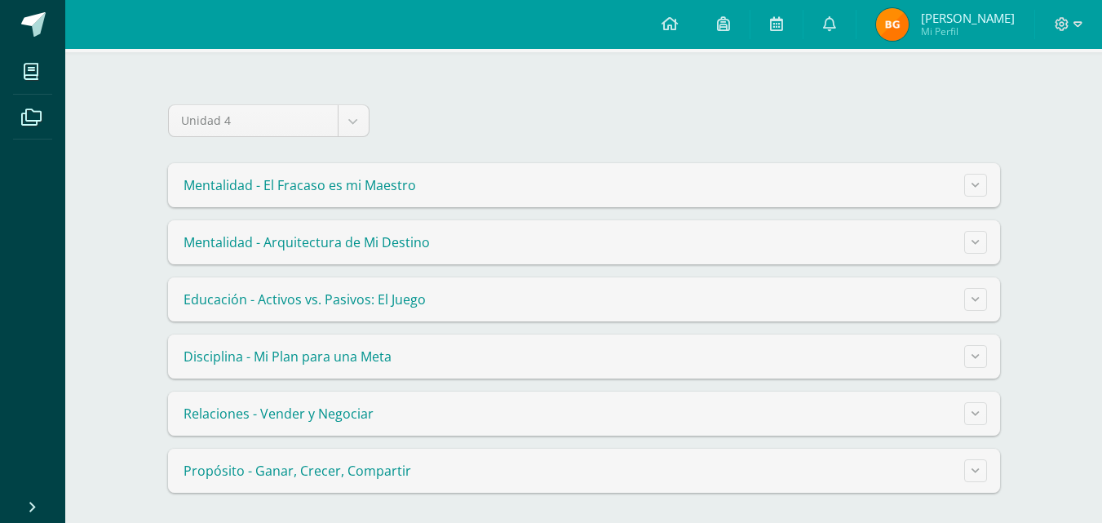
scroll to position [112, 0]
click at [979, 240] on button at bounding box center [975, 239] width 23 height 23
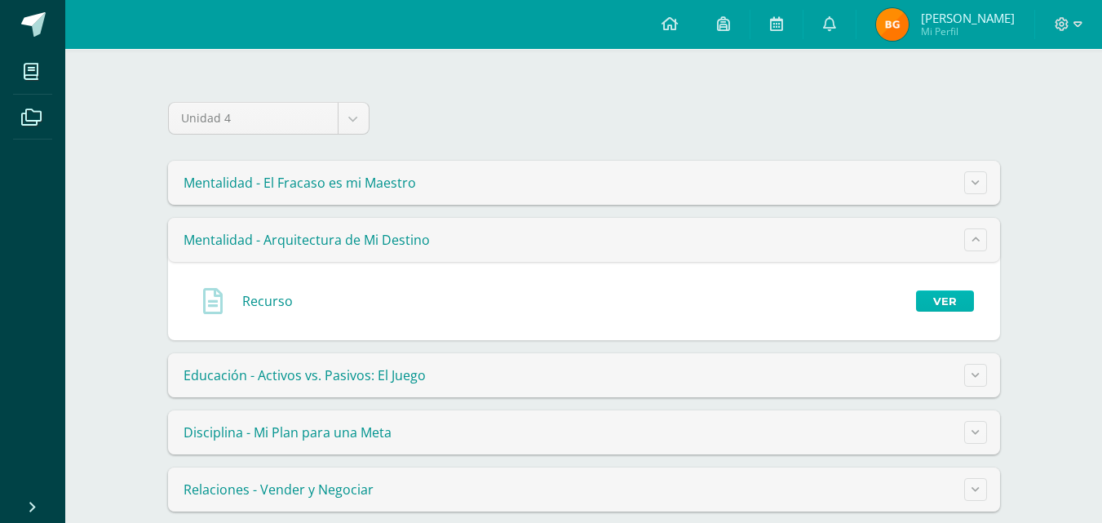
click at [944, 297] on link "Ver" at bounding box center [945, 300] width 58 height 21
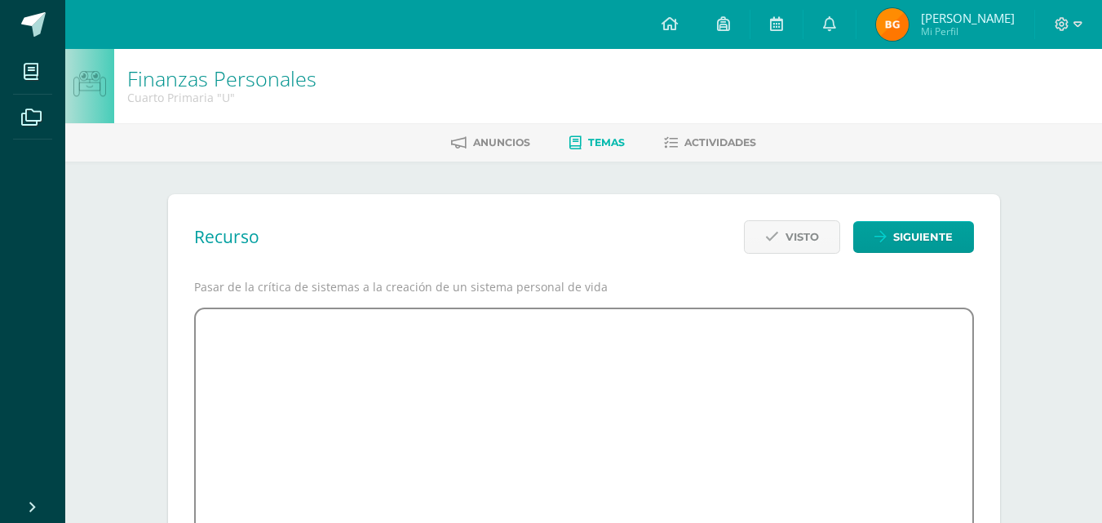
click at [606, 144] on span "Temas" at bounding box center [606, 142] width 37 height 12
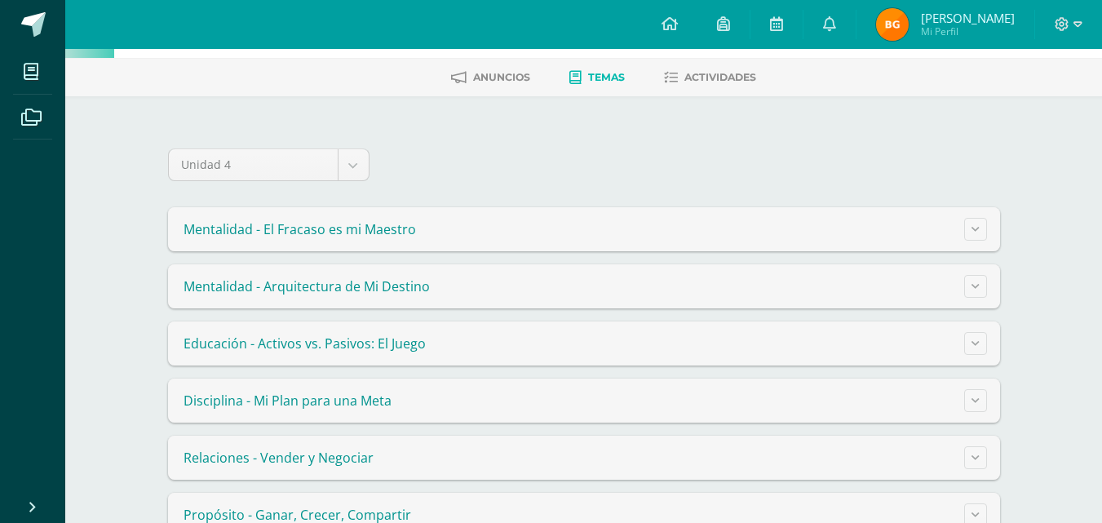
scroll to position [98, 0]
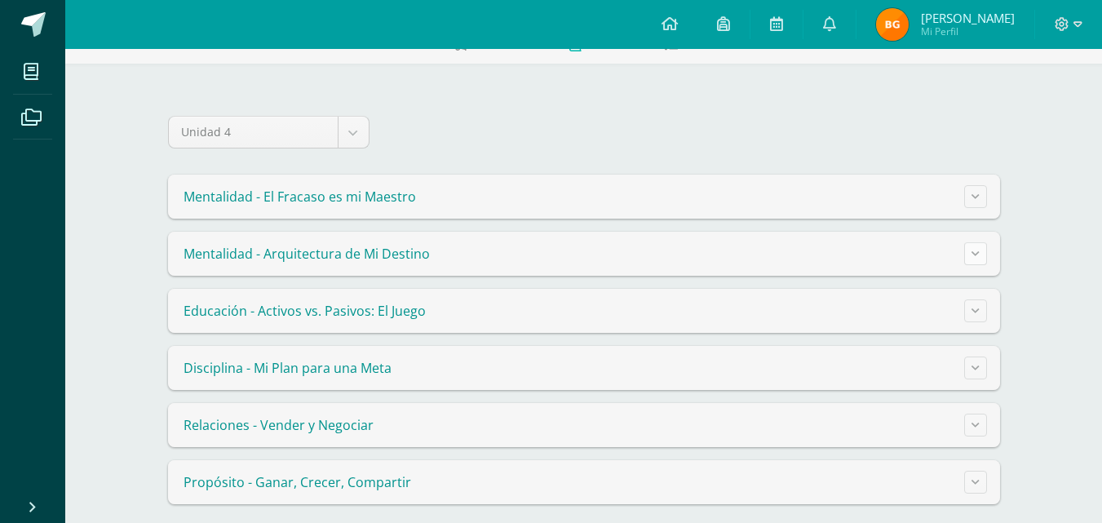
click at [977, 255] on icon at bounding box center [975, 253] width 8 height 9
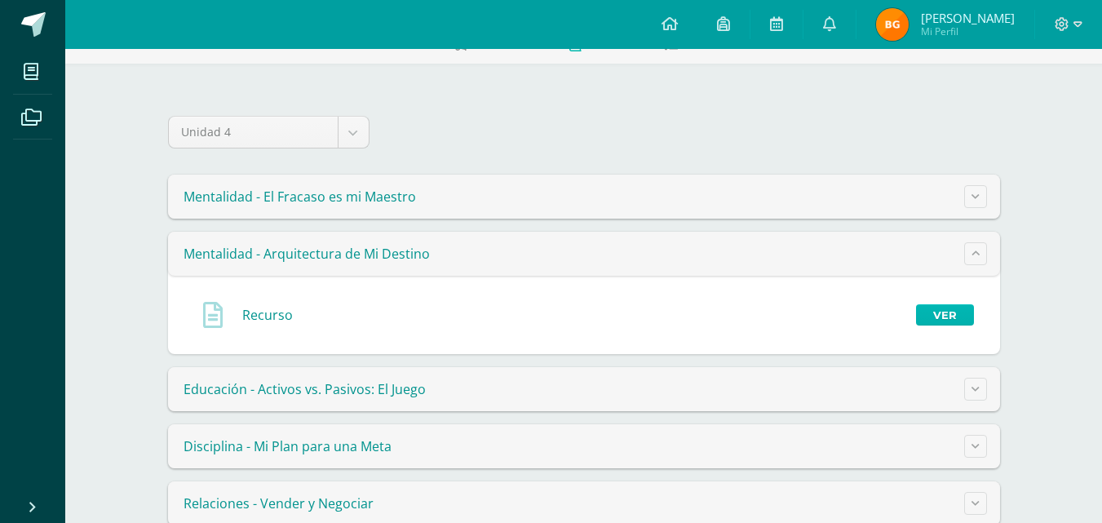
click at [948, 315] on link "Ver" at bounding box center [945, 314] width 58 height 21
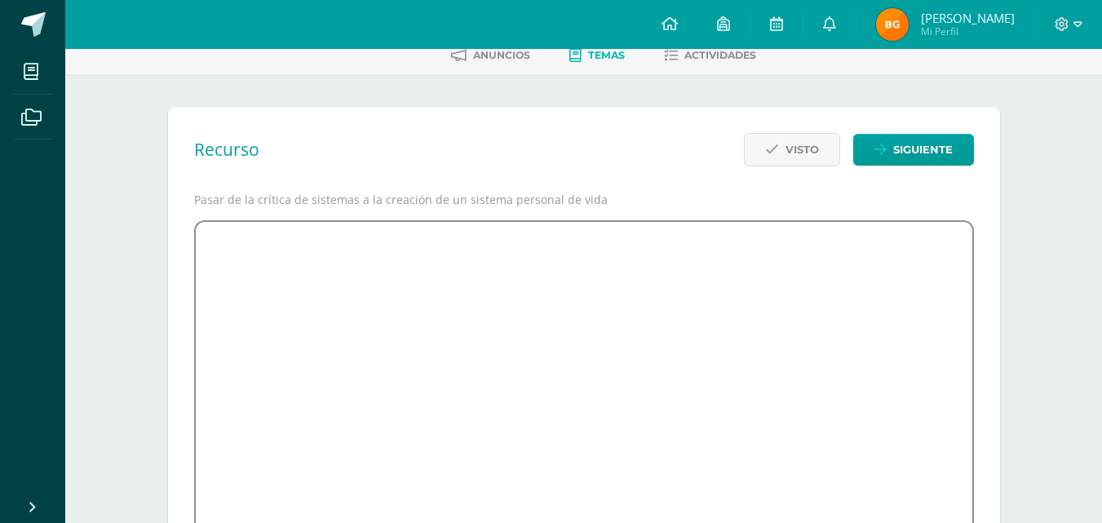
scroll to position [55, 0]
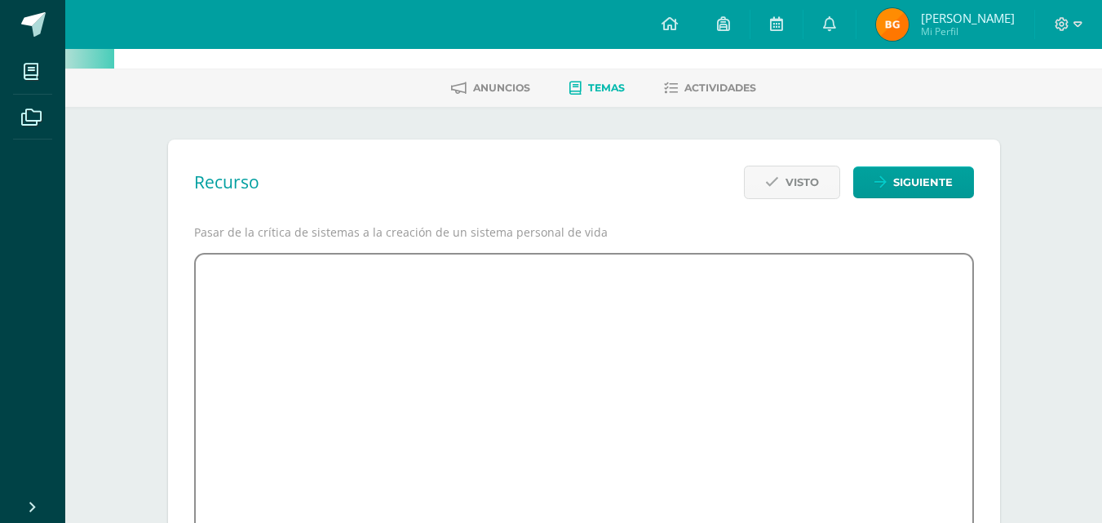
click at [600, 86] on span "Temas" at bounding box center [606, 88] width 37 height 12
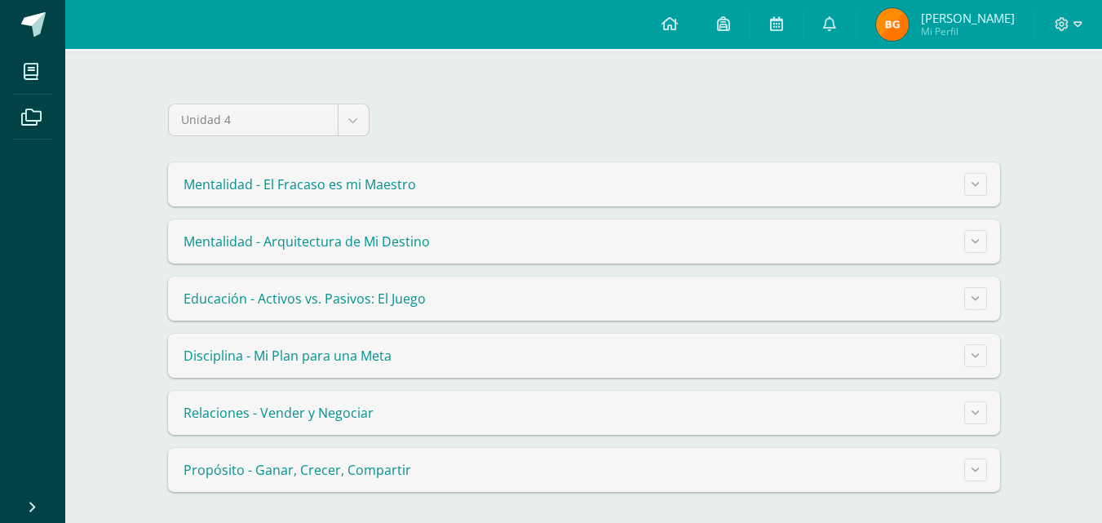
scroll to position [112, 0]
click at [976, 242] on icon at bounding box center [975, 239] width 8 height 9
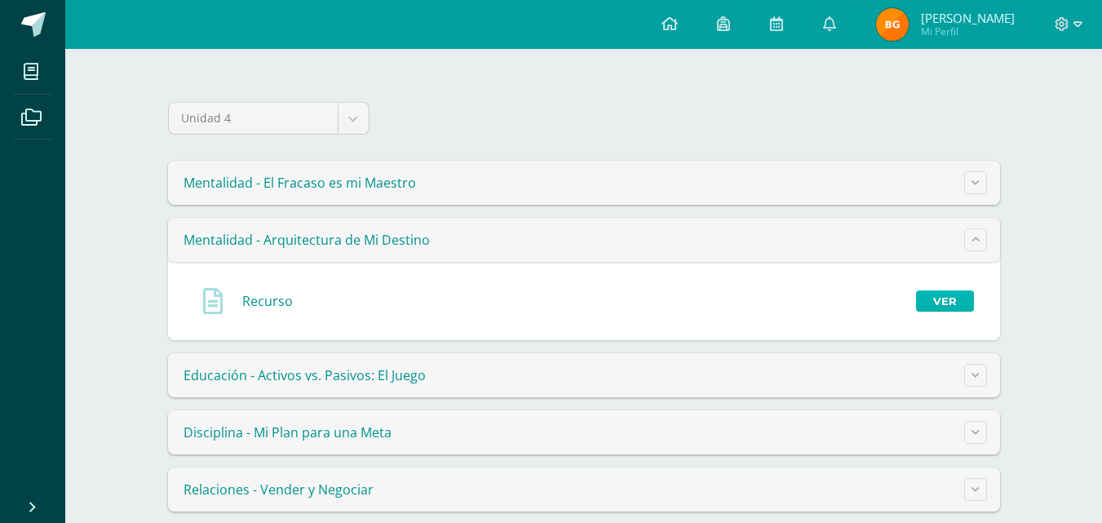
click at [943, 303] on link "Ver" at bounding box center [945, 300] width 58 height 21
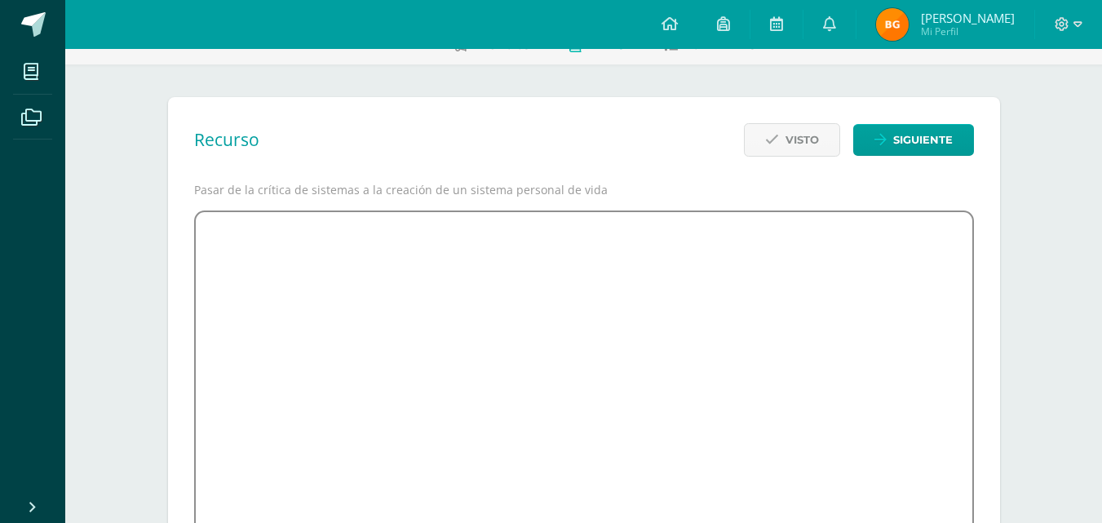
scroll to position [98, 0]
click at [913, 143] on span "Siguiente" at bounding box center [923, 139] width 60 height 30
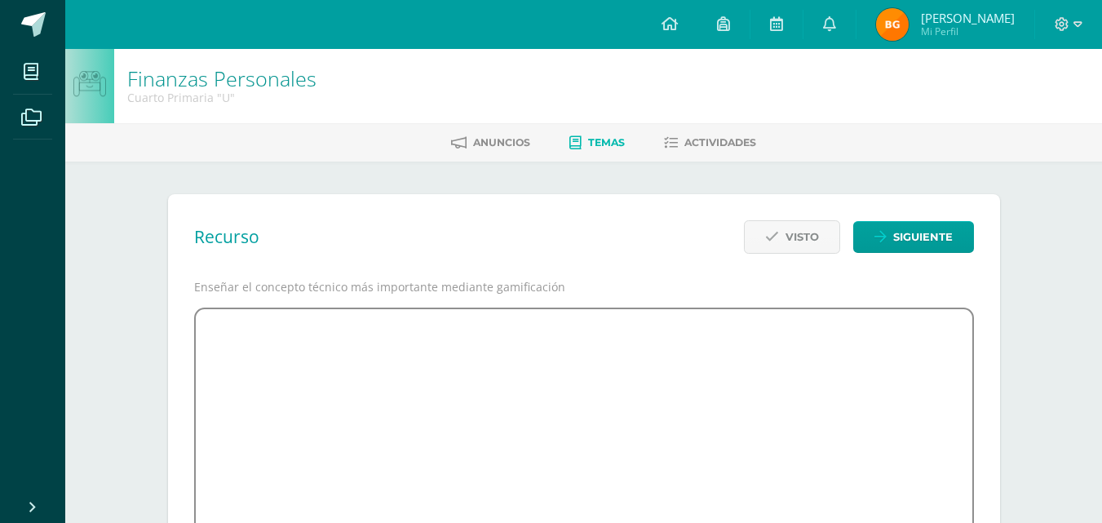
click at [608, 142] on span "Temas" at bounding box center [606, 142] width 37 height 12
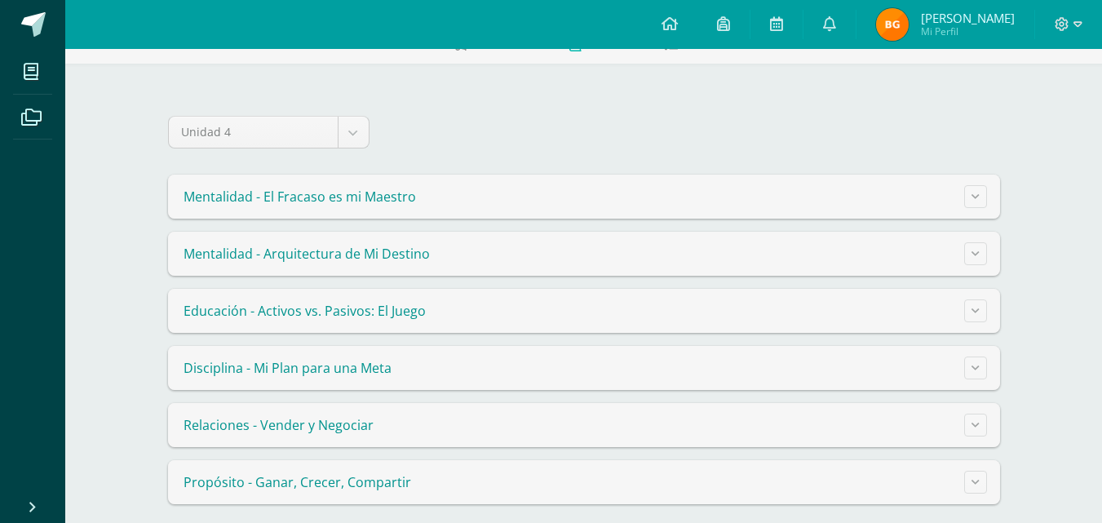
scroll to position [112, 0]
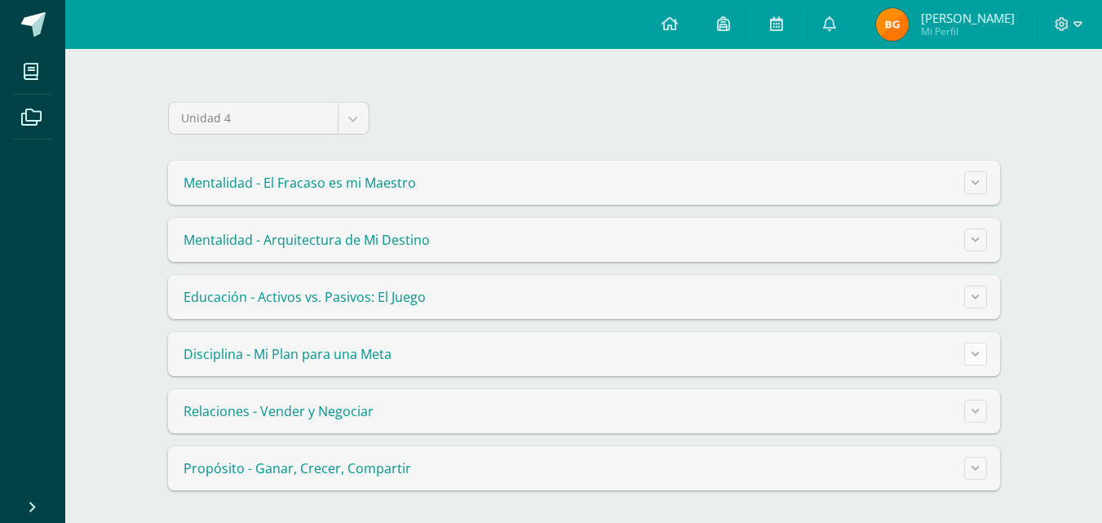
click at [983, 356] on button at bounding box center [975, 354] width 23 height 23
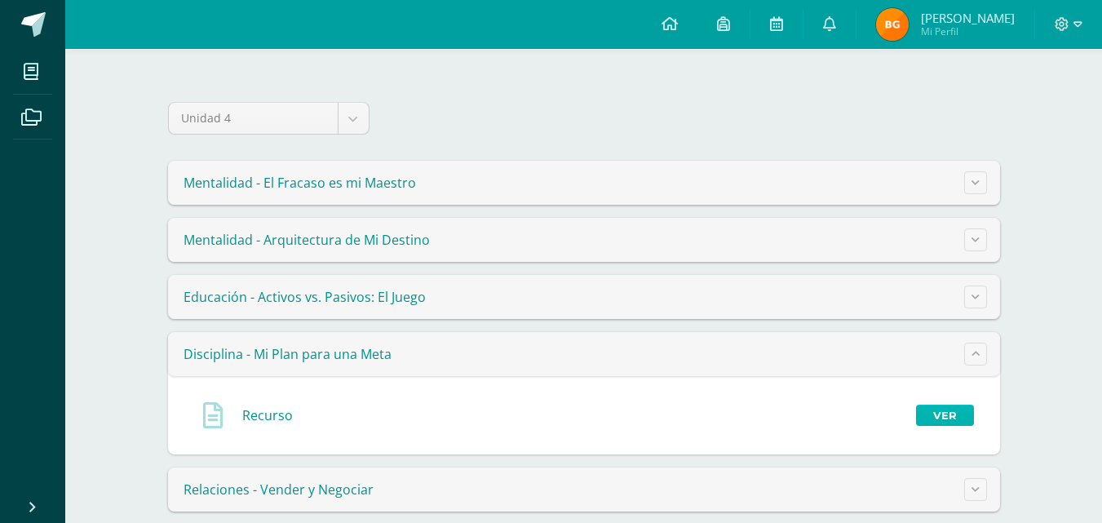
click at [944, 415] on link "Ver" at bounding box center [945, 415] width 58 height 21
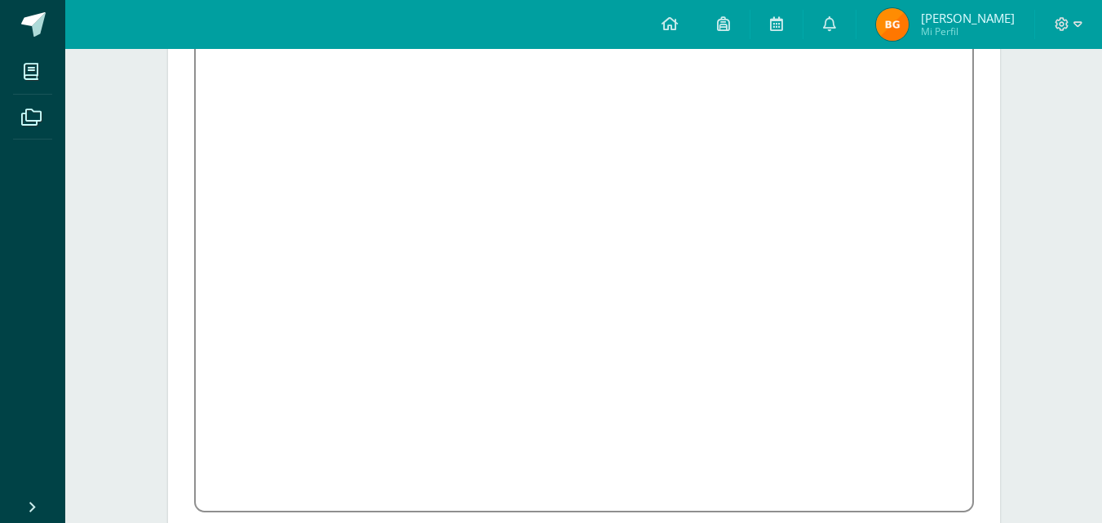
scroll to position [280, 0]
